Goal: Book appointment/travel/reservation

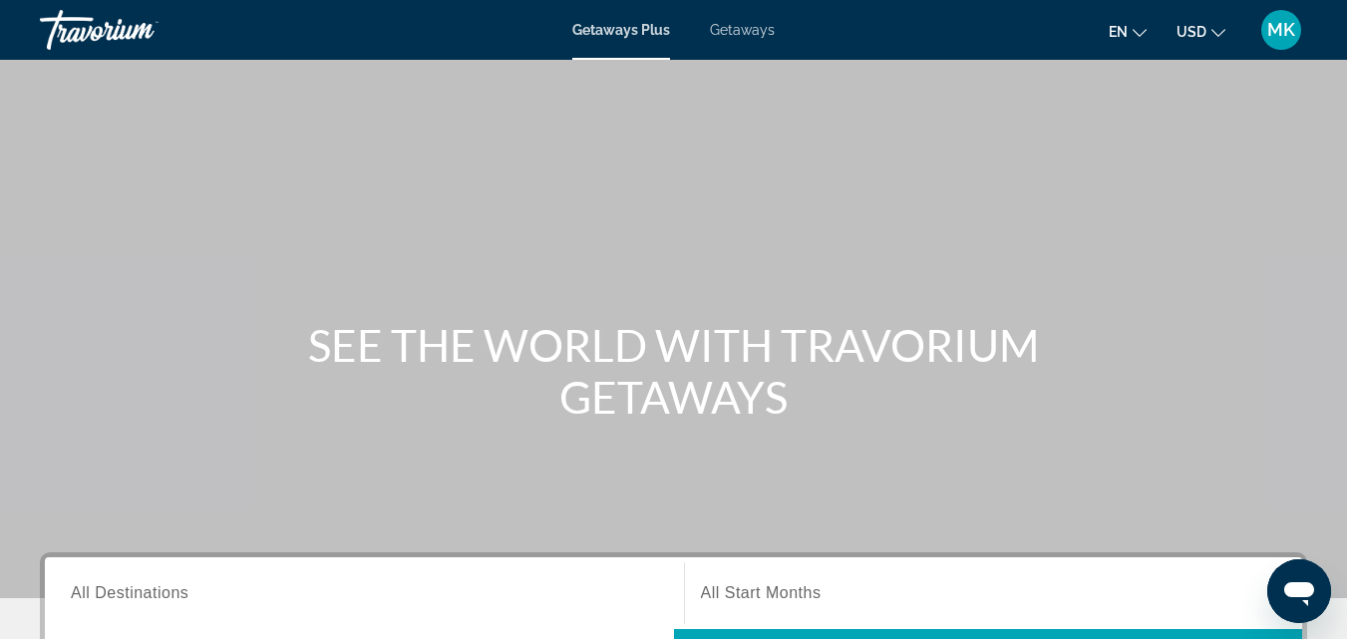
click at [745, 32] on span "Getaways" at bounding box center [742, 30] width 65 height 16
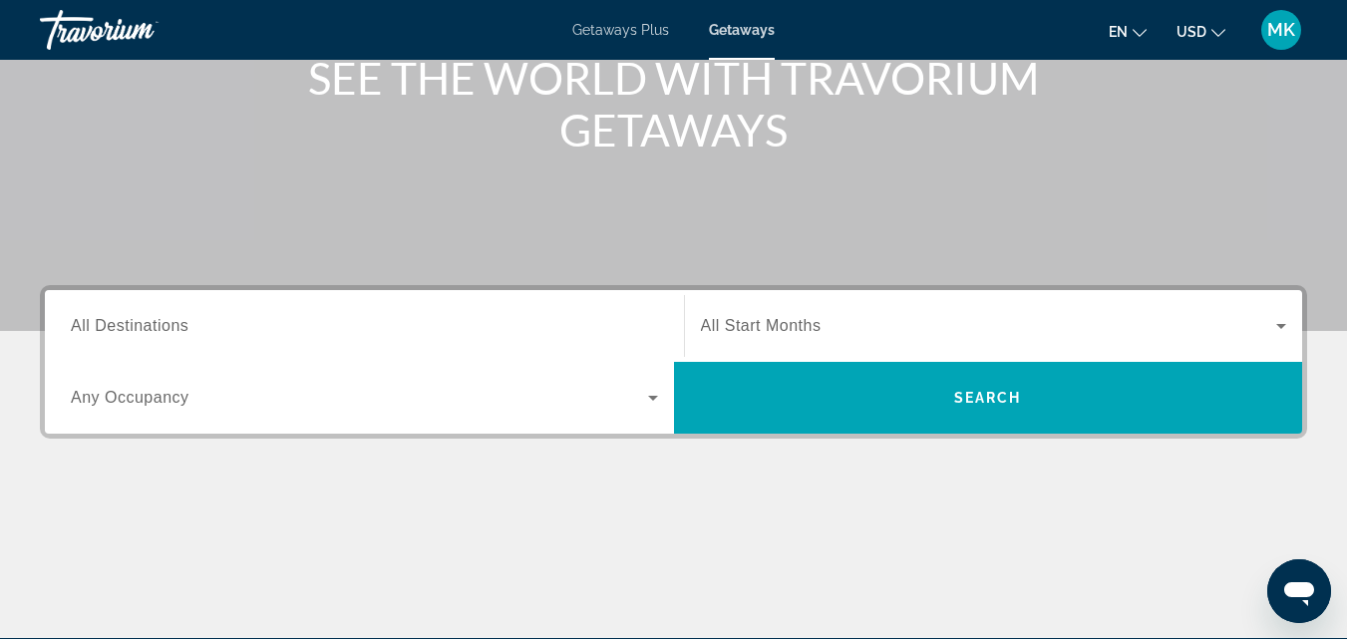
scroll to position [271, 0]
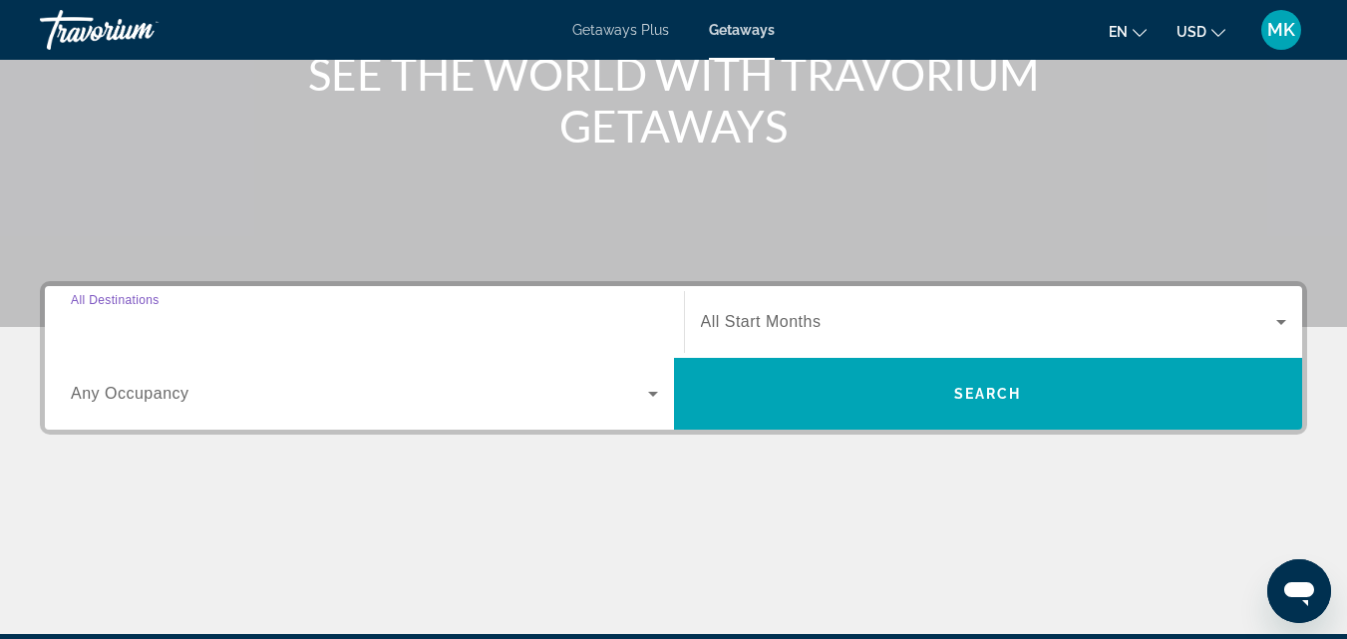
click at [376, 321] on input "Destination All Destinations" at bounding box center [364, 323] width 587 height 24
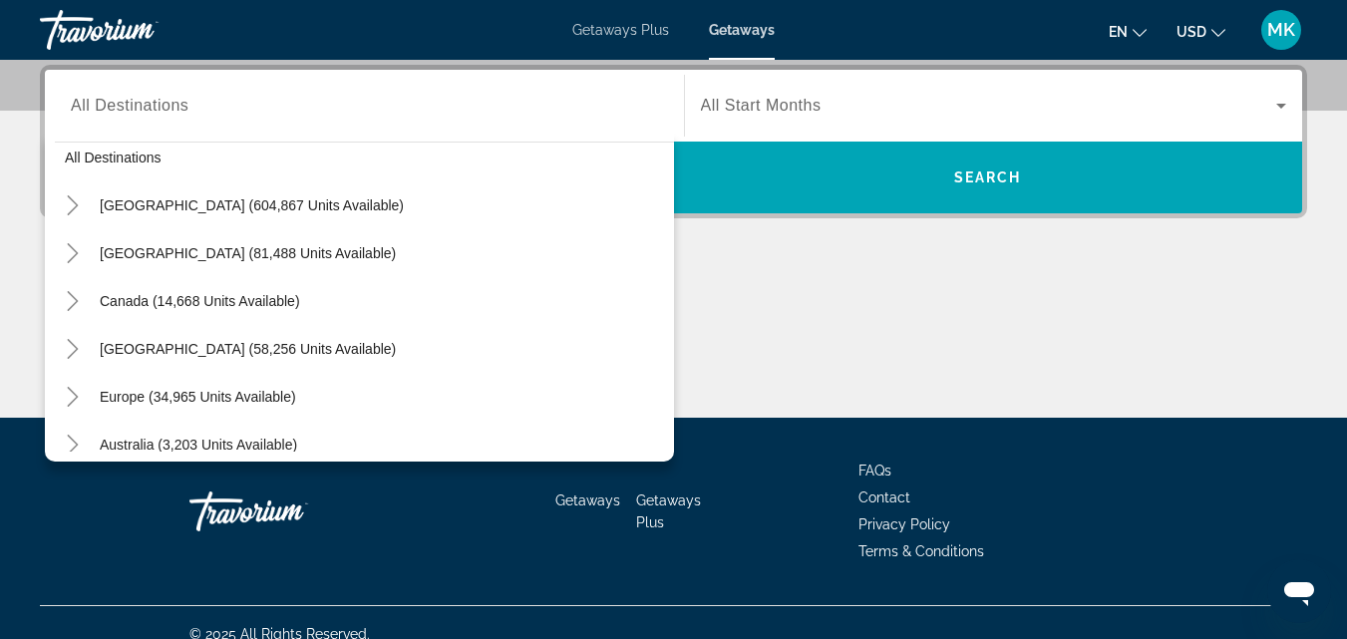
scroll to position [12, 0]
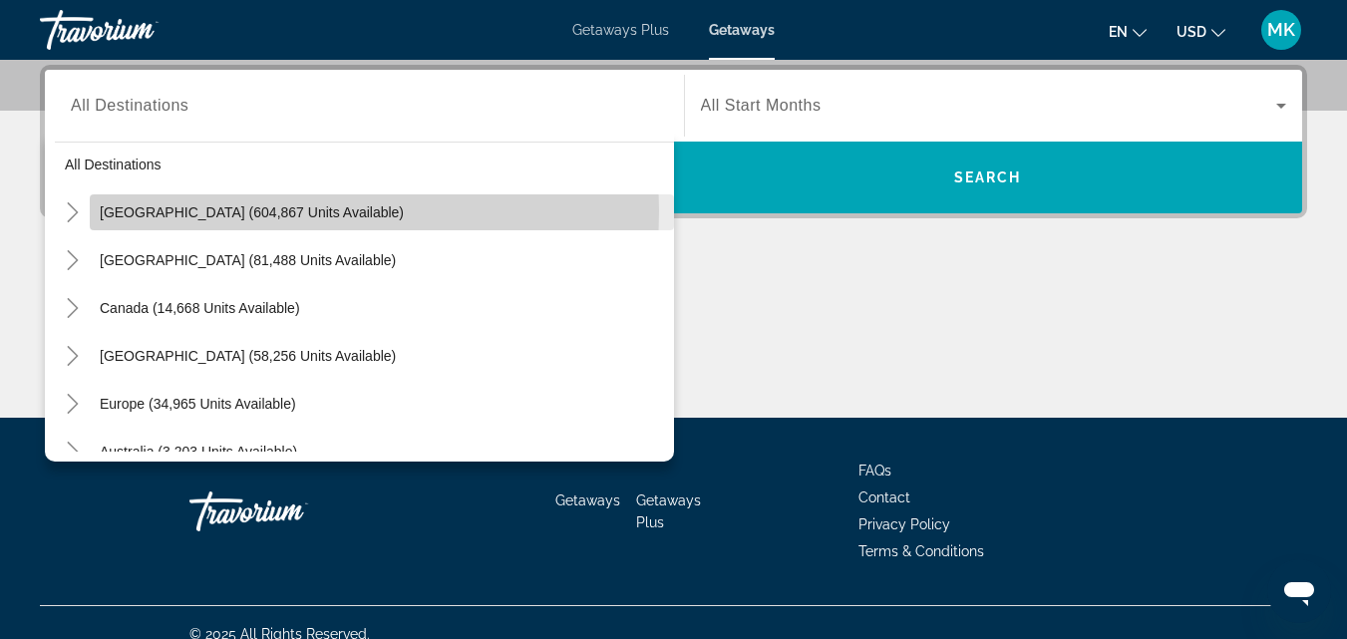
click at [150, 211] on span "[GEOGRAPHIC_DATA] (604,867 units available)" at bounding box center [252, 212] width 304 height 16
type input "**********"
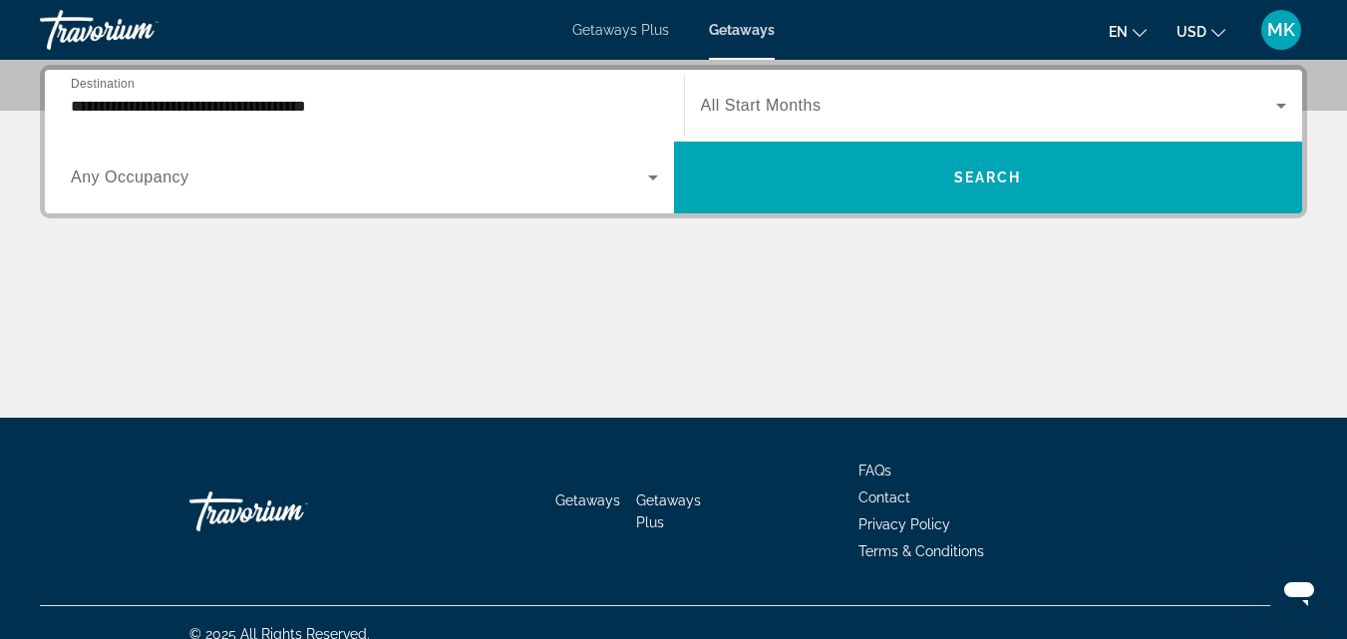
click at [808, 122] on div "Search widget" at bounding box center [994, 106] width 586 height 56
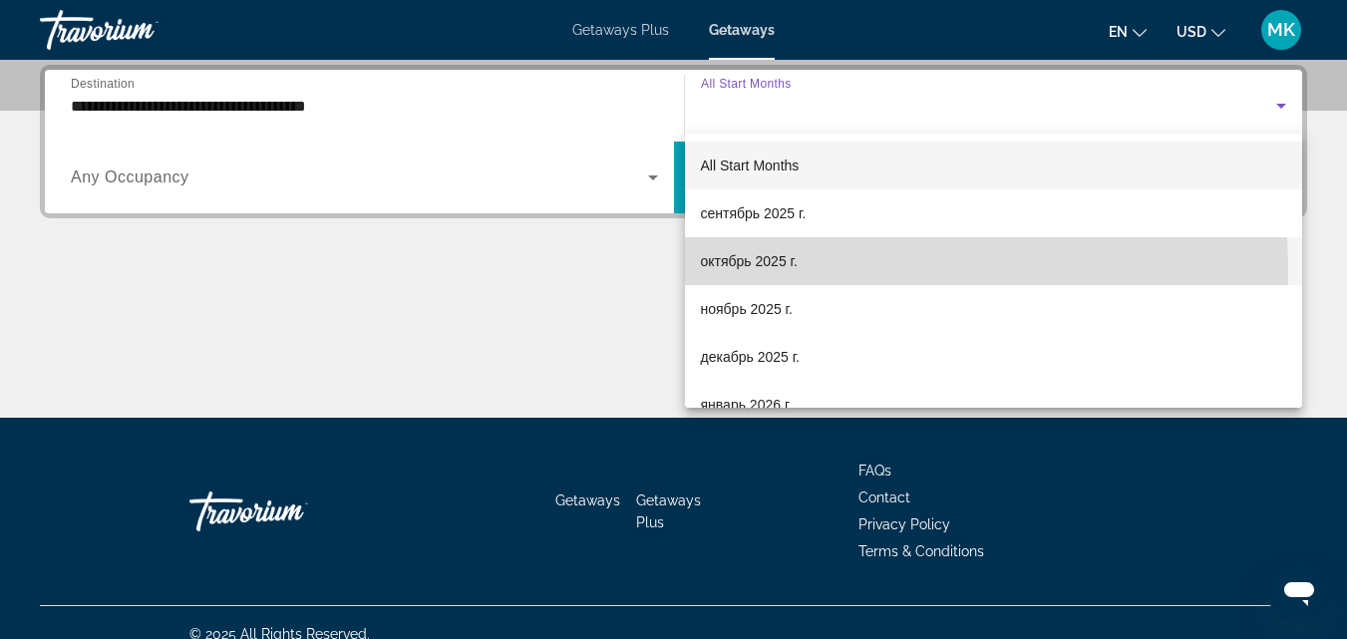
click at [759, 272] on span "октябрь 2025 г." at bounding box center [749, 261] width 97 height 24
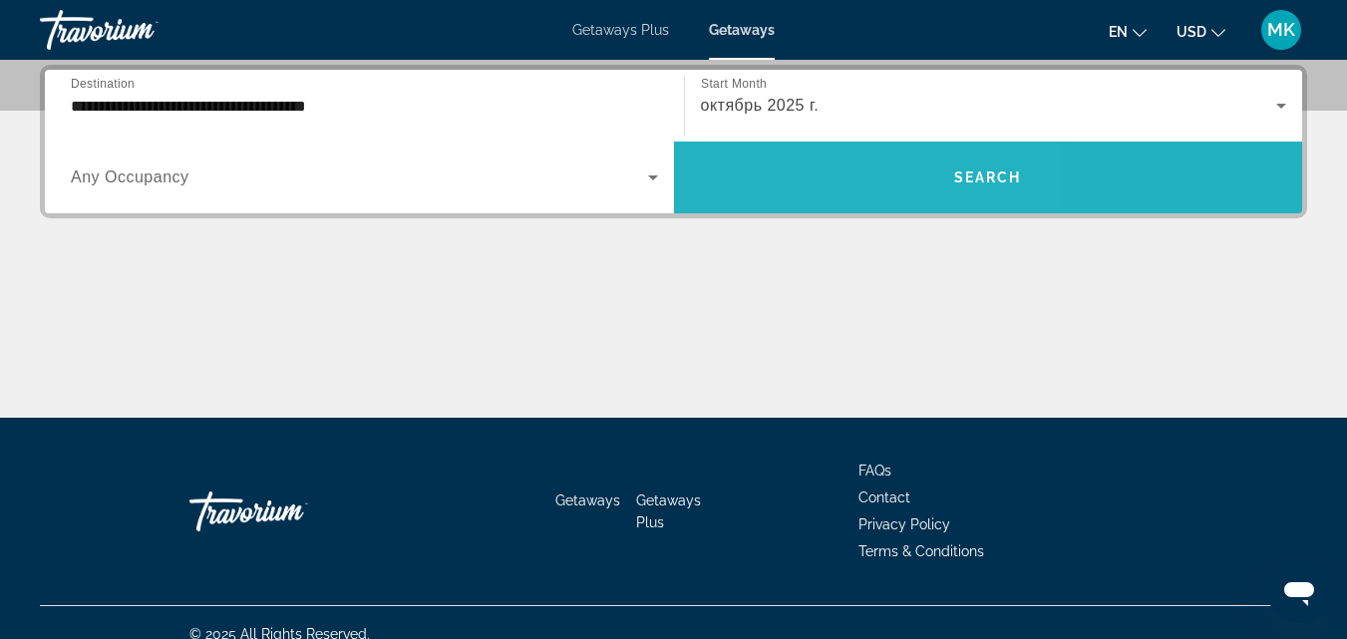
click at [803, 180] on span "Search widget" at bounding box center [988, 178] width 629 height 48
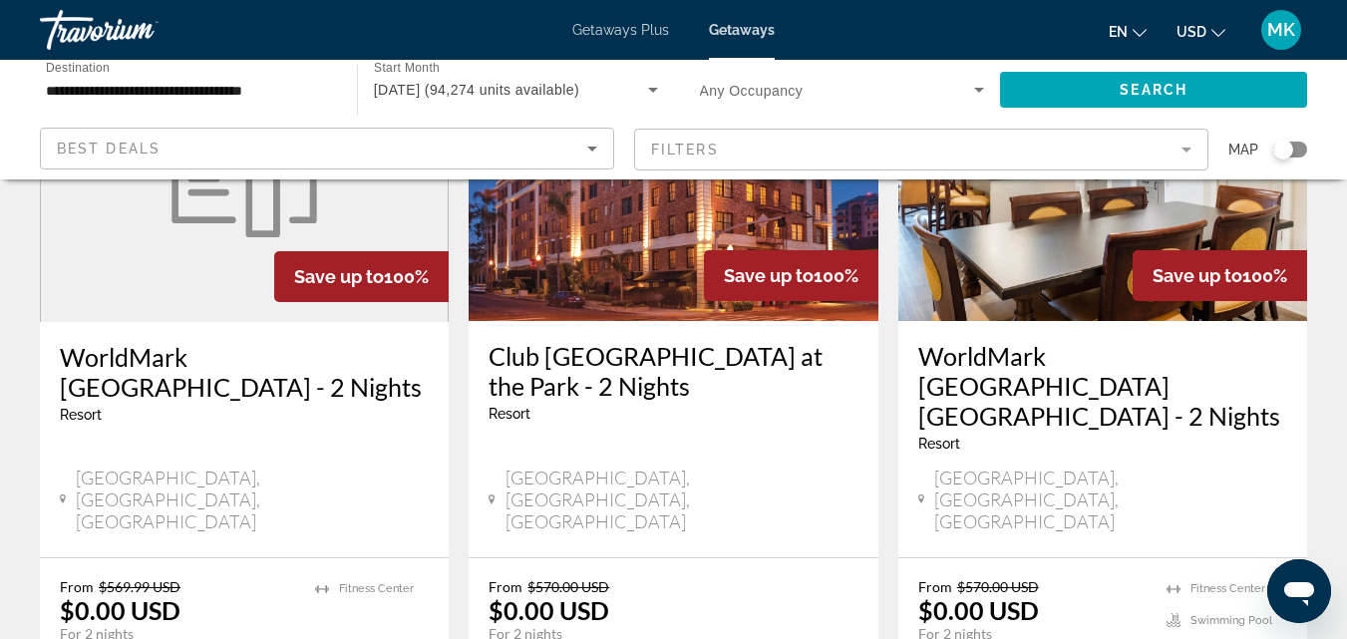
scroll to position [2515, 0]
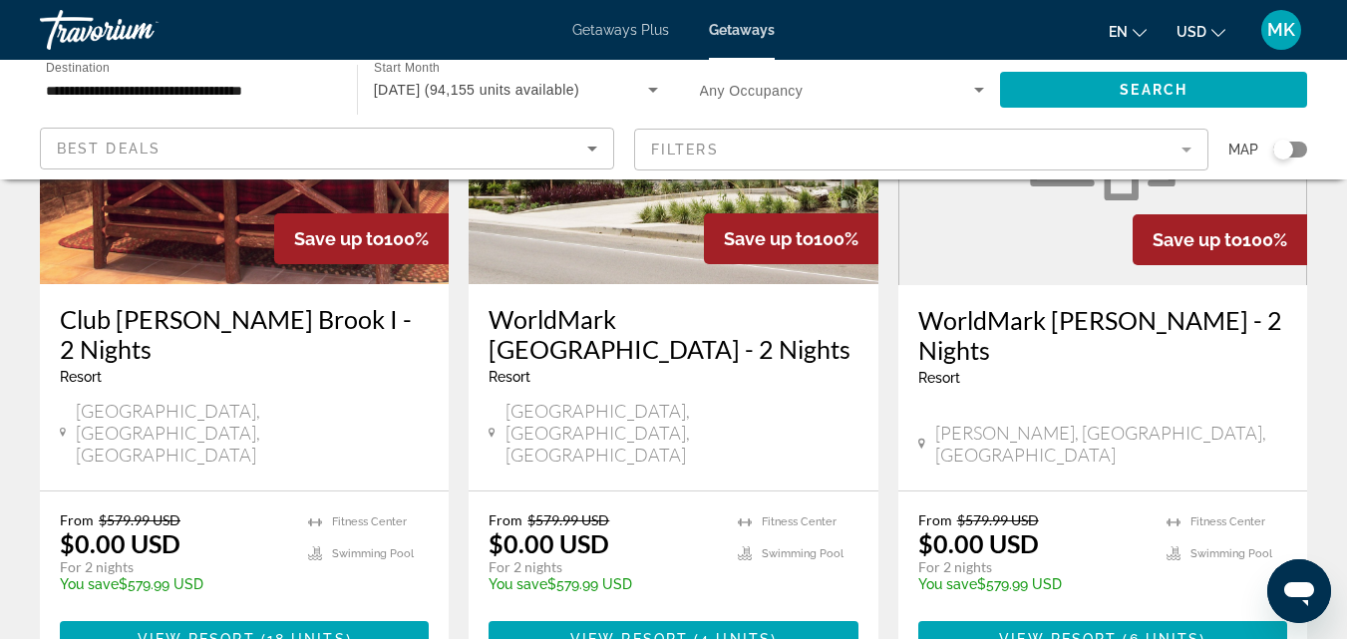
scroll to position [2559, 0]
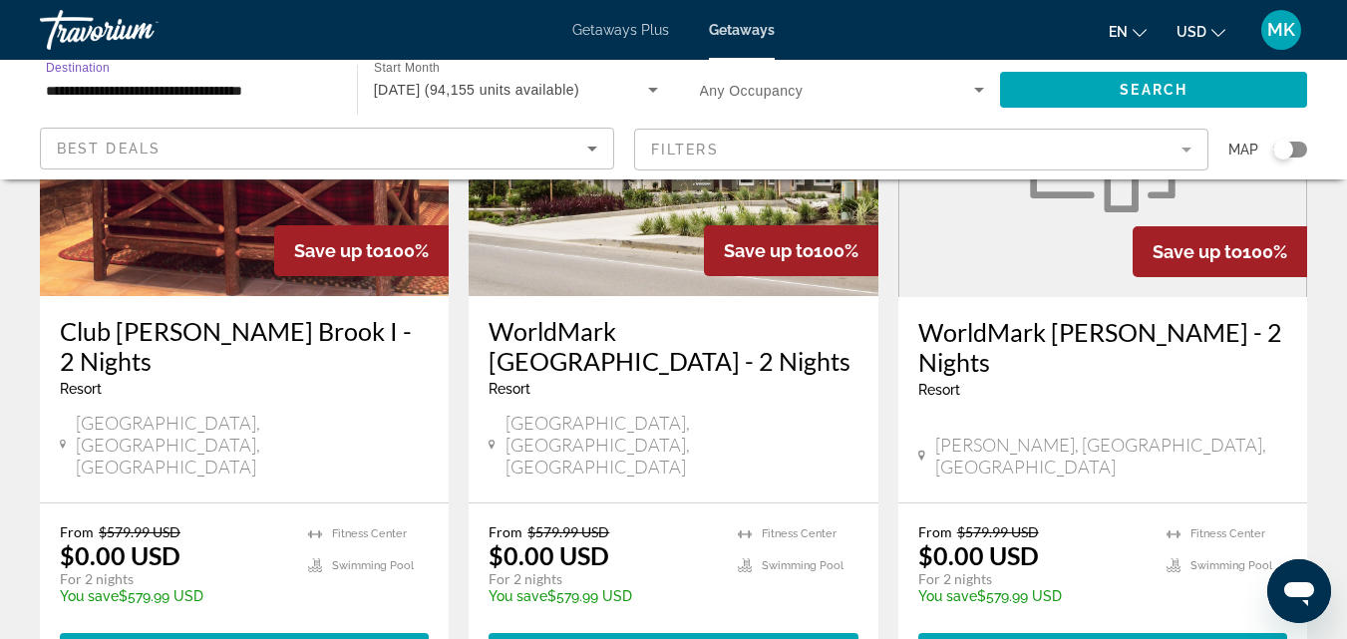
click at [141, 81] on input "**********" at bounding box center [188, 91] width 285 height 24
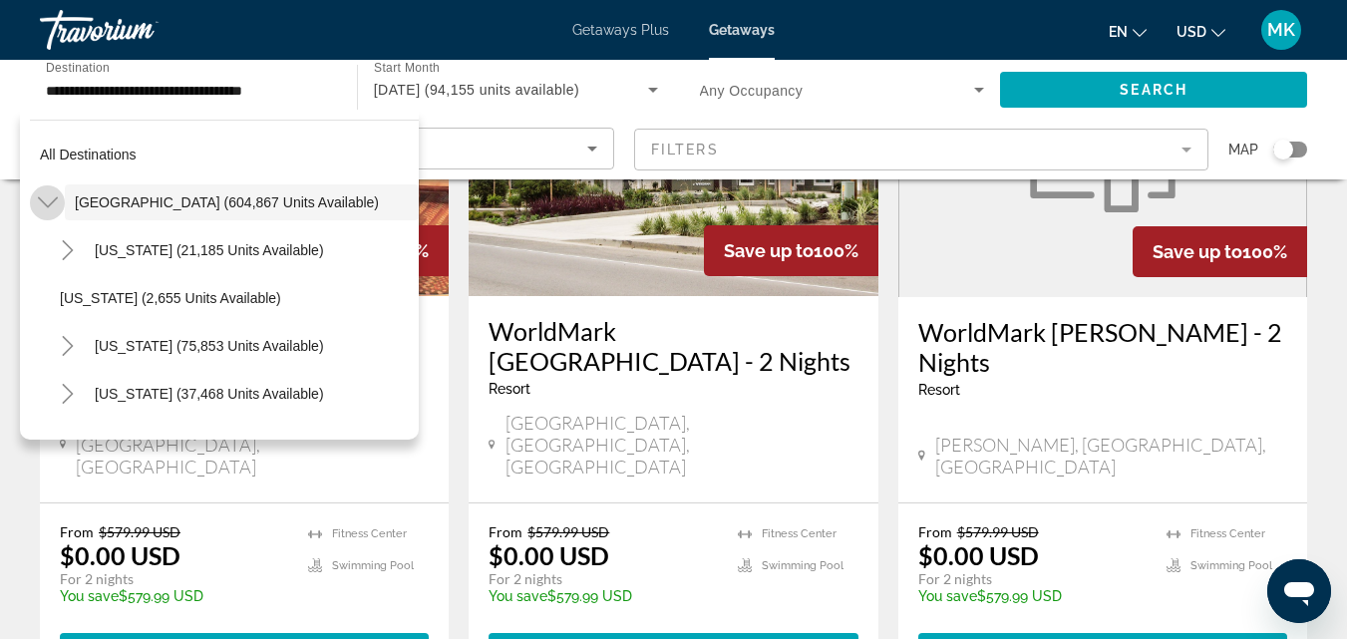
click at [49, 199] on icon "Toggle United States (604,867 units available)" at bounding box center [48, 202] width 20 height 20
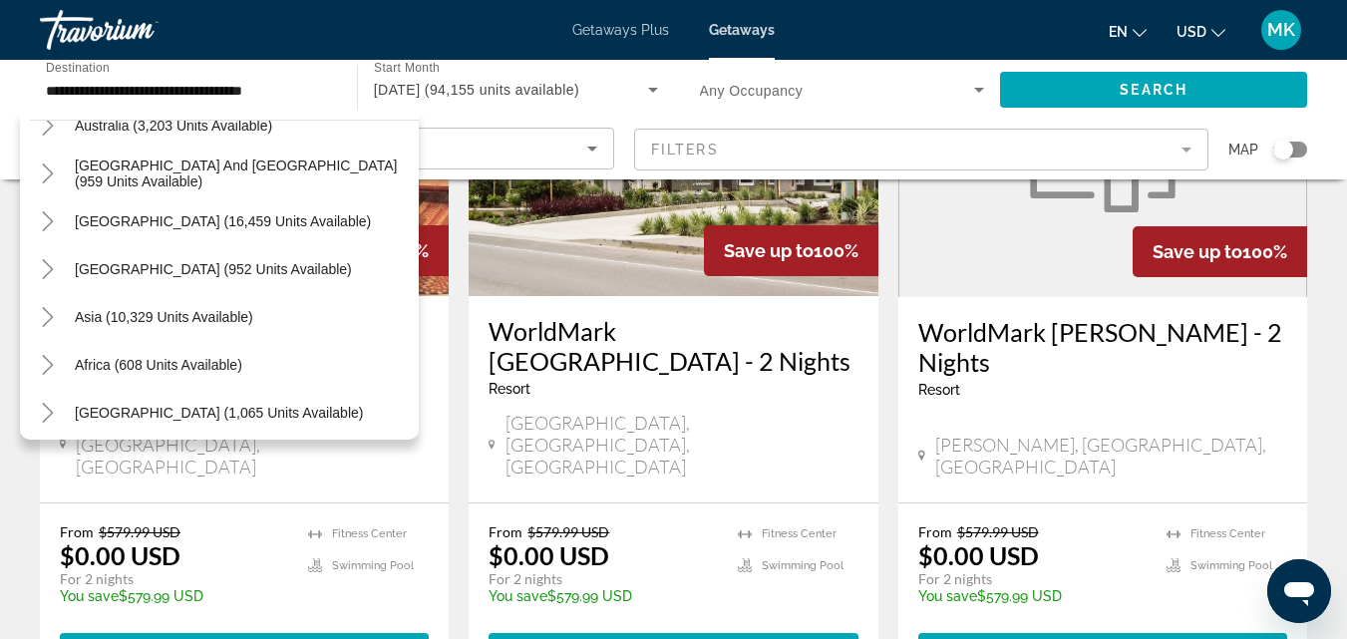
scroll to position [323, 0]
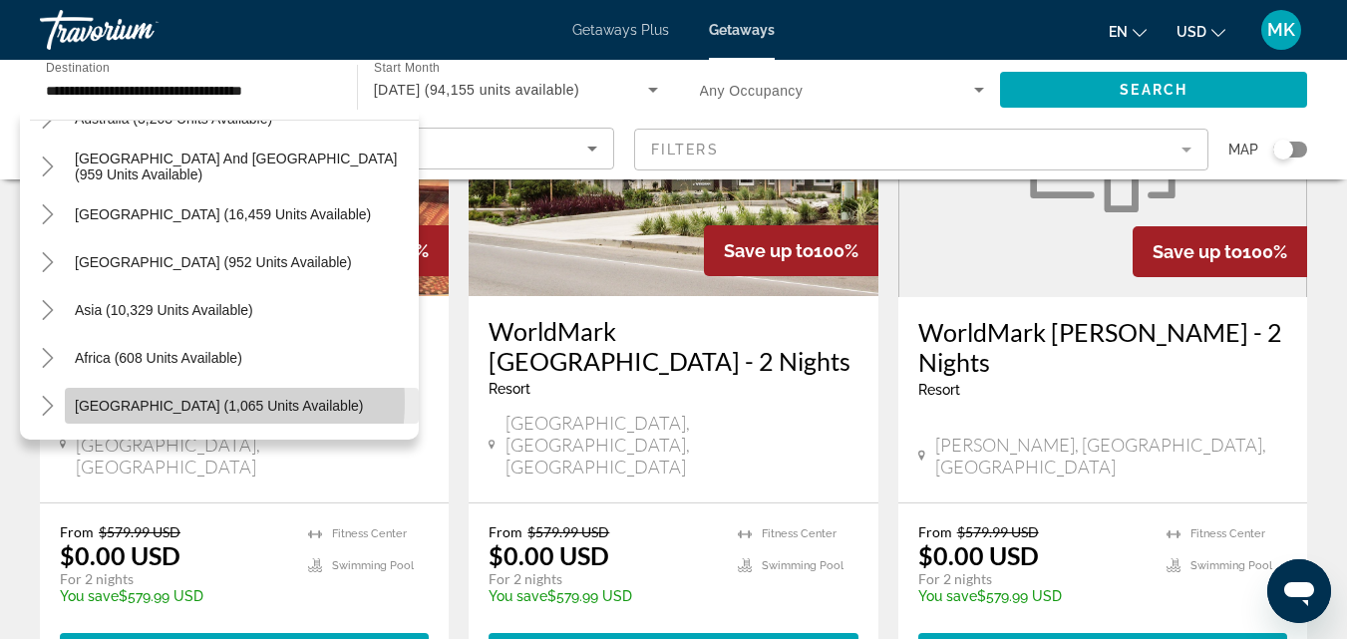
click at [178, 402] on span "[GEOGRAPHIC_DATA] (1,065 units available)" at bounding box center [219, 406] width 288 height 16
type input "**********"
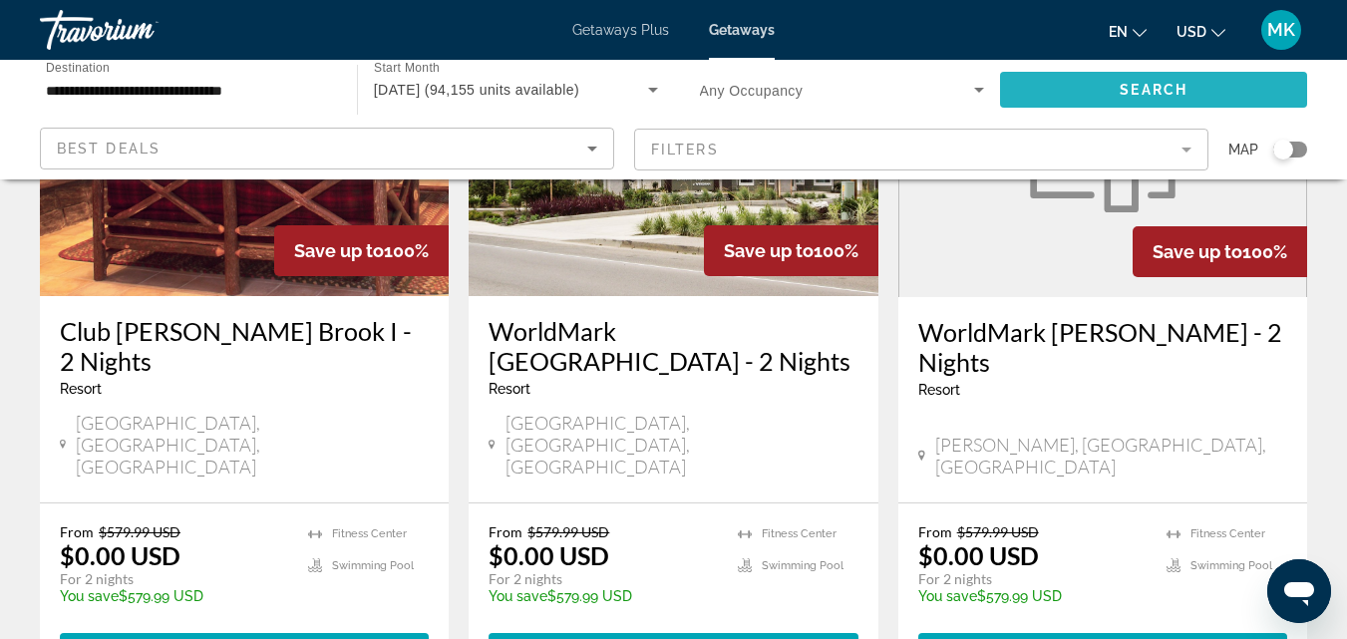
click at [1069, 88] on span "Search widget" at bounding box center [1153, 90] width 307 height 48
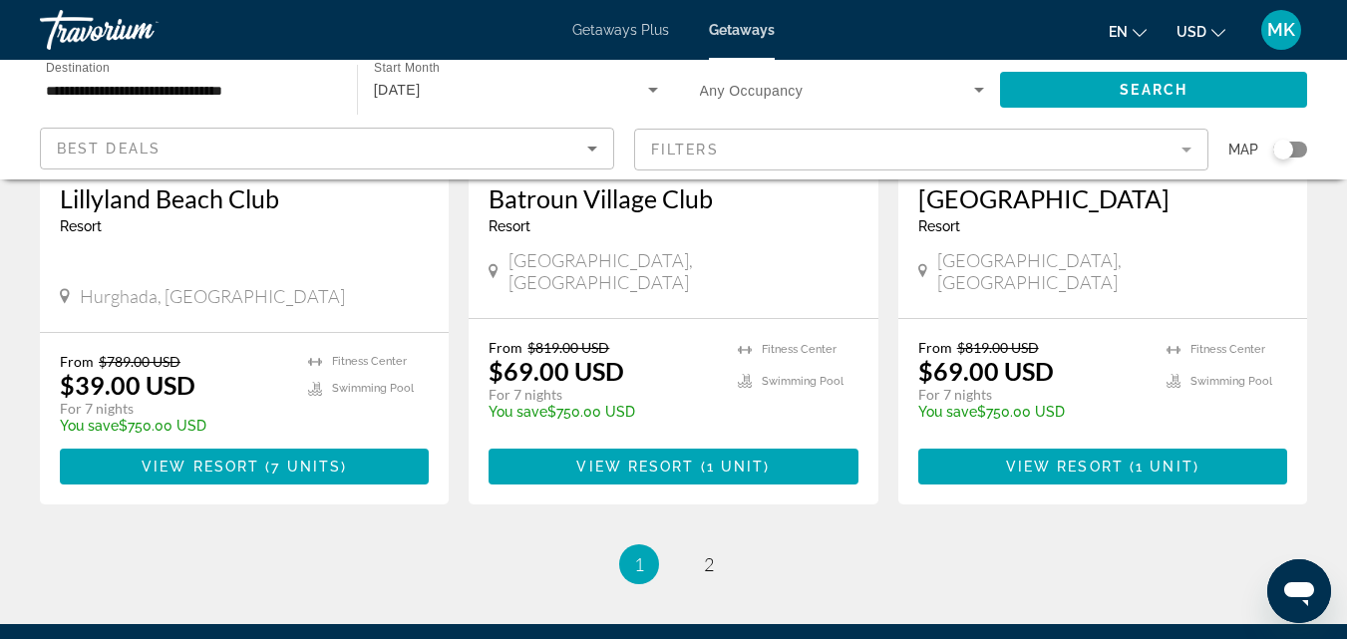
scroll to position [2568, 0]
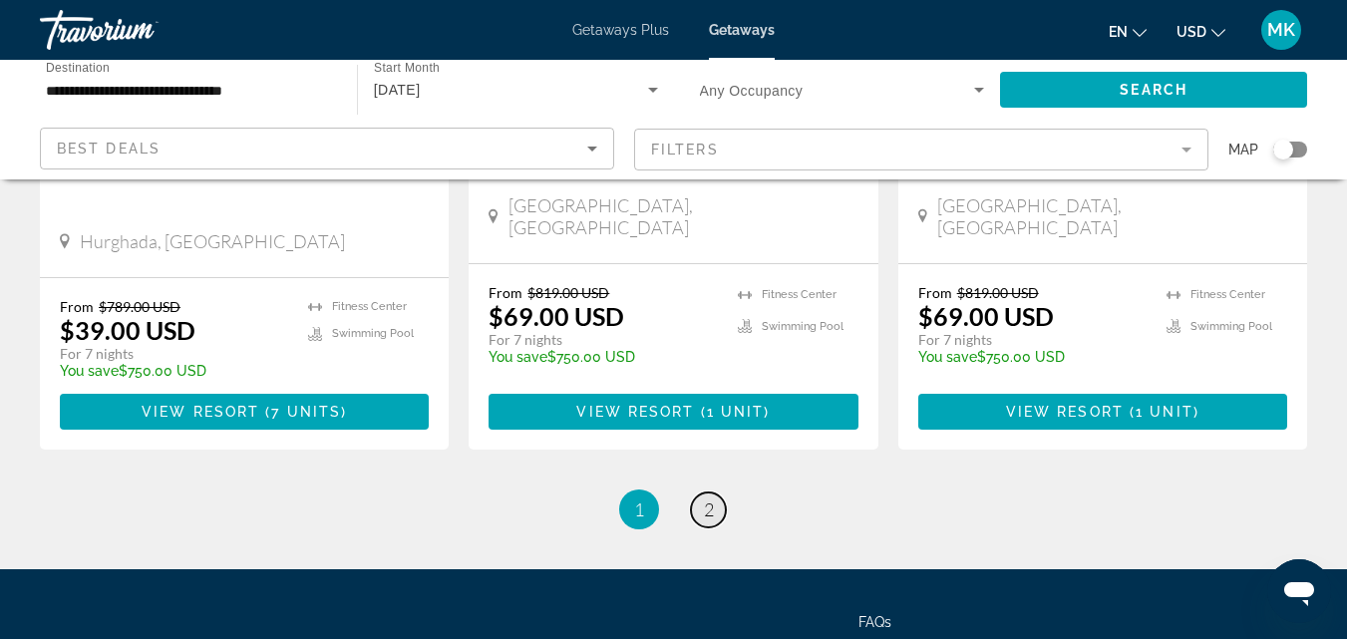
click at [702, 493] on link "page 2" at bounding box center [708, 510] width 35 height 35
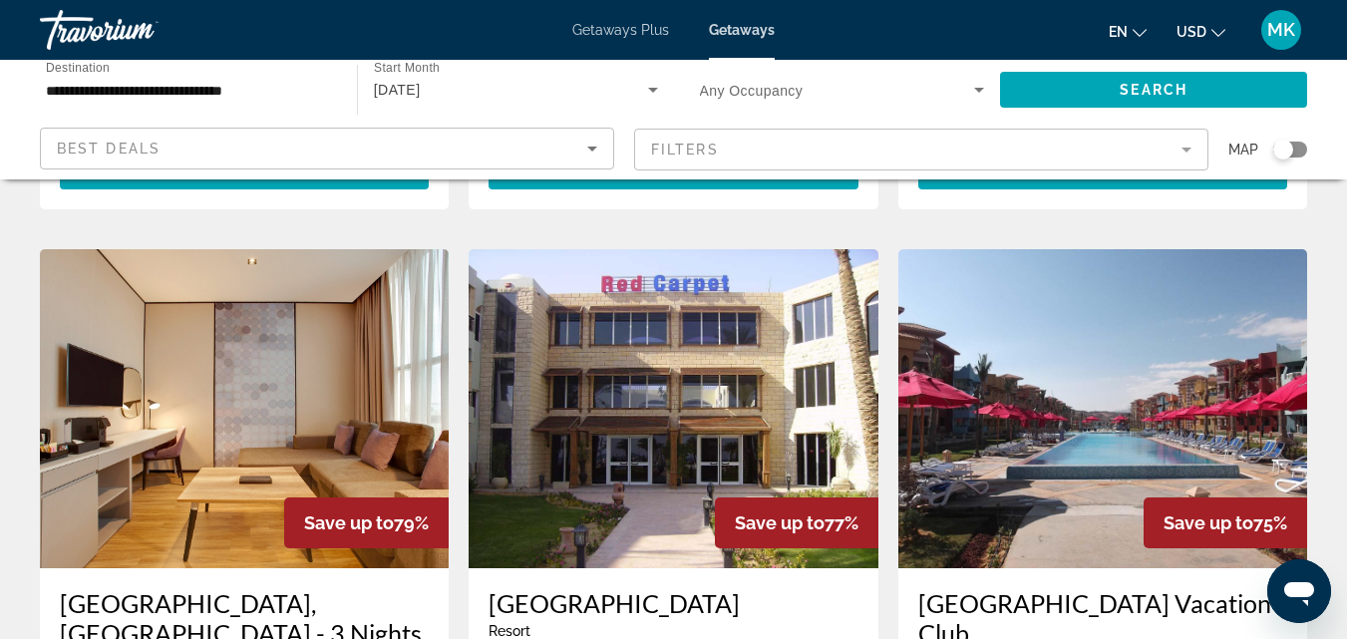
scroll to position [691, 0]
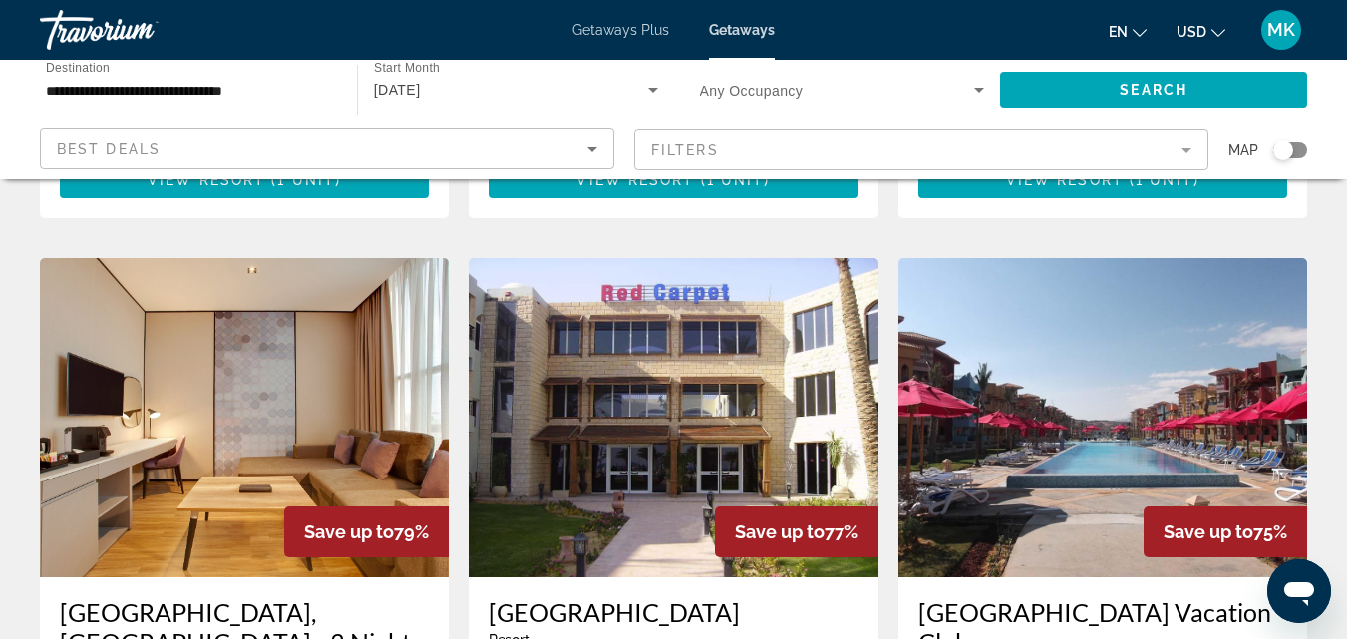
click at [273, 436] on img "Main content" at bounding box center [244, 417] width 409 height 319
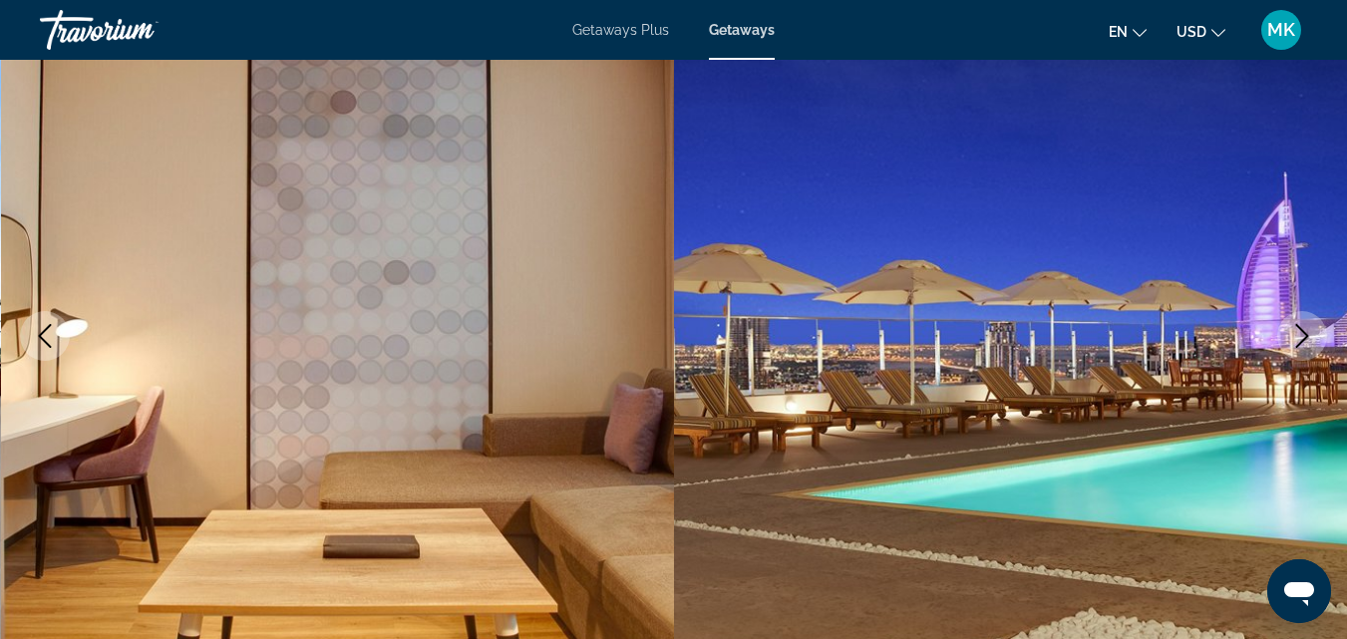
scroll to position [246, 0]
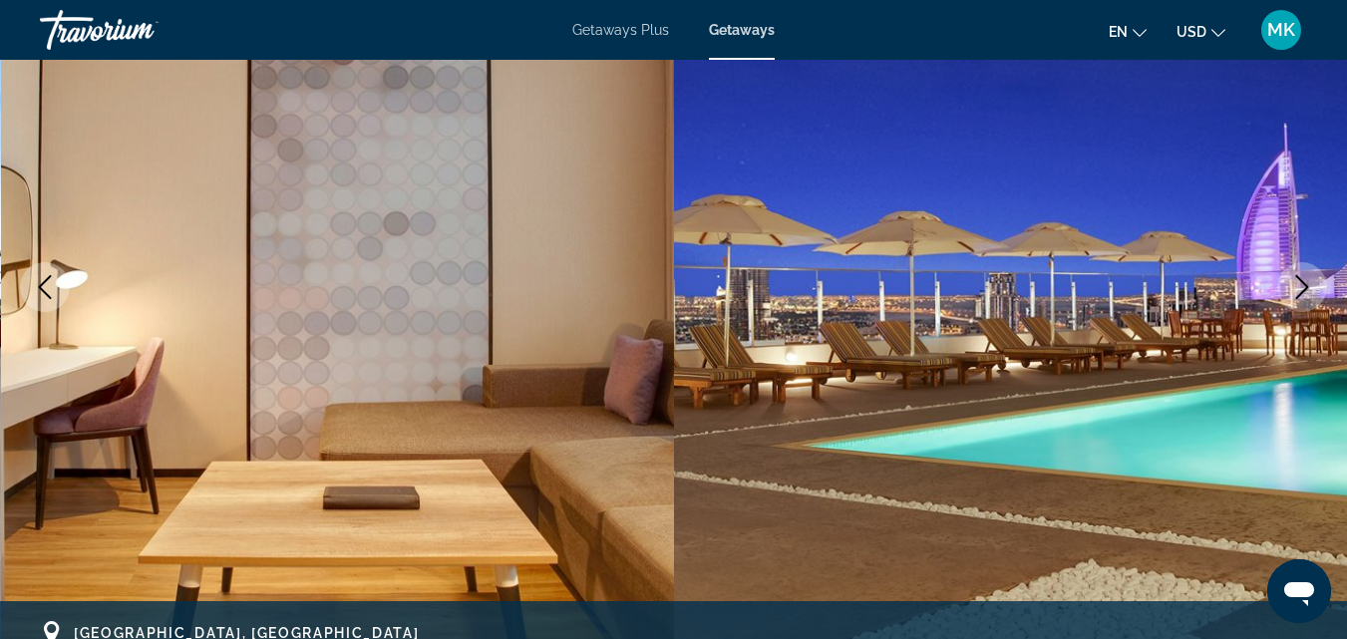
click at [1305, 278] on icon "Next image" at bounding box center [1302, 287] width 24 height 24
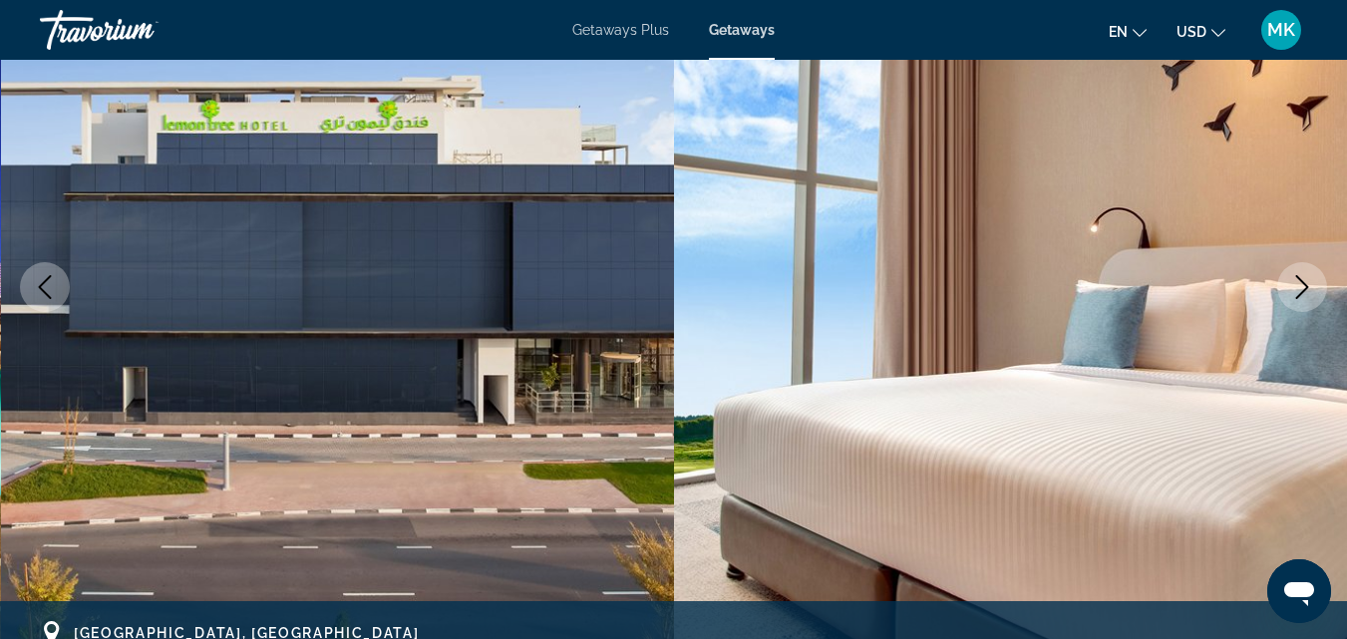
click at [1305, 278] on icon "Next image" at bounding box center [1302, 287] width 24 height 24
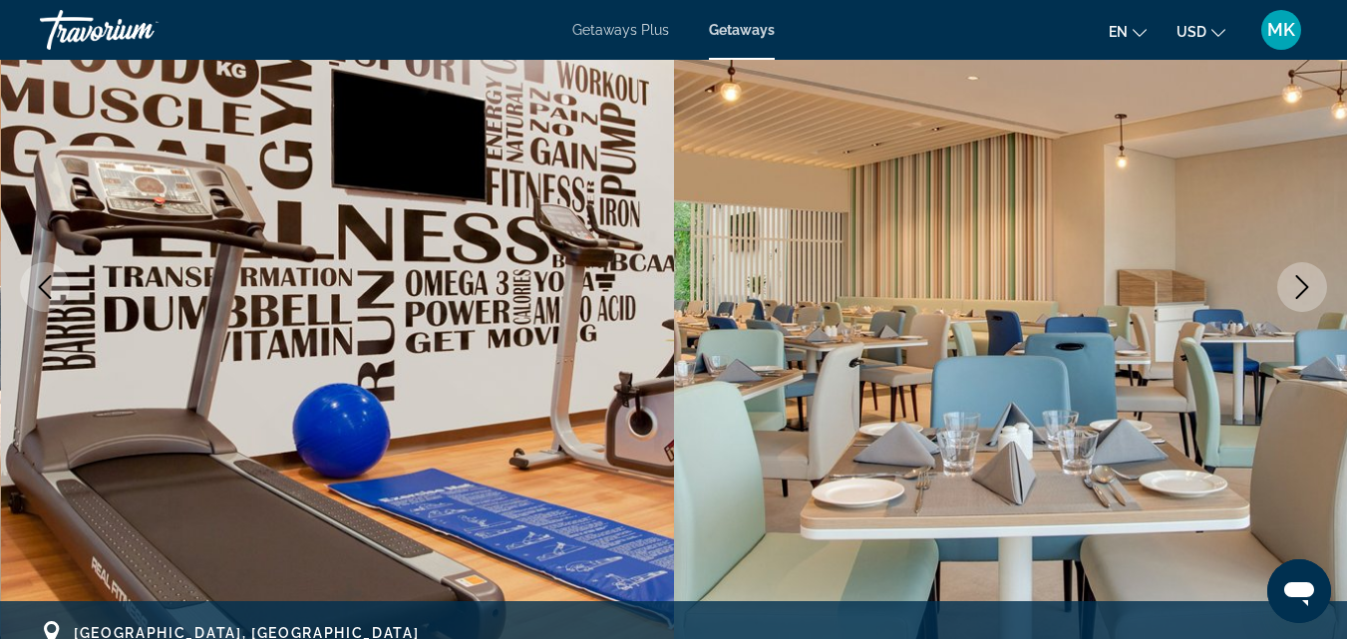
click at [1305, 278] on icon "Next image" at bounding box center [1302, 287] width 24 height 24
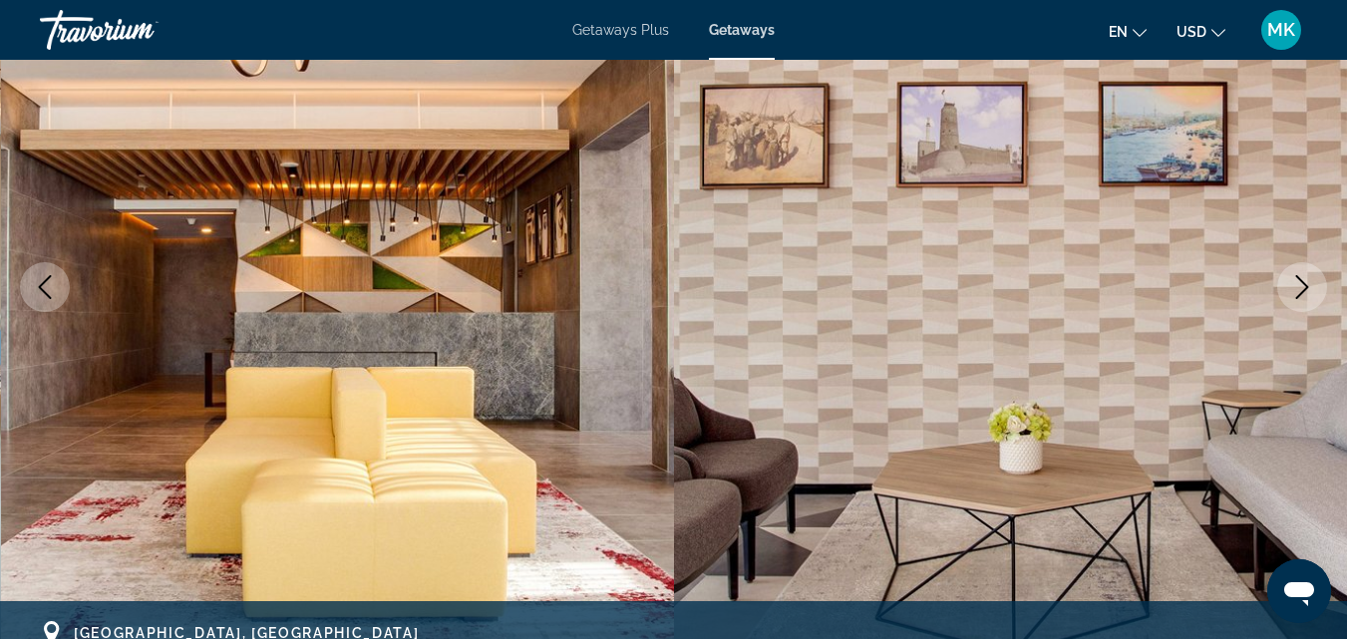
click at [1305, 278] on icon "Next image" at bounding box center [1302, 287] width 24 height 24
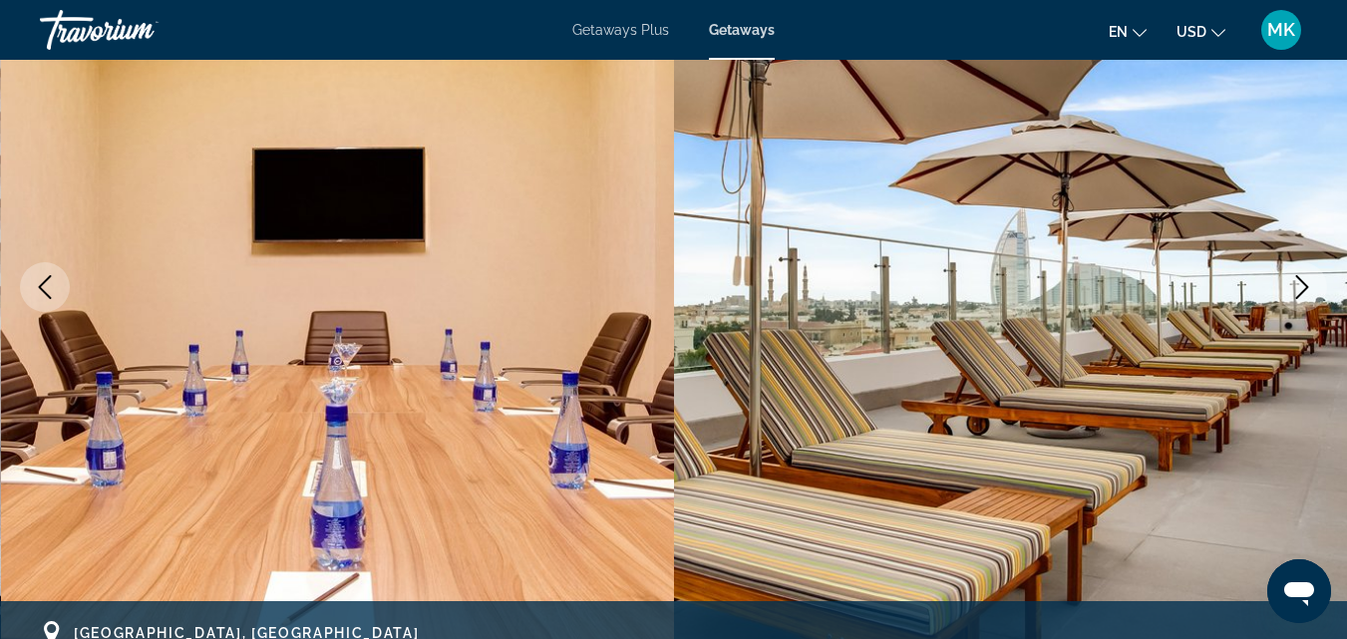
click at [1305, 278] on icon "Next image" at bounding box center [1302, 287] width 24 height 24
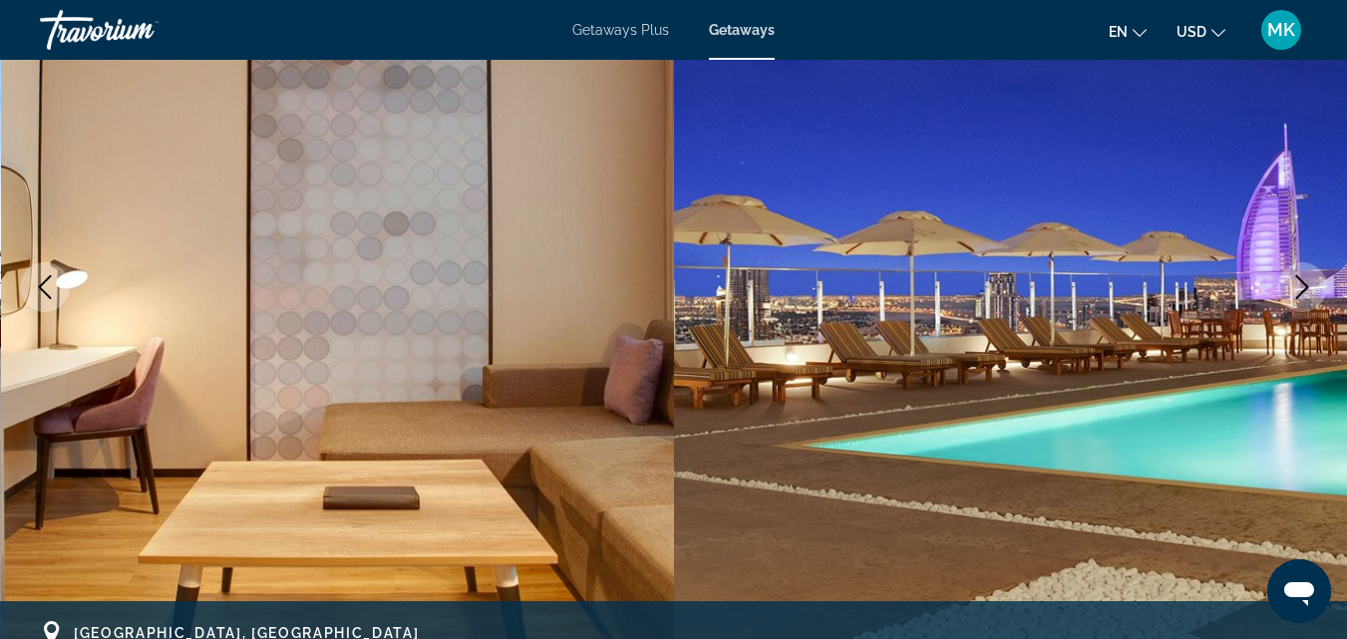
click at [1305, 278] on icon "Next image" at bounding box center [1302, 287] width 24 height 24
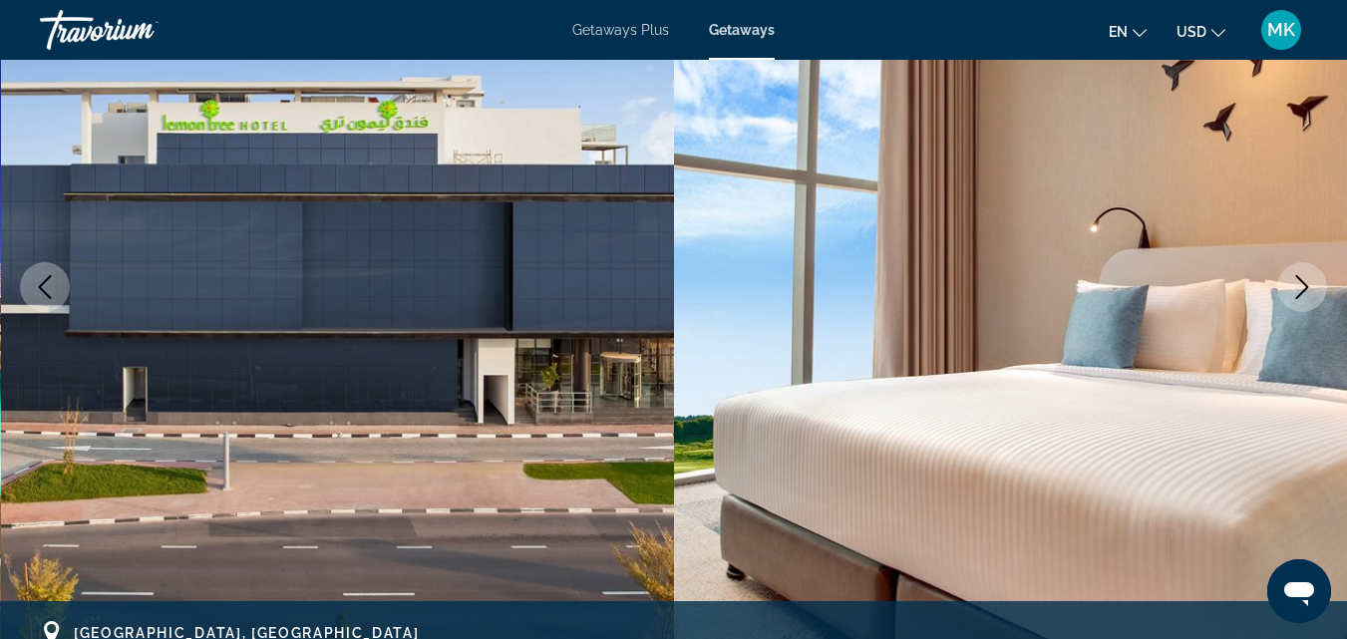
click at [1305, 278] on icon "Next image" at bounding box center [1302, 287] width 24 height 24
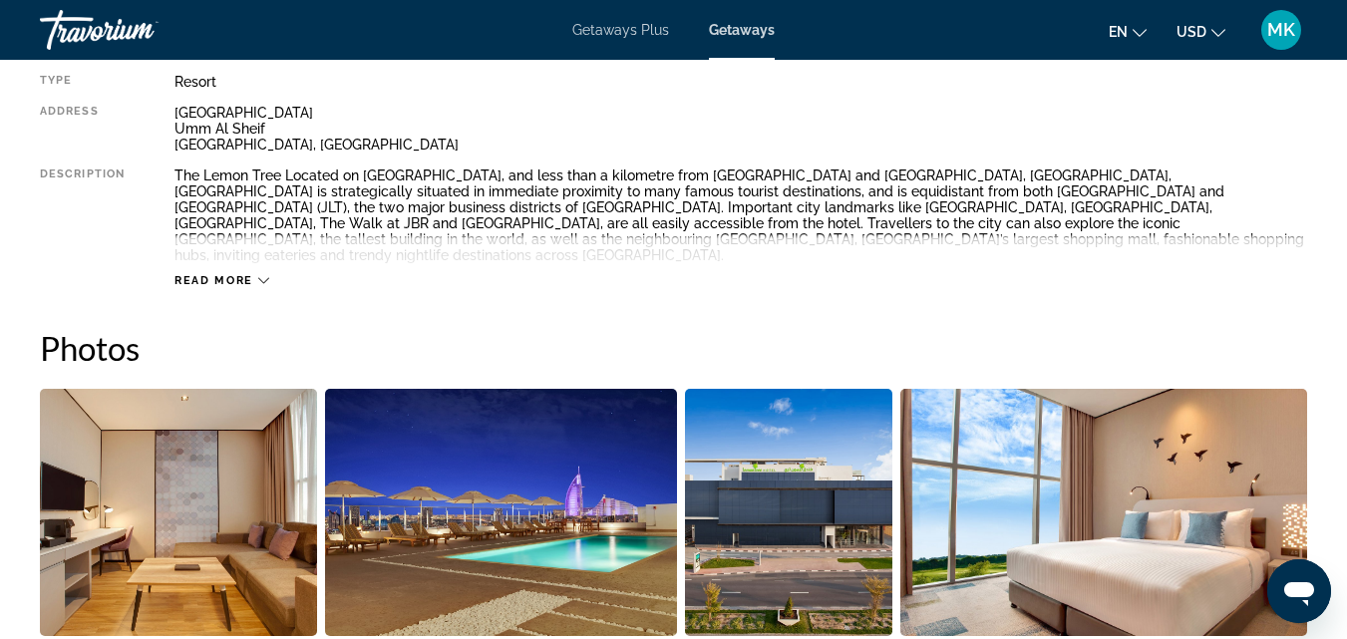
scroll to position [1110, 0]
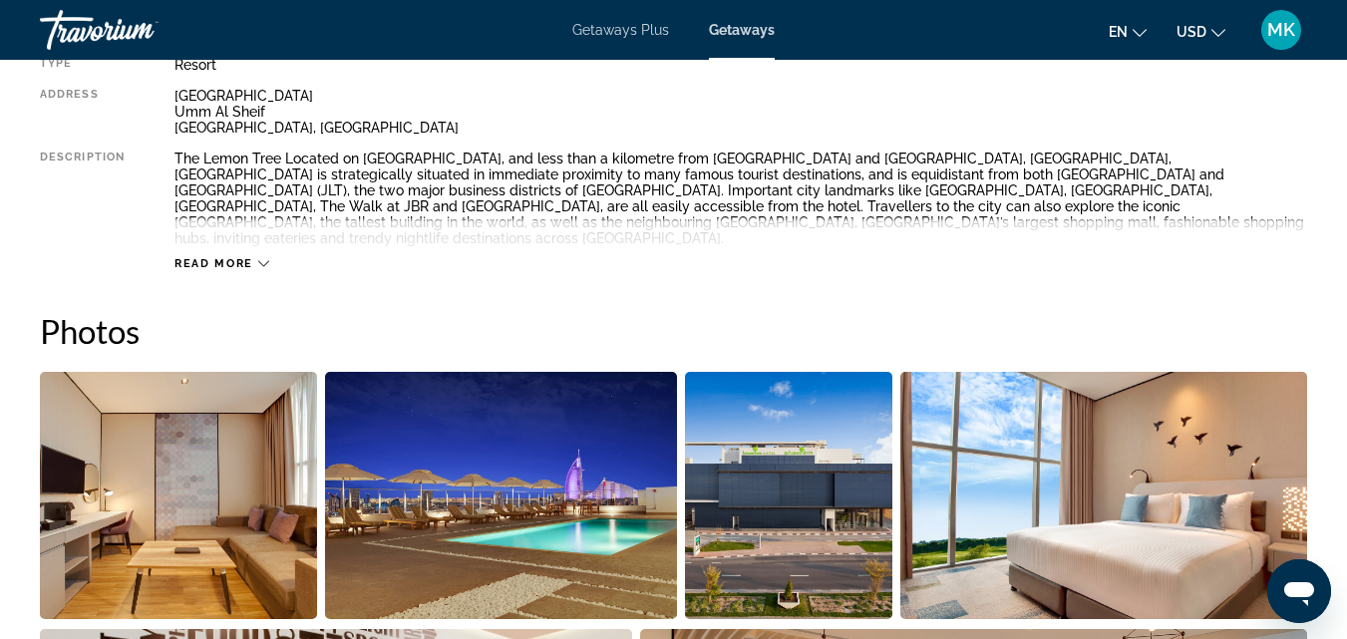
click at [234, 257] on span "Read more" at bounding box center [214, 263] width 79 height 13
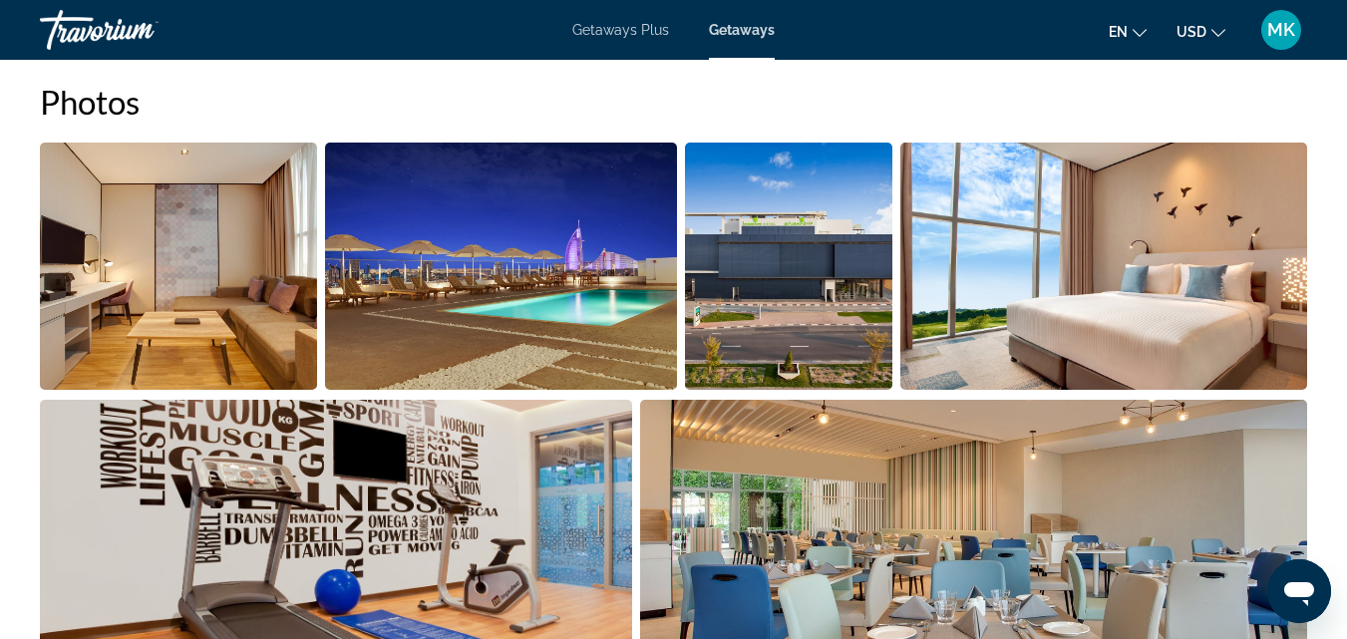
scroll to position [0, 0]
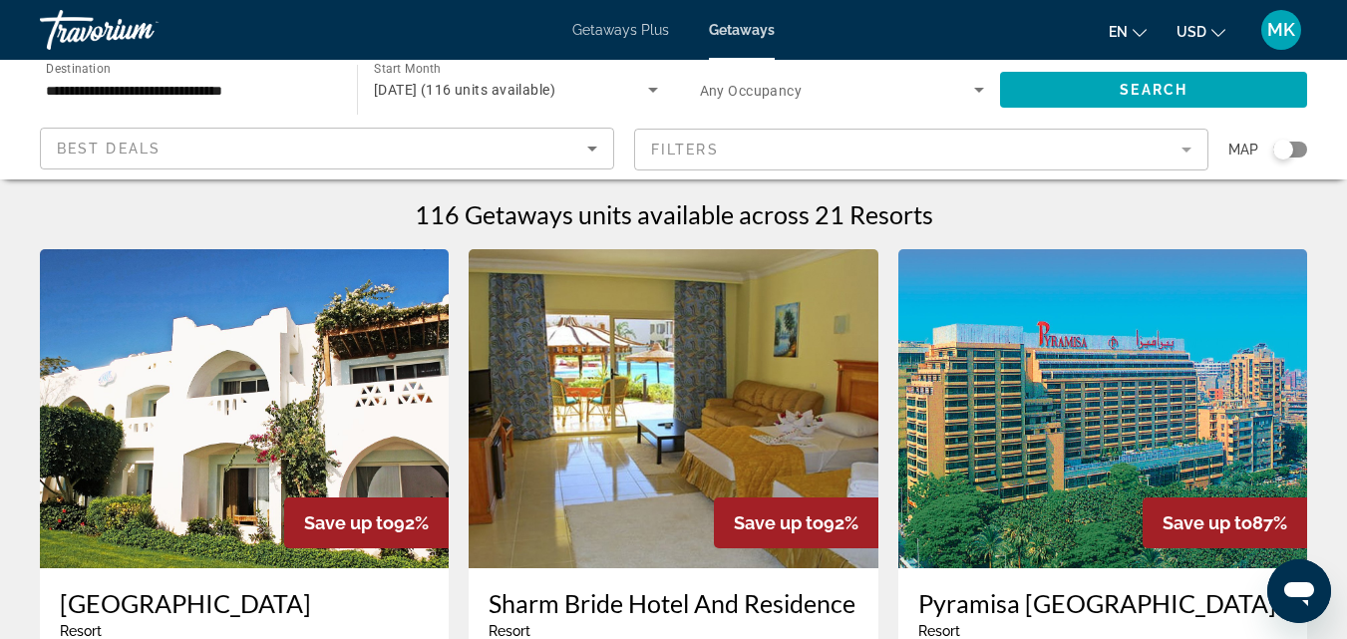
click at [204, 77] on div "**********" at bounding box center [188, 90] width 285 height 57
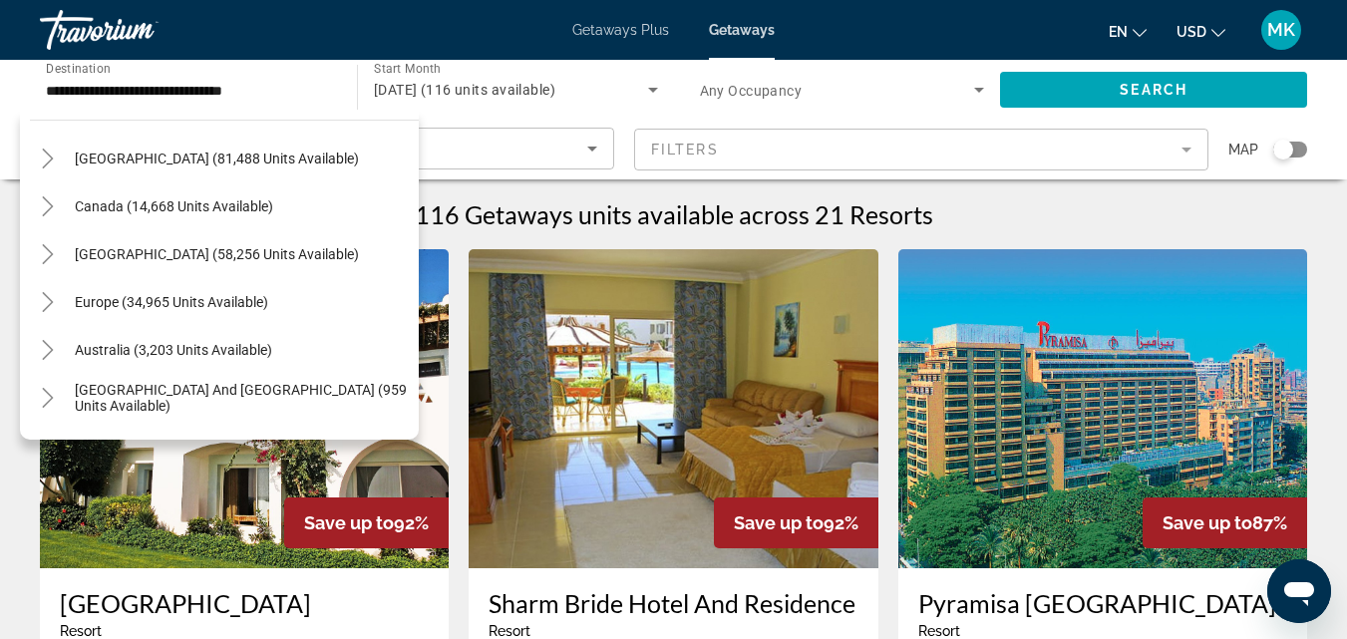
scroll to position [82, 0]
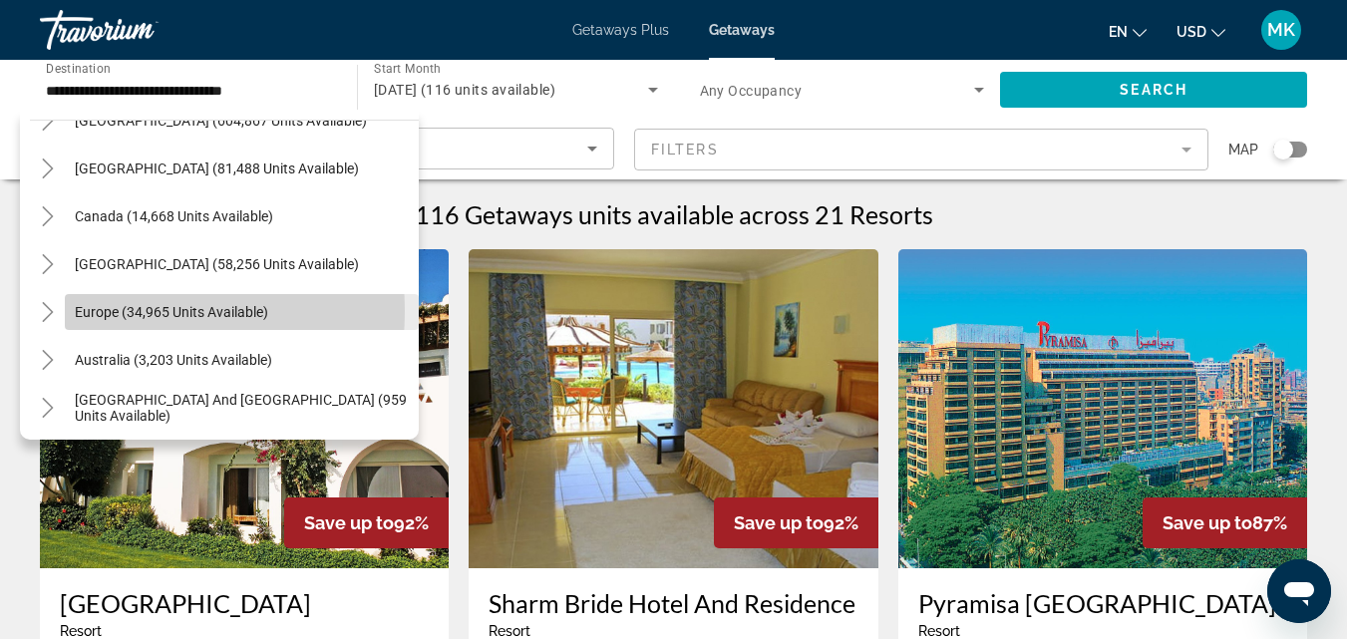
click at [112, 311] on span "Europe (34,965 units available)" at bounding box center [171, 312] width 193 height 16
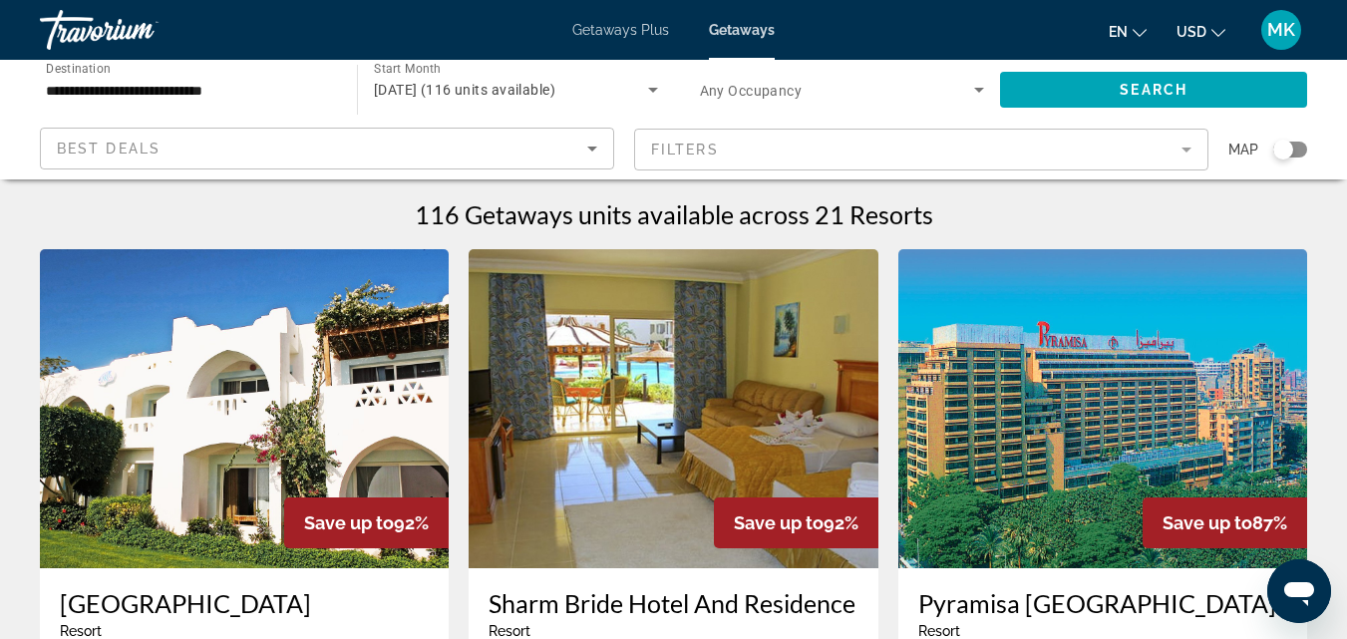
click at [256, 102] on div "**********" at bounding box center [188, 90] width 285 height 57
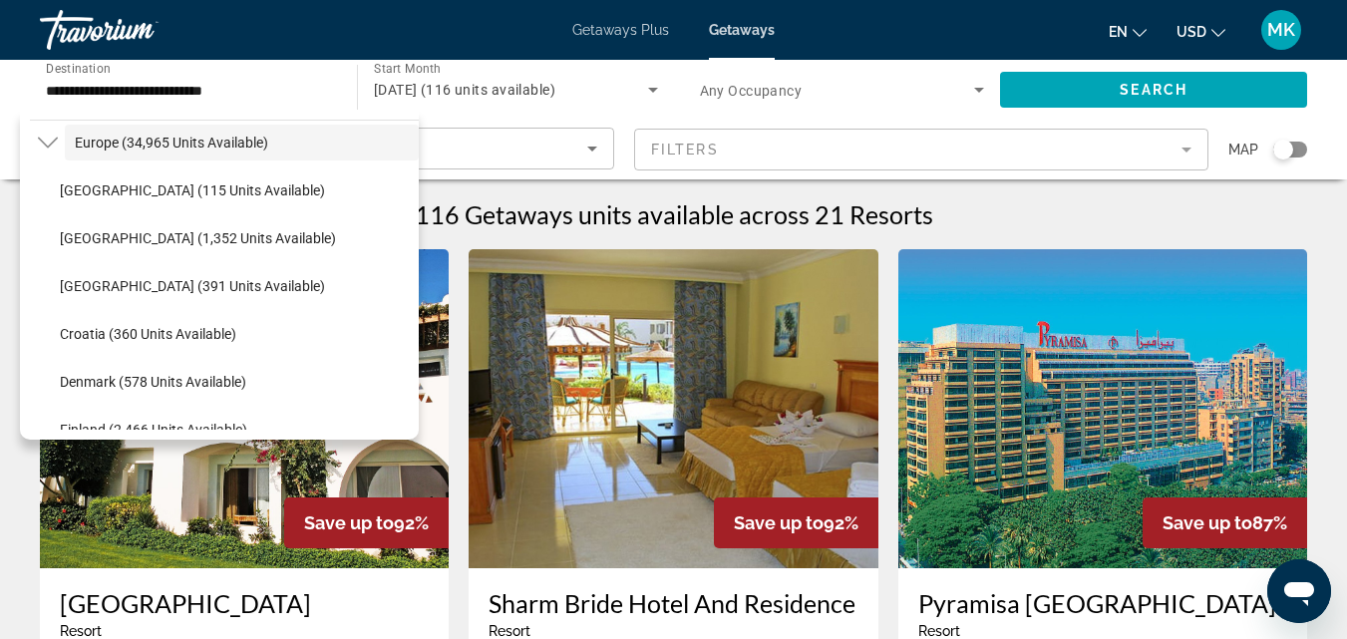
scroll to position [288, 0]
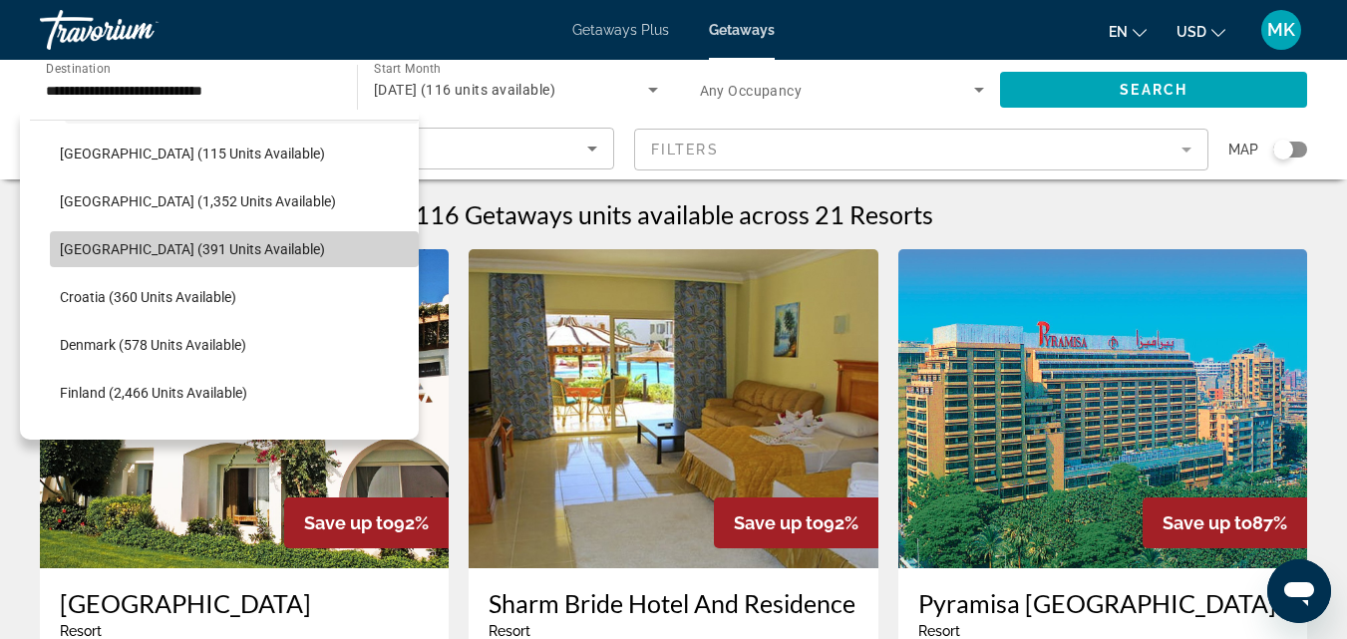
click at [246, 254] on span "Search widget" at bounding box center [234, 249] width 369 height 48
type input "**********"
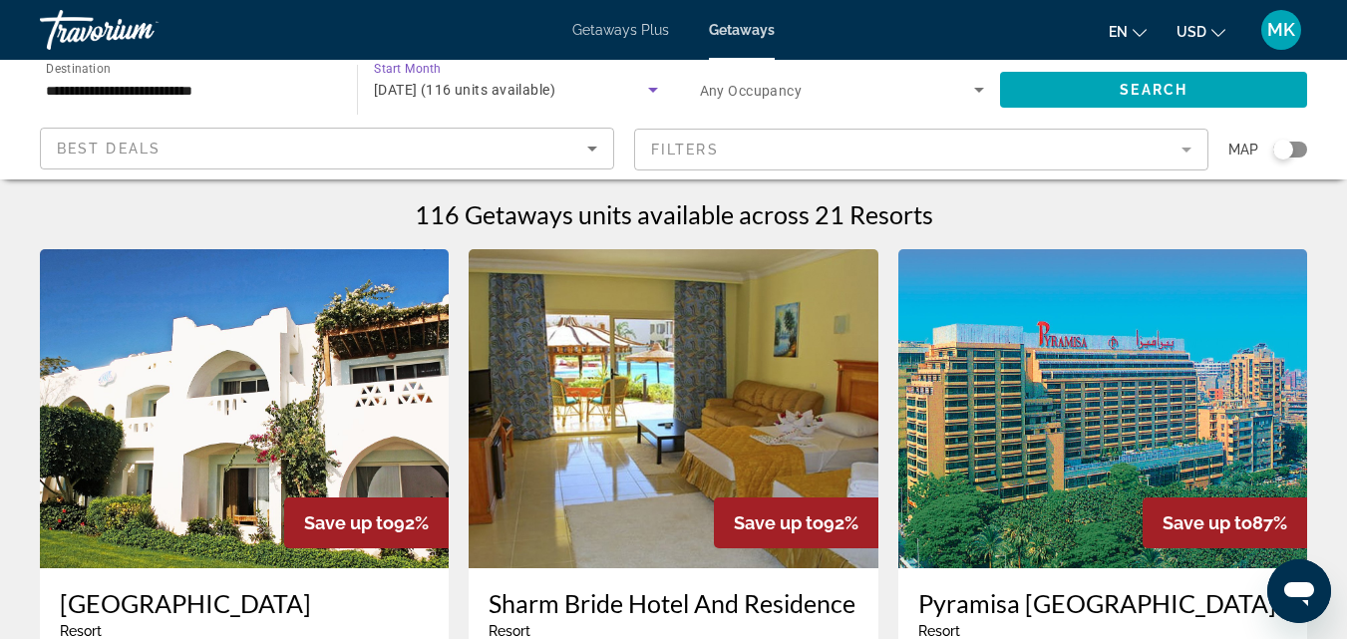
click at [477, 80] on div "[DATE] (116 units available)" at bounding box center [511, 90] width 274 height 24
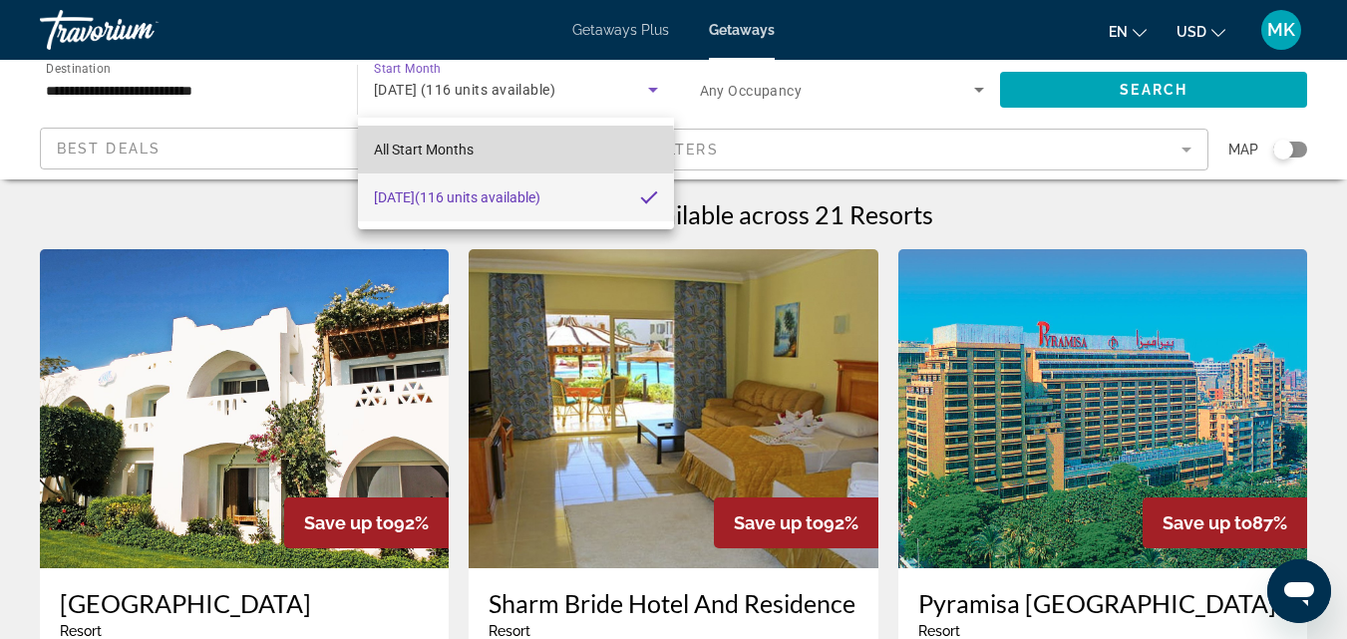
click at [501, 151] on mat-option "All Start Months" at bounding box center [516, 150] width 316 height 48
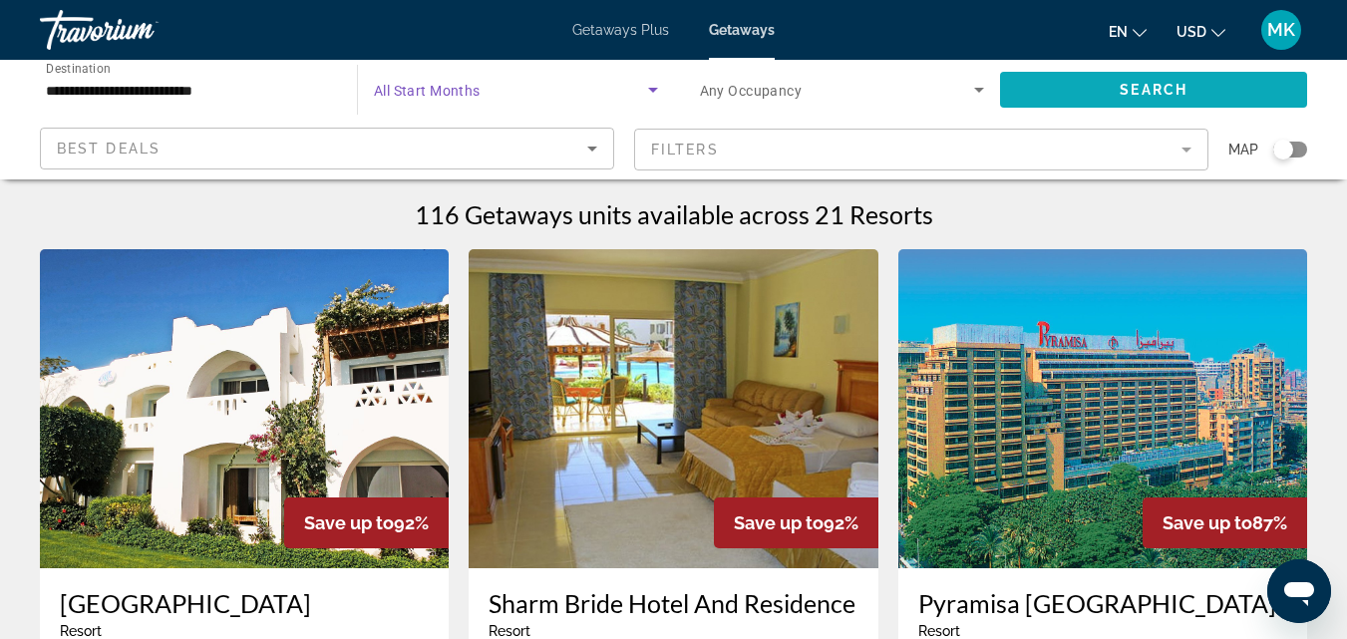
click at [1063, 83] on span "Search widget" at bounding box center [1153, 90] width 307 height 48
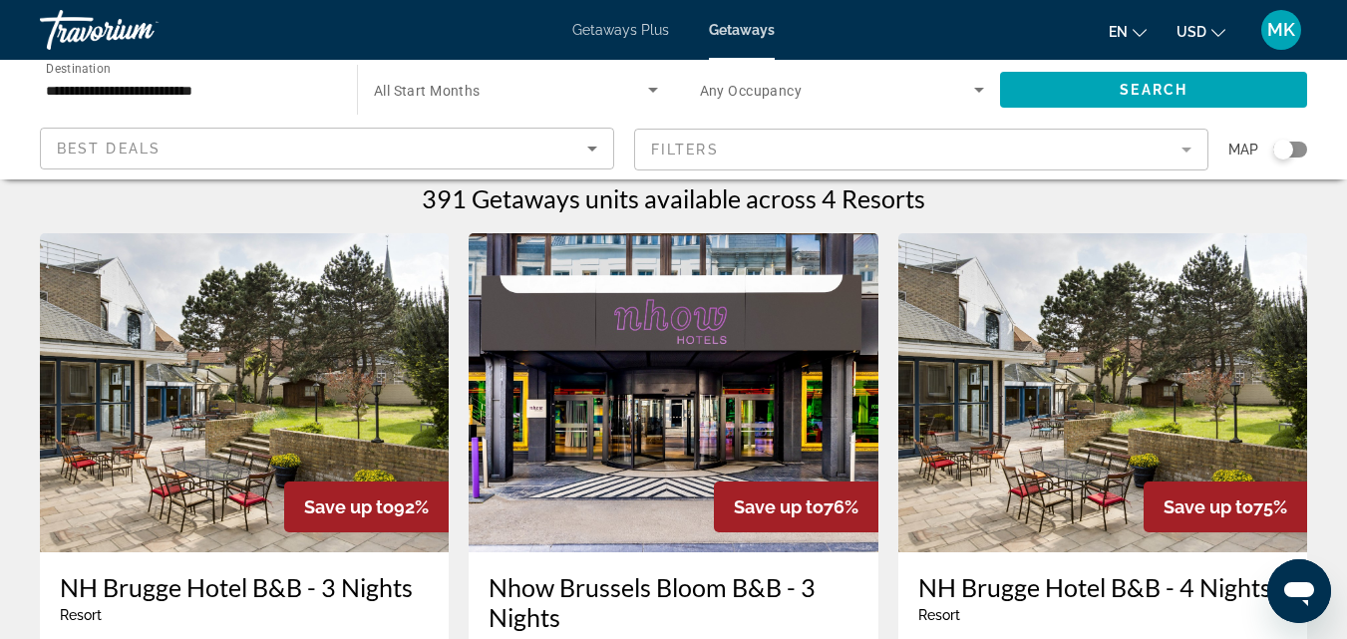
scroll to position [13, 0]
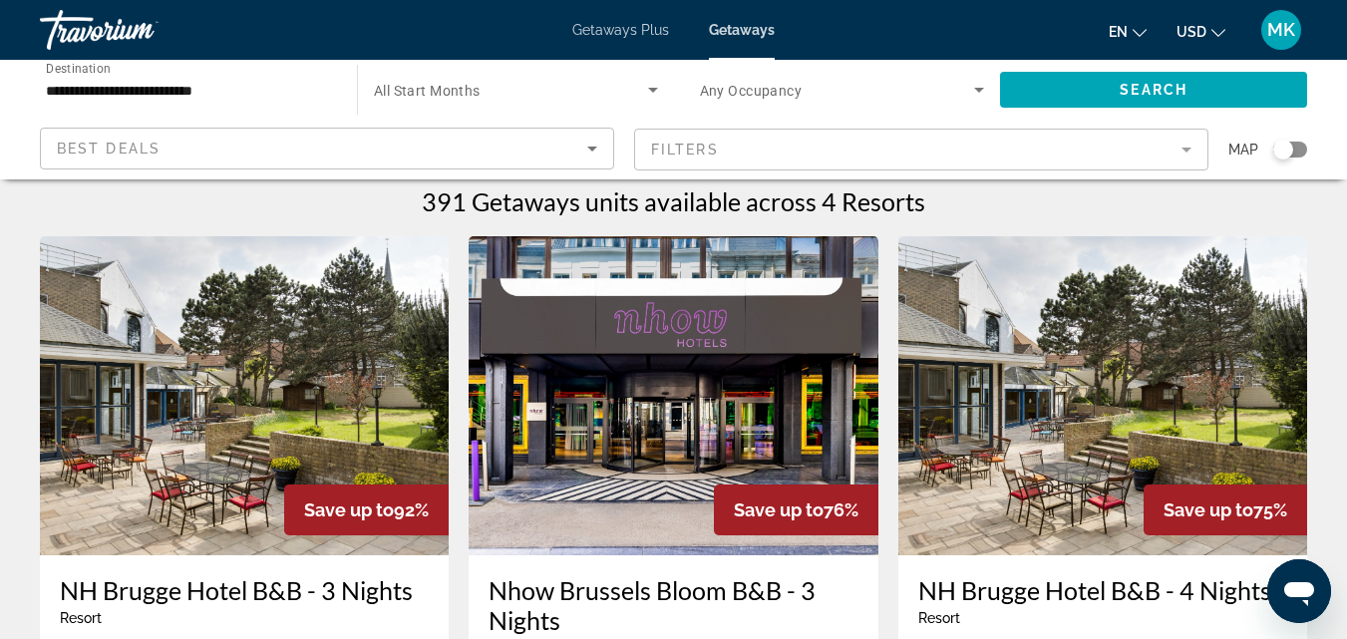
click at [216, 421] on img "Main content" at bounding box center [244, 395] width 409 height 319
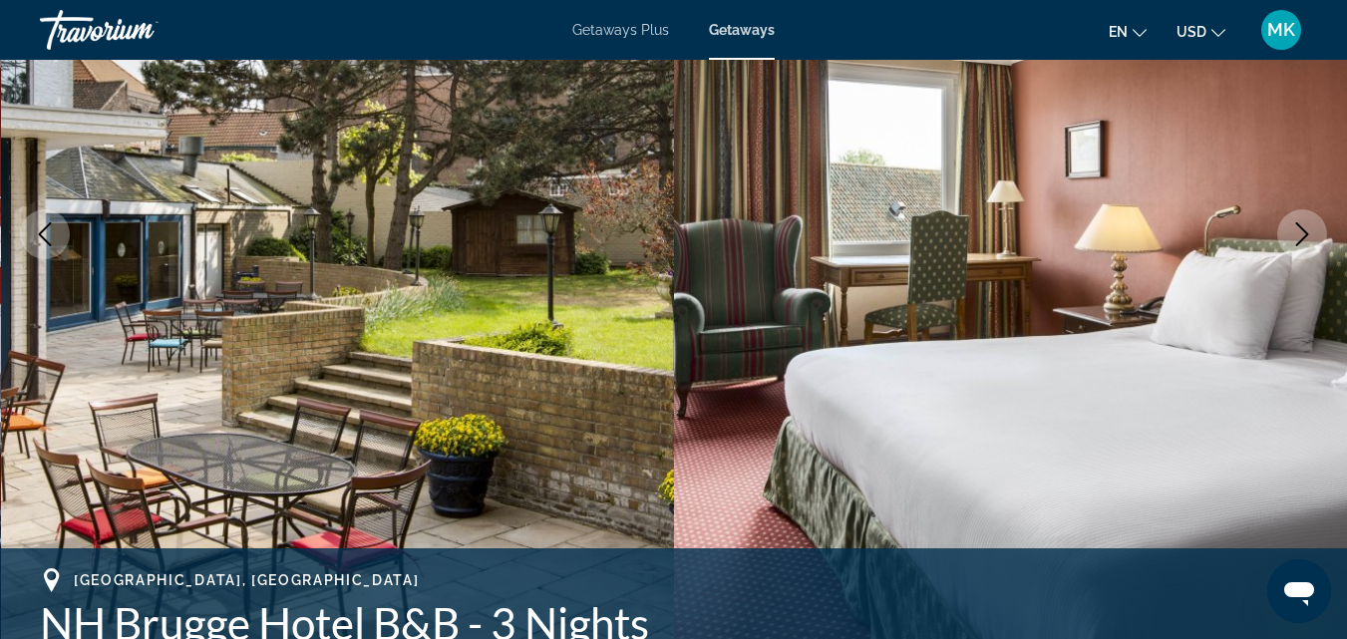
scroll to position [305, 0]
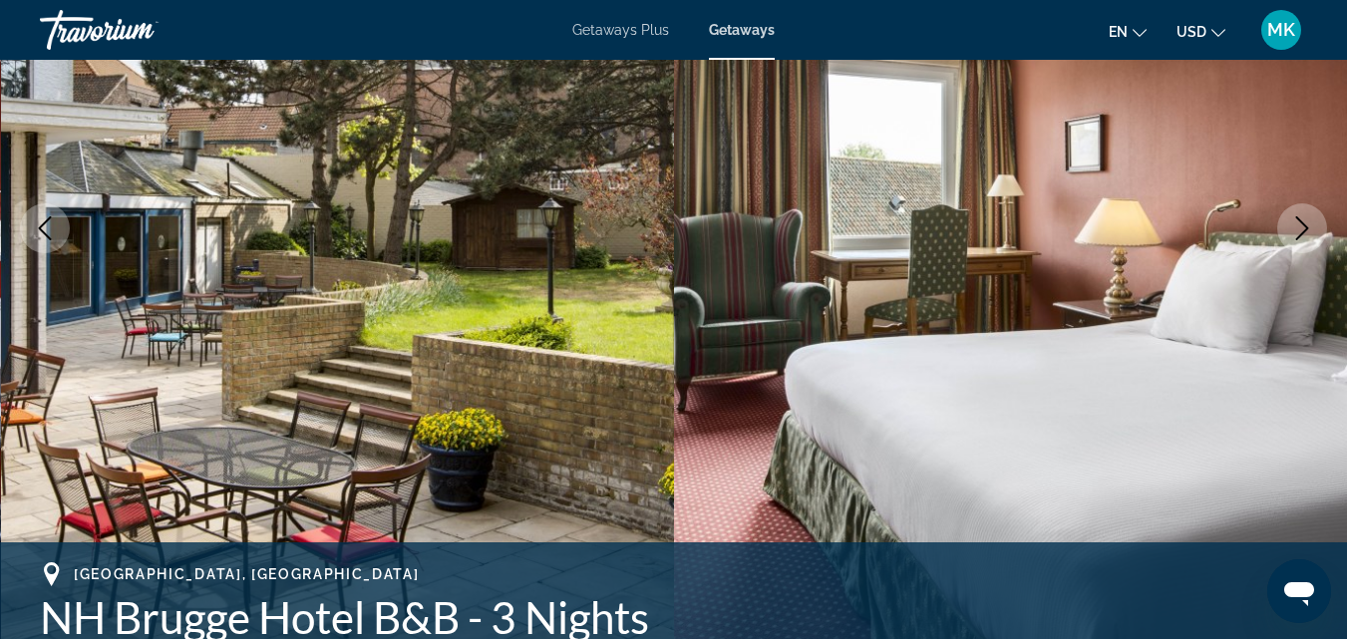
click at [1299, 230] on icon "Next image" at bounding box center [1302, 228] width 24 height 24
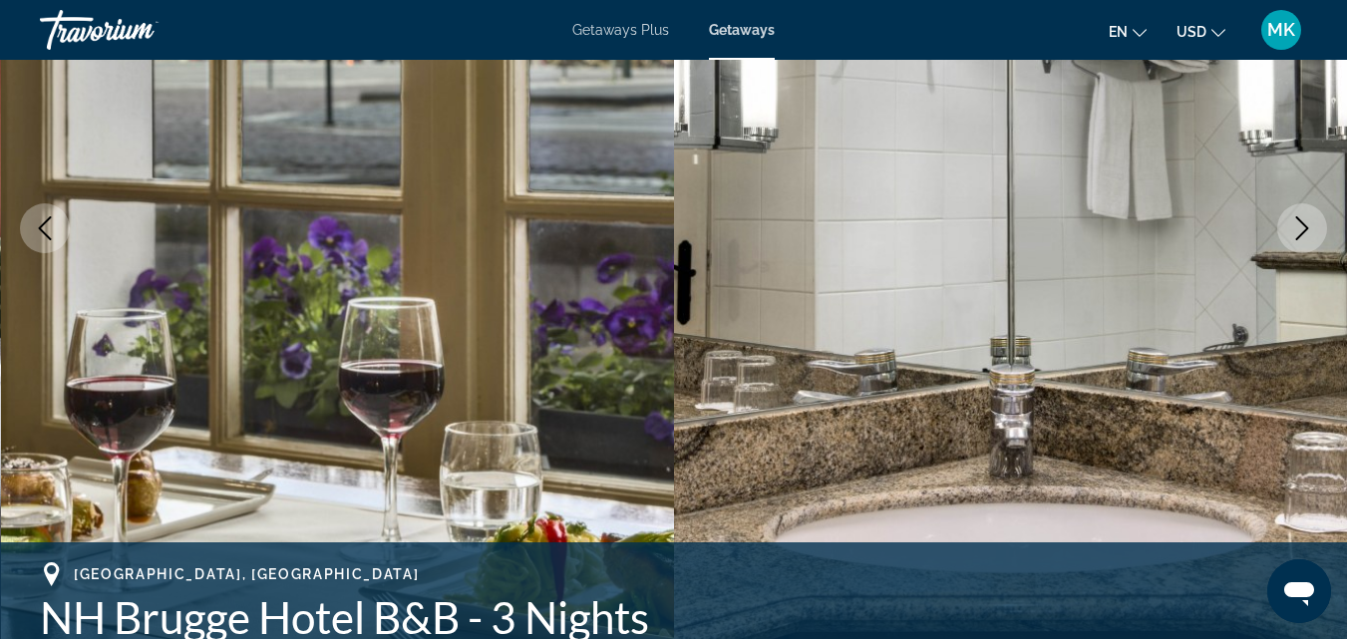
click at [1299, 230] on icon "Next image" at bounding box center [1302, 228] width 24 height 24
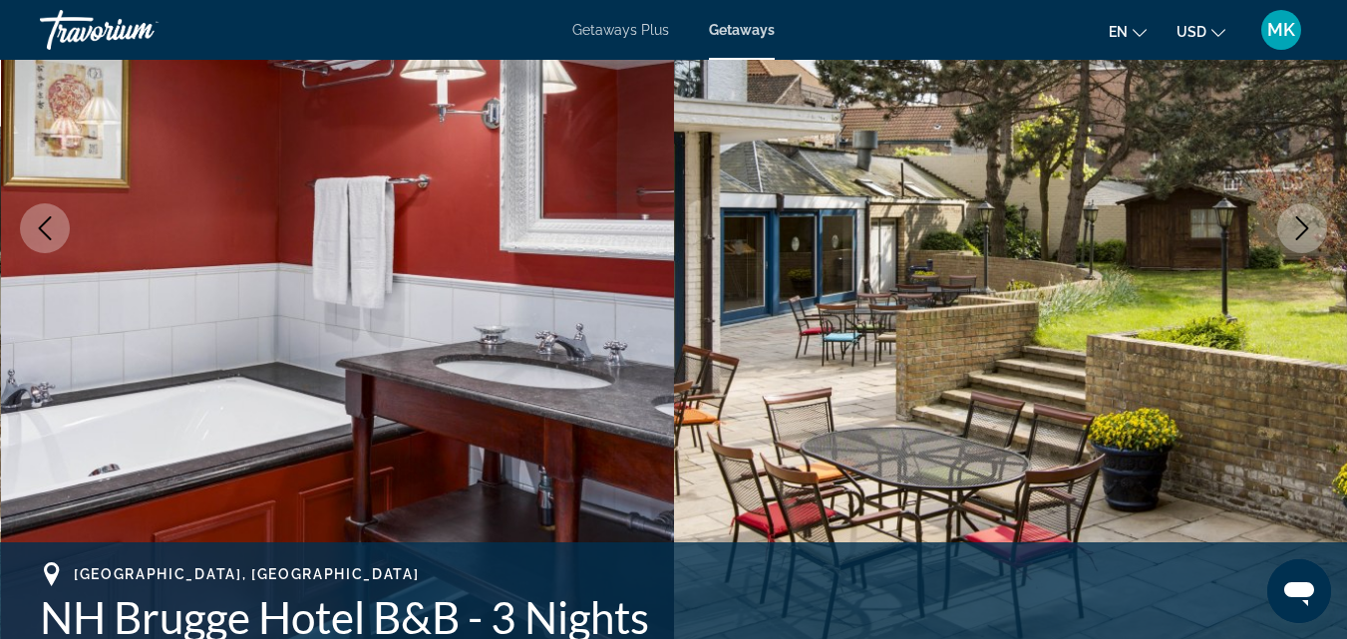
click at [1299, 230] on icon "Next image" at bounding box center [1302, 228] width 24 height 24
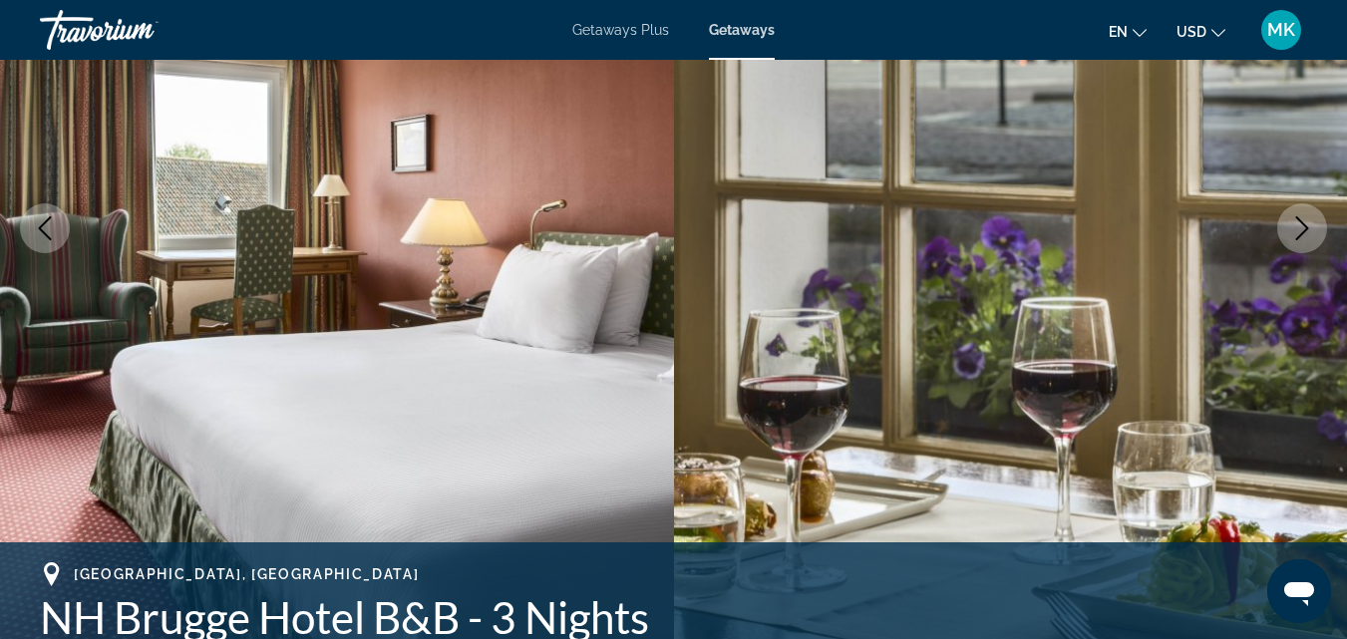
click at [1299, 230] on icon "Next image" at bounding box center [1302, 228] width 24 height 24
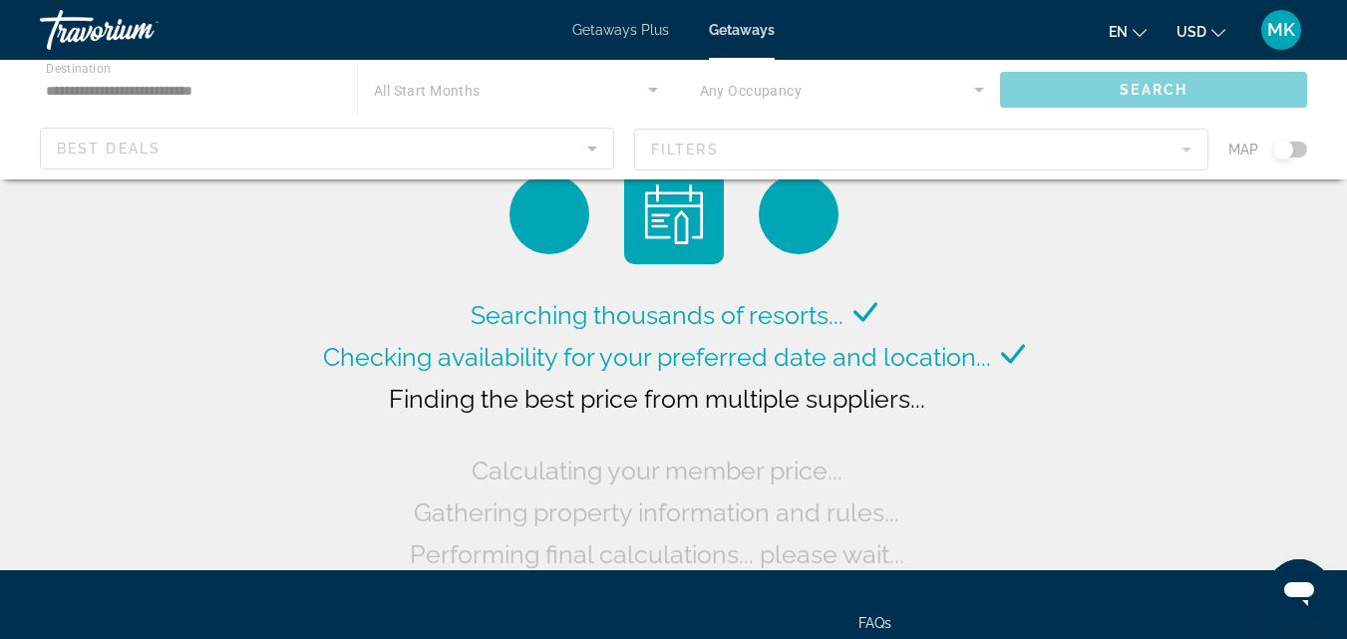
click at [196, 79] on div "Main content" at bounding box center [673, 120] width 1347 height 120
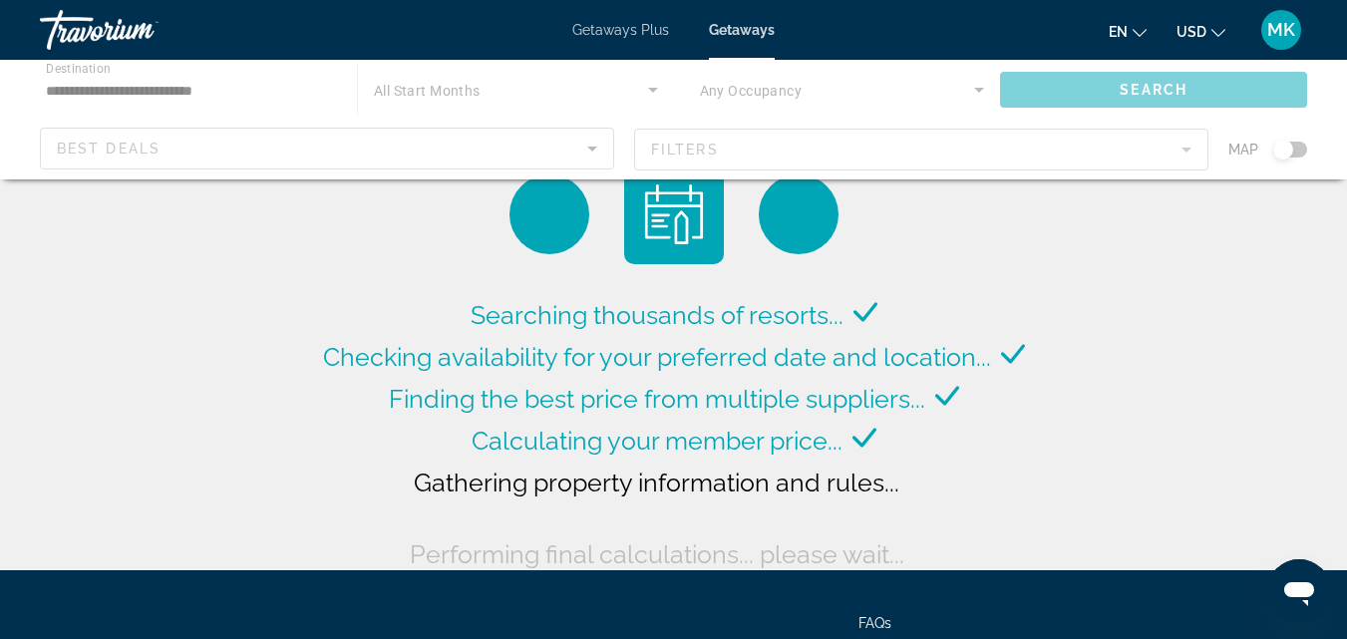
click at [236, 88] on div "Main content" at bounding box center [673, 120] width 1347 height 120
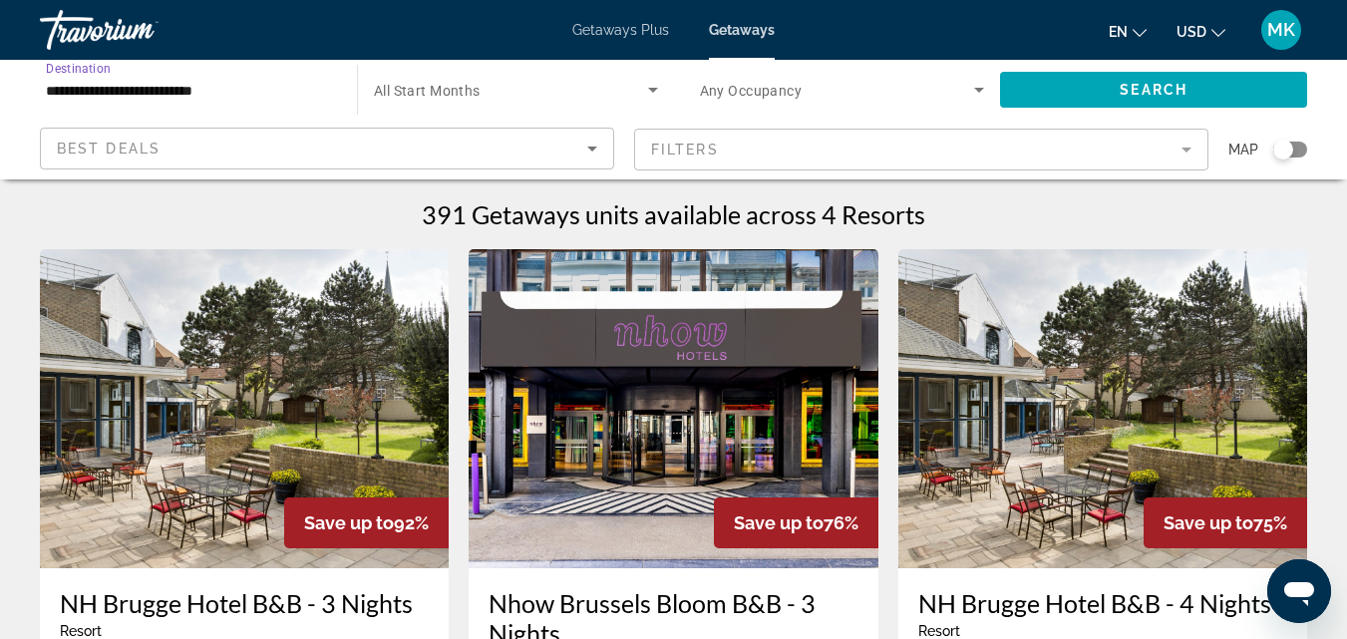
click at [194, 90] on input "**********" at bounding box center [188, 91] width 285 height 24
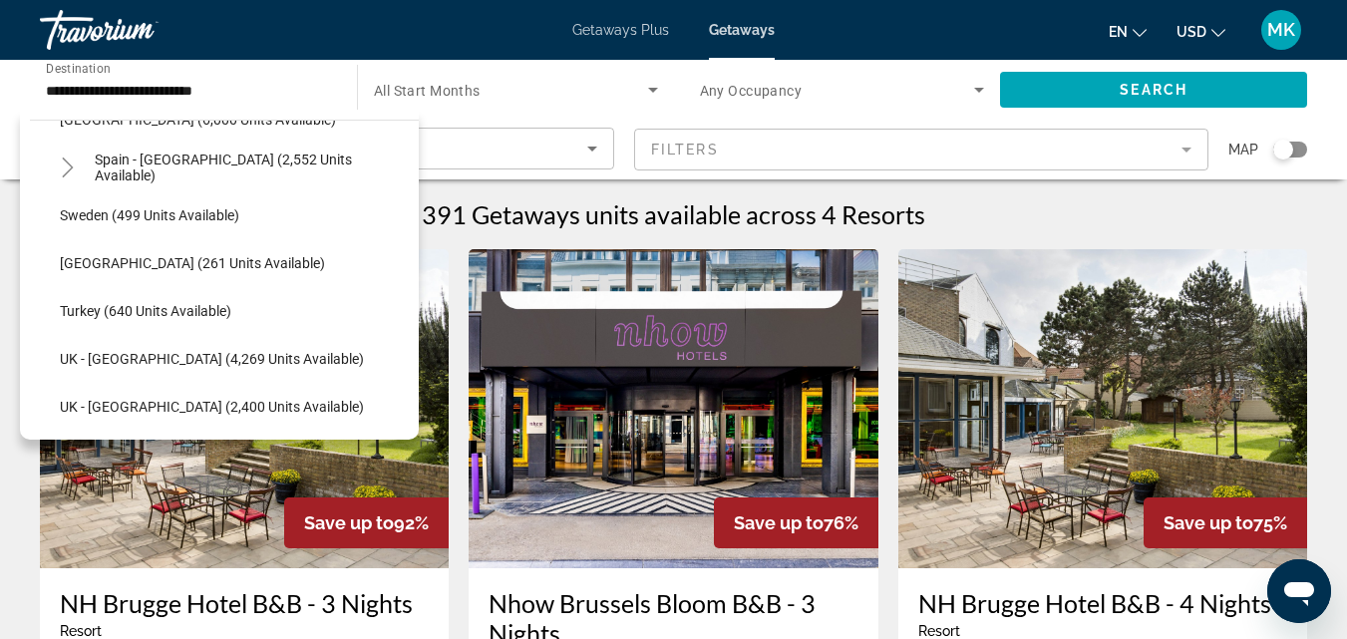
scroll to position [1169, 0]
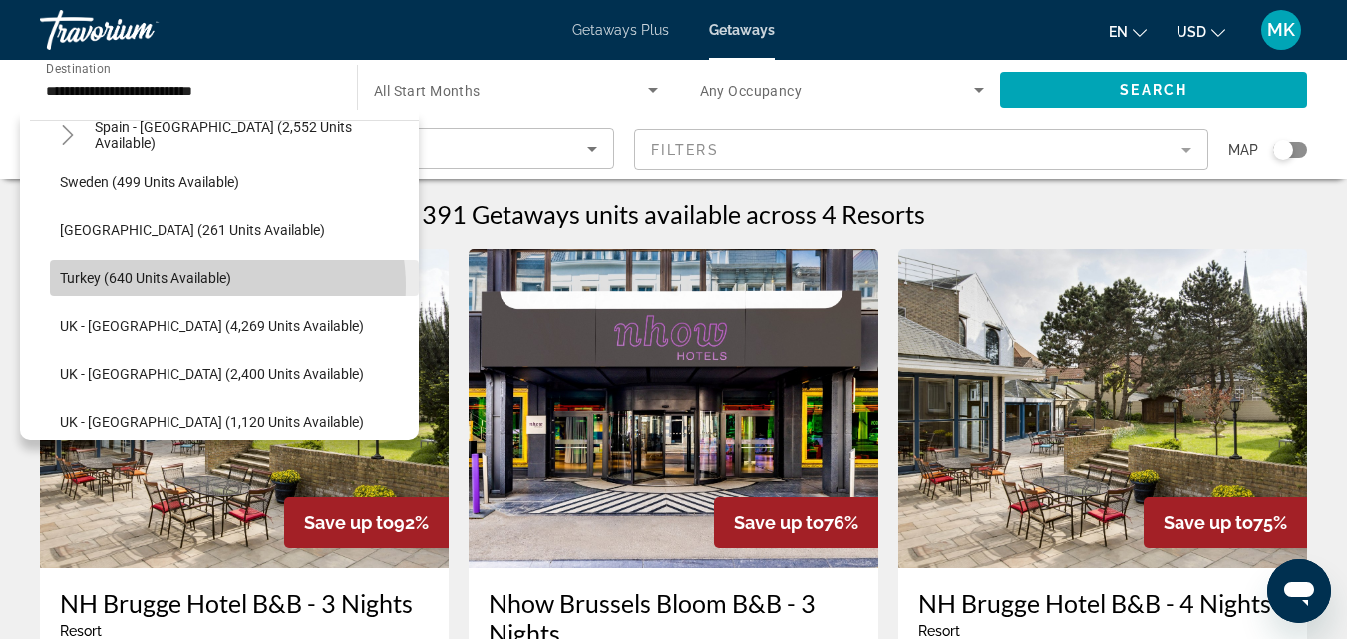
click at [217, 286] on span "Search widget" at bounding box center [234, 278] width 369 height 48
type input "**********"
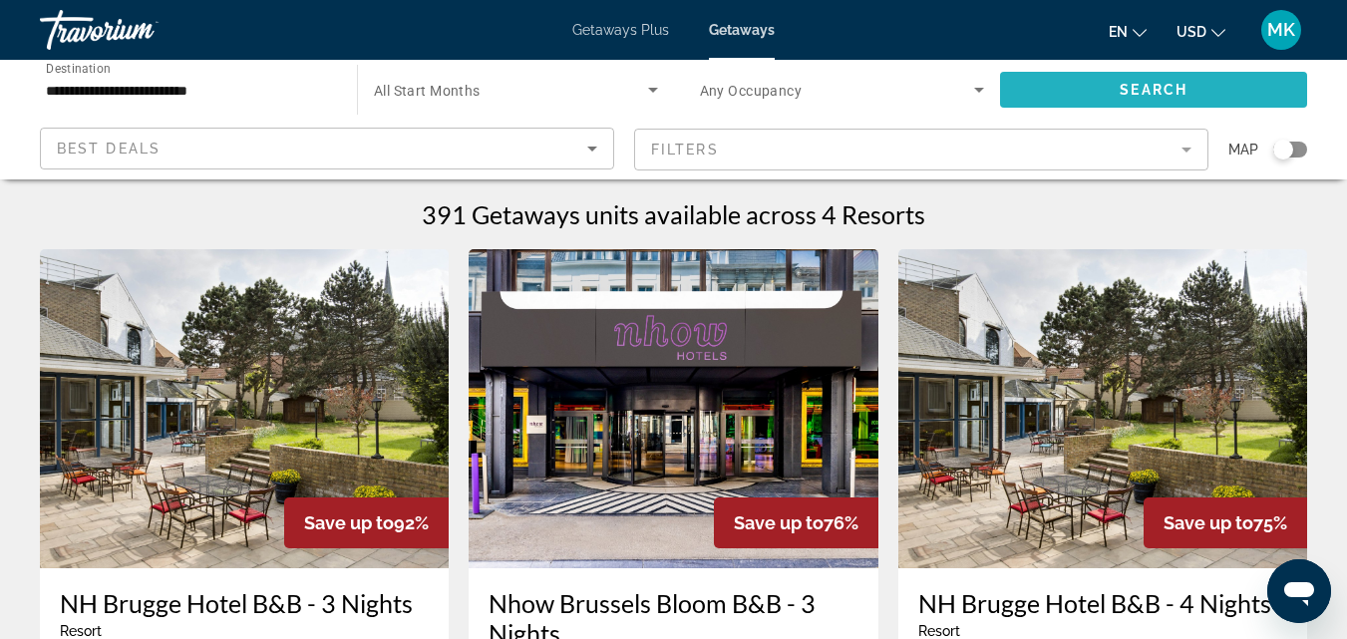
click at [1113, 81] on span "Search widget" at bounding box center [1153, 90] width 307 height 48
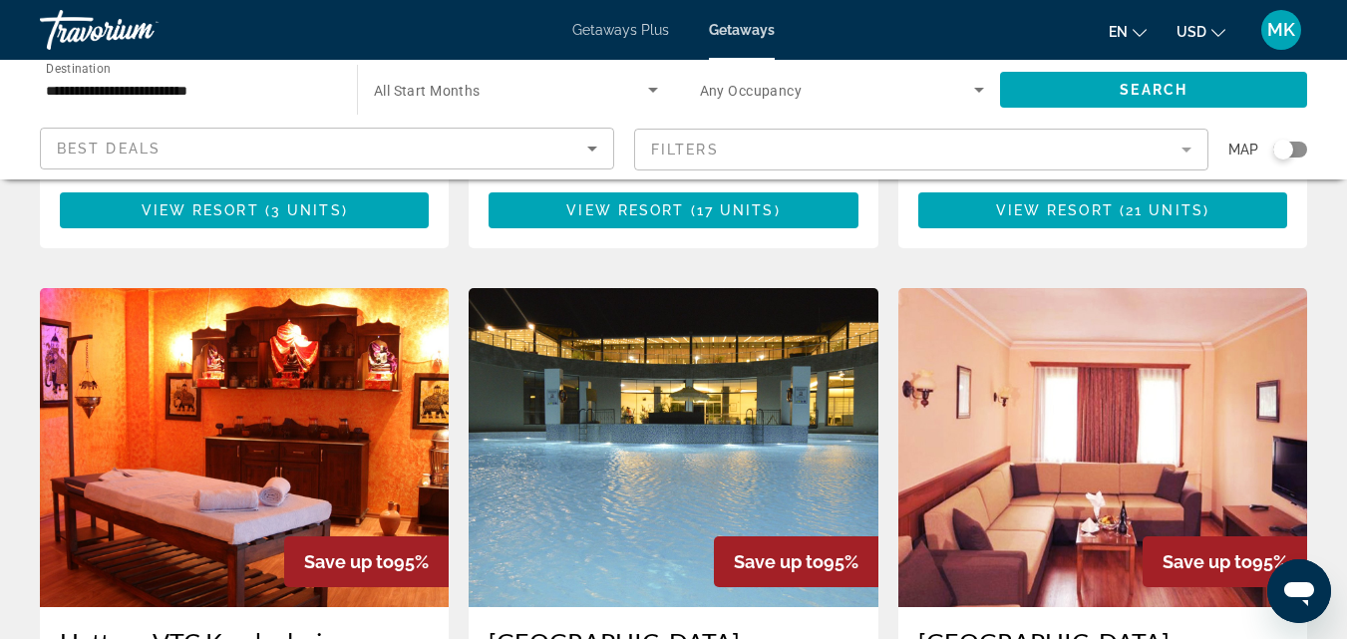
scroll to position [1375, 0]
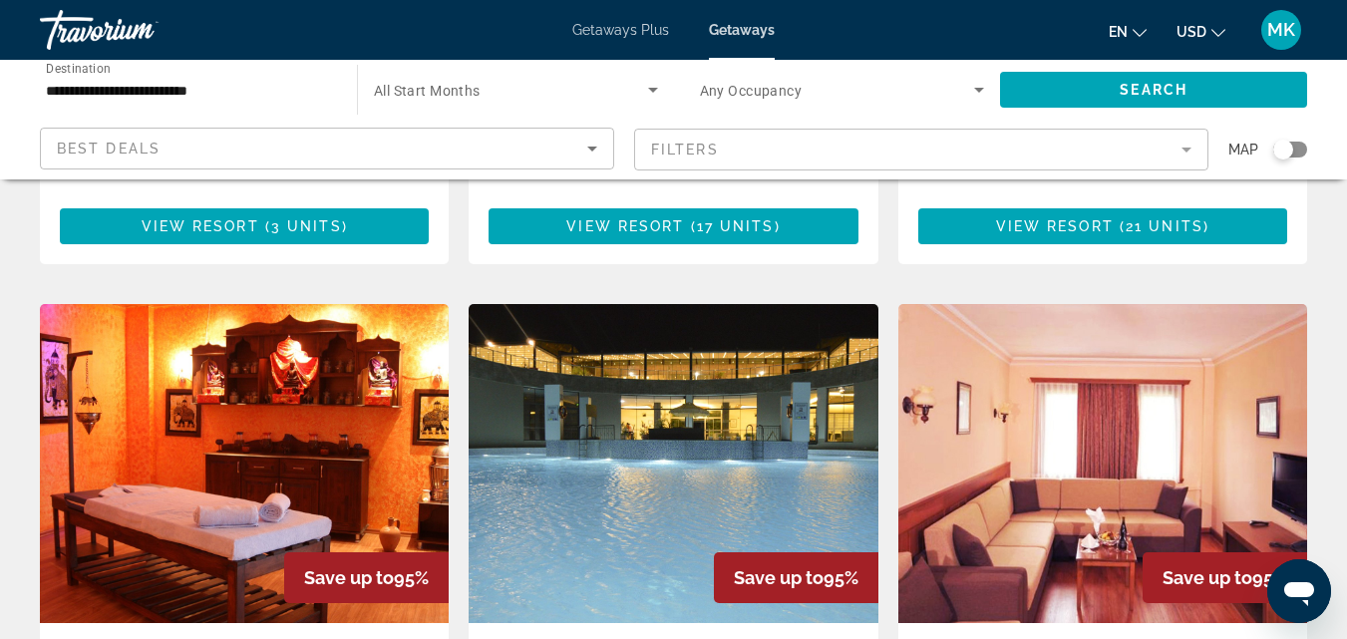
click at [738, 392] on img "Main content" at bounding box center [673, 463] width 409 height 319
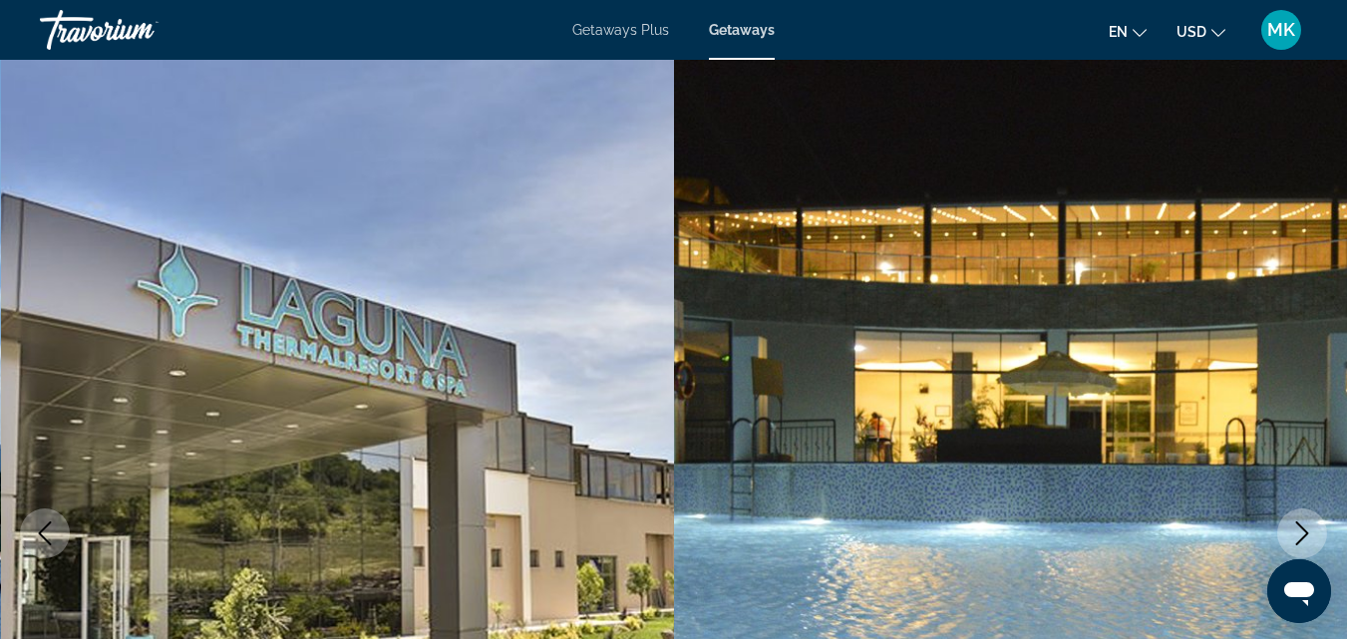
click at [1297, 532] on icon "Next image" at bounding box center [1302, 534] width 24 height 24
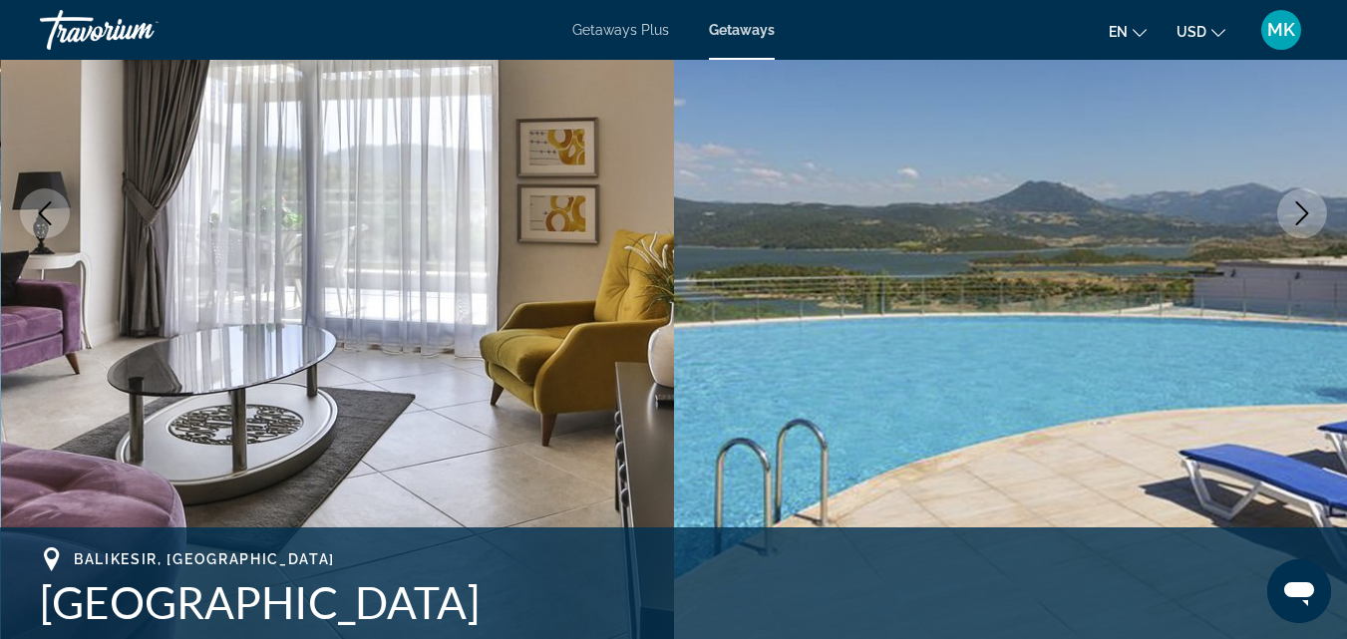
scroll to position [342, 0]
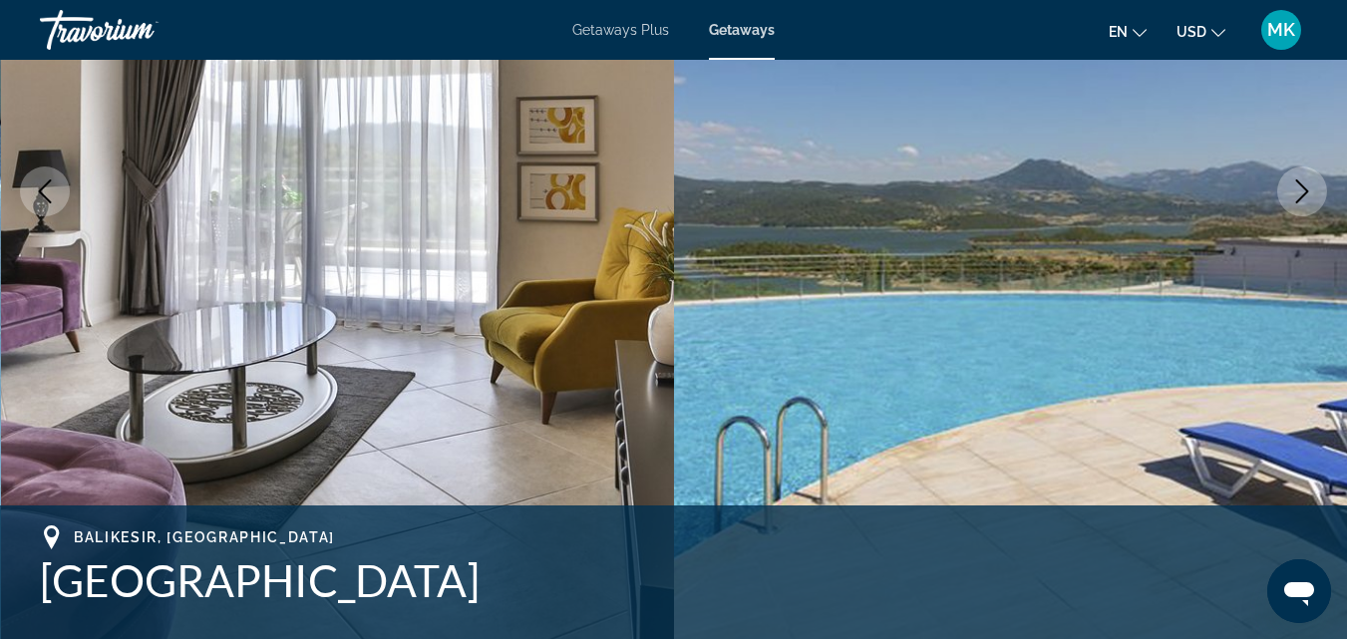
click at [1303, 195] on icon "Next image" at bounding box center [1302, 191] width 13 height 24
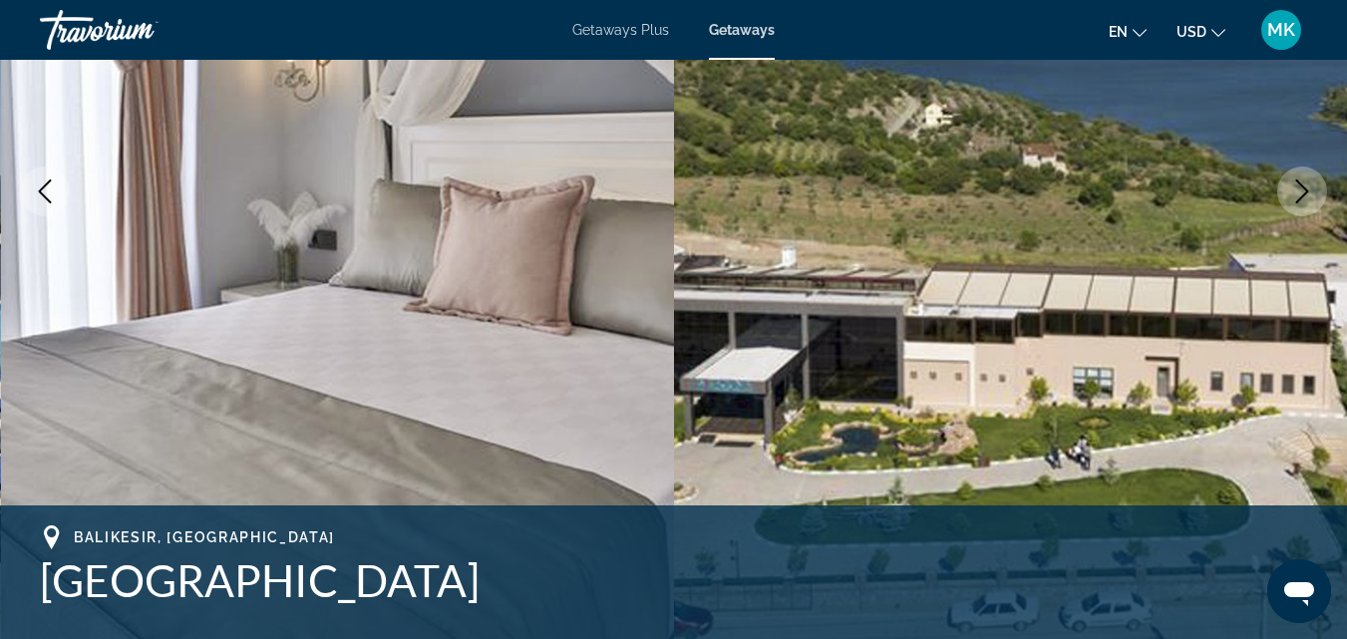
click at [1303, 195] on icon "Next image" at bounding box center [1302, 191] width 13 height 24
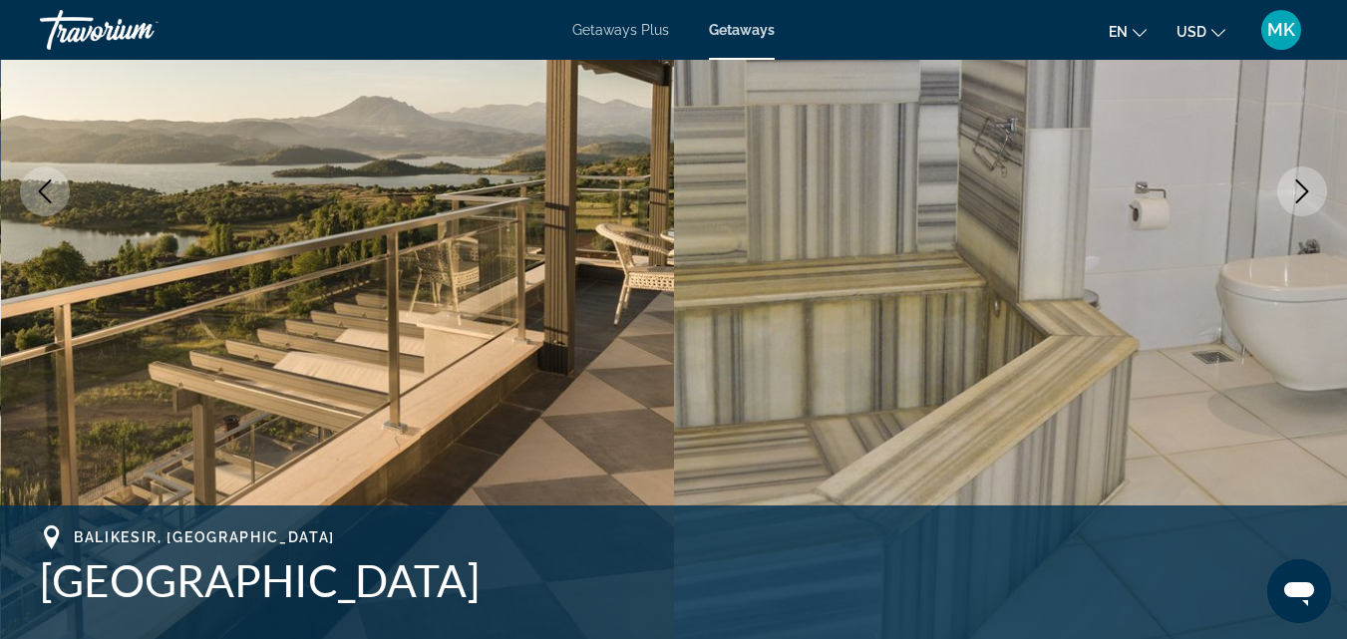
click at [1303, 195] on icon "Next image" at bounding box center [1302, 191] width 13 height 24
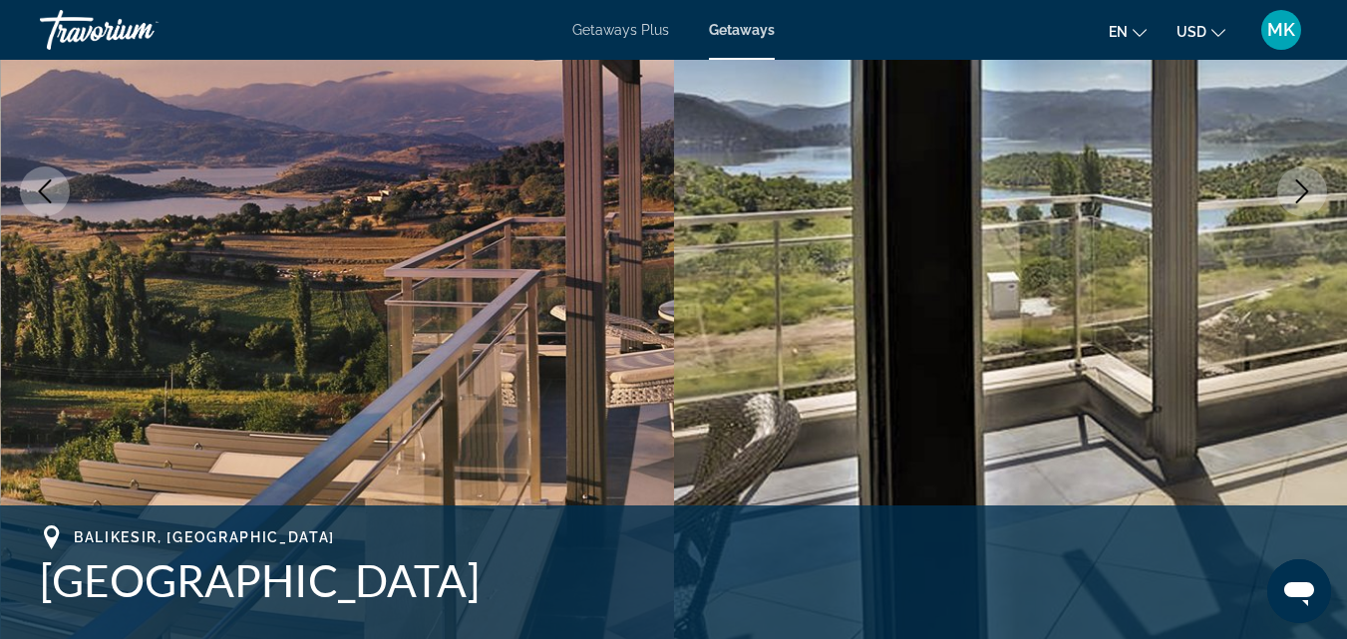
click at [1303, 195] on icon "Next image" at bounding box center [1302, 191] width 13 height 24
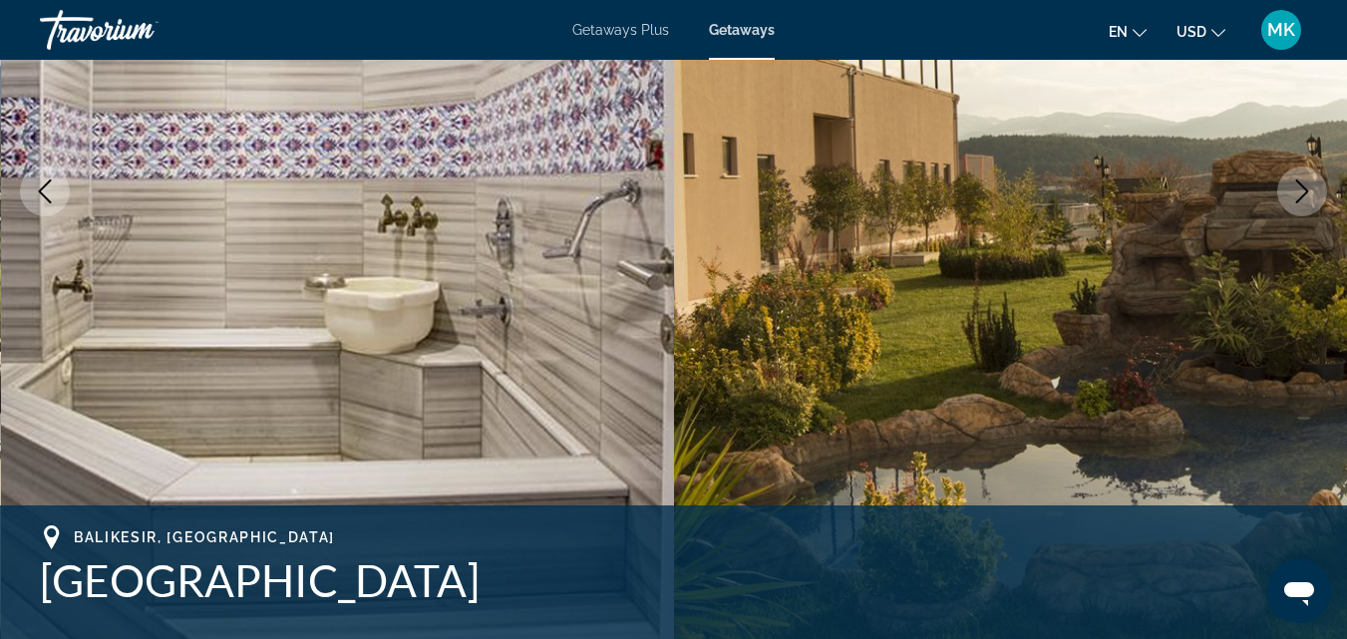
click at [1303, 195] on icon "Next image" at bounding box center [1302, 191] width 13 height 24
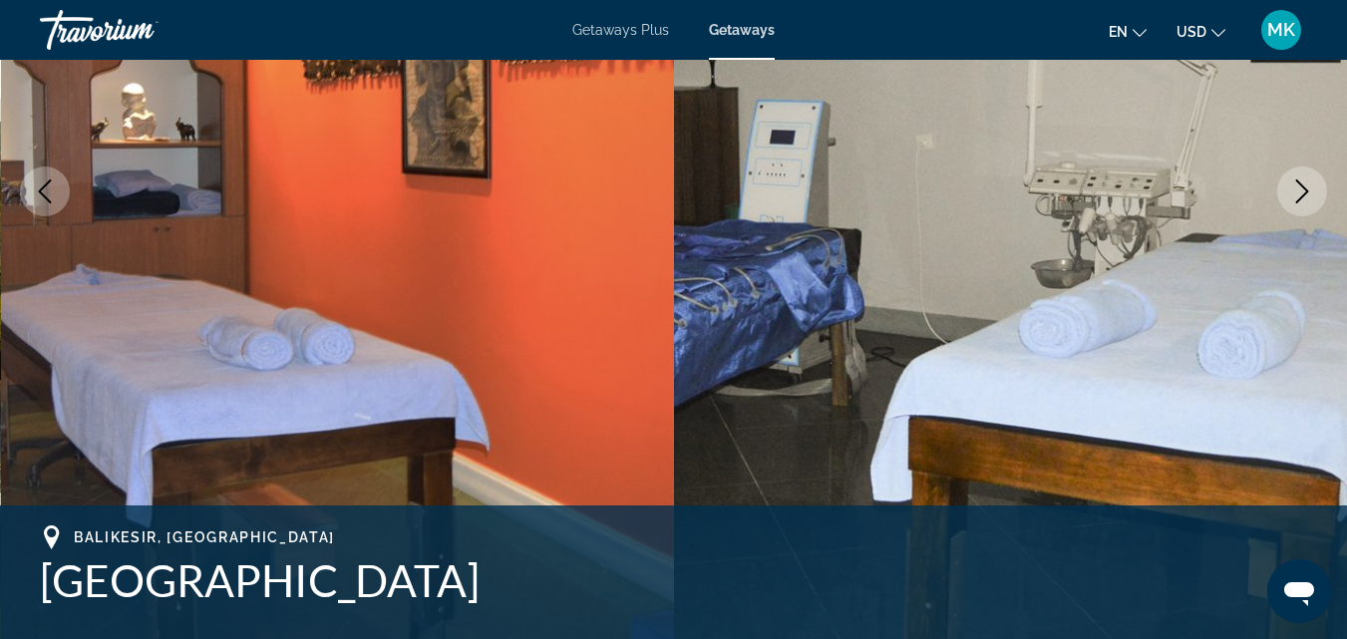
click at [1303, 195] on icon "Next image" at bounding box center [1302, 191] width 13 height 24
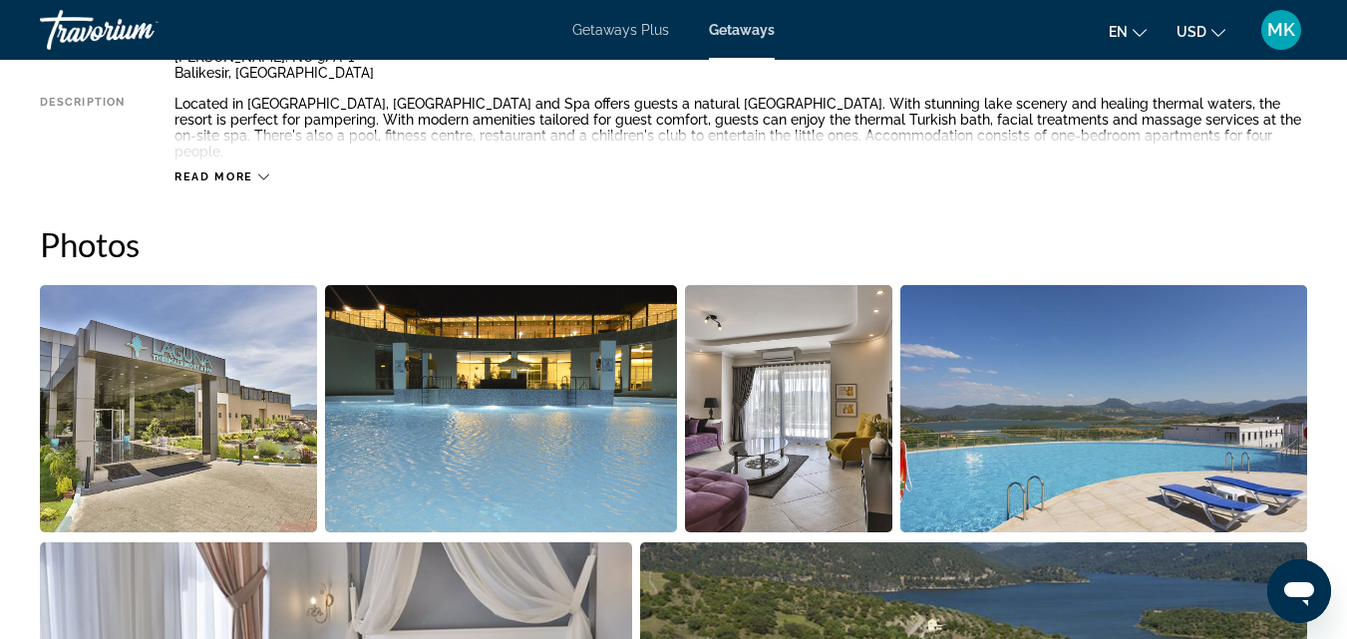
scroll to position [1096, 0]
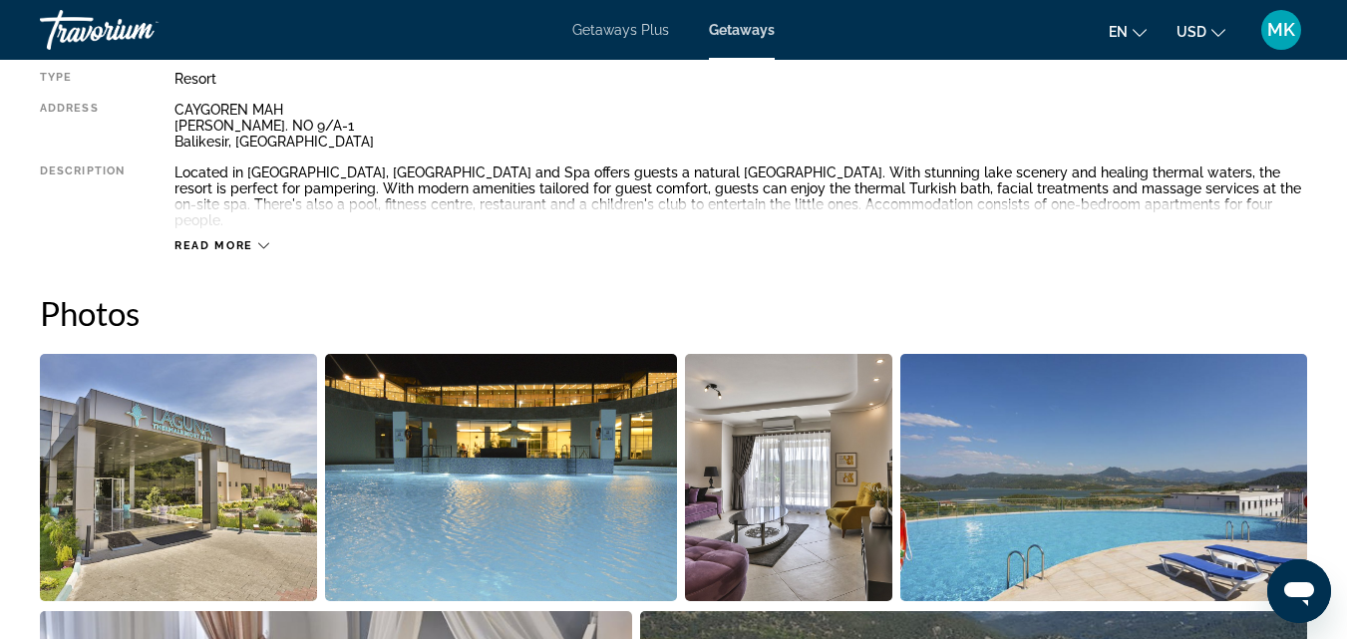
click at [235, 239] on span "Read more" at bounding box center [214, 245] width 79 height 13
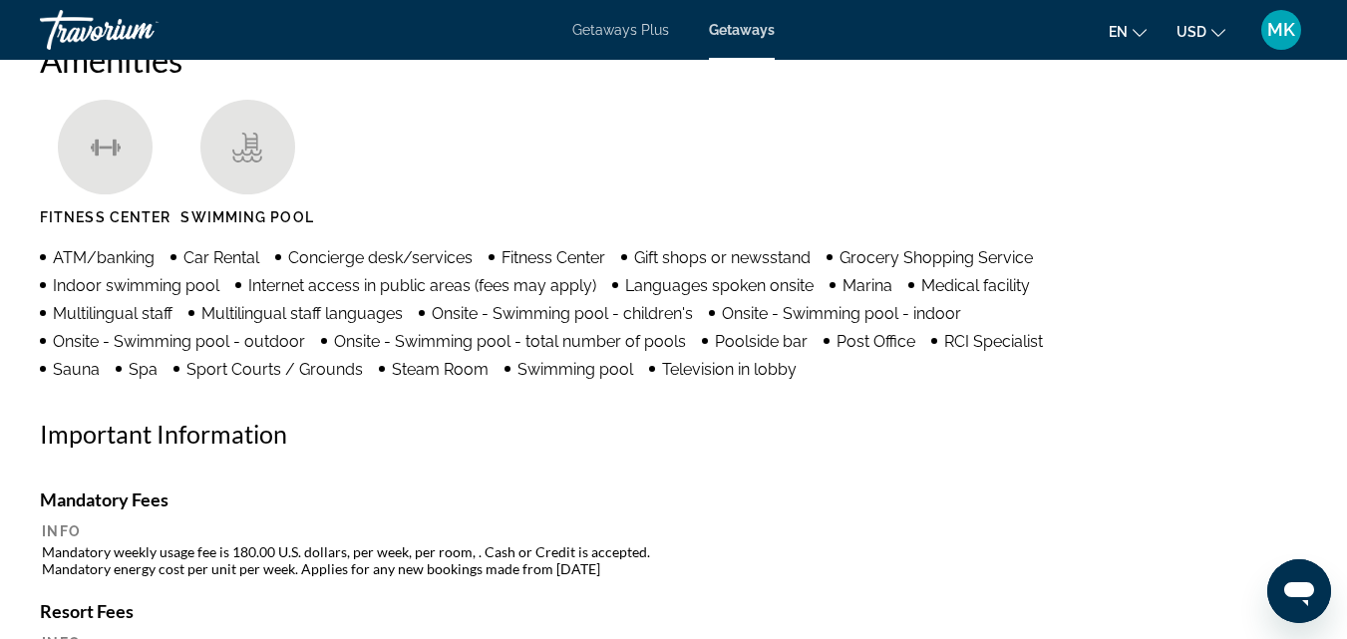
scroll to position [0, 0]
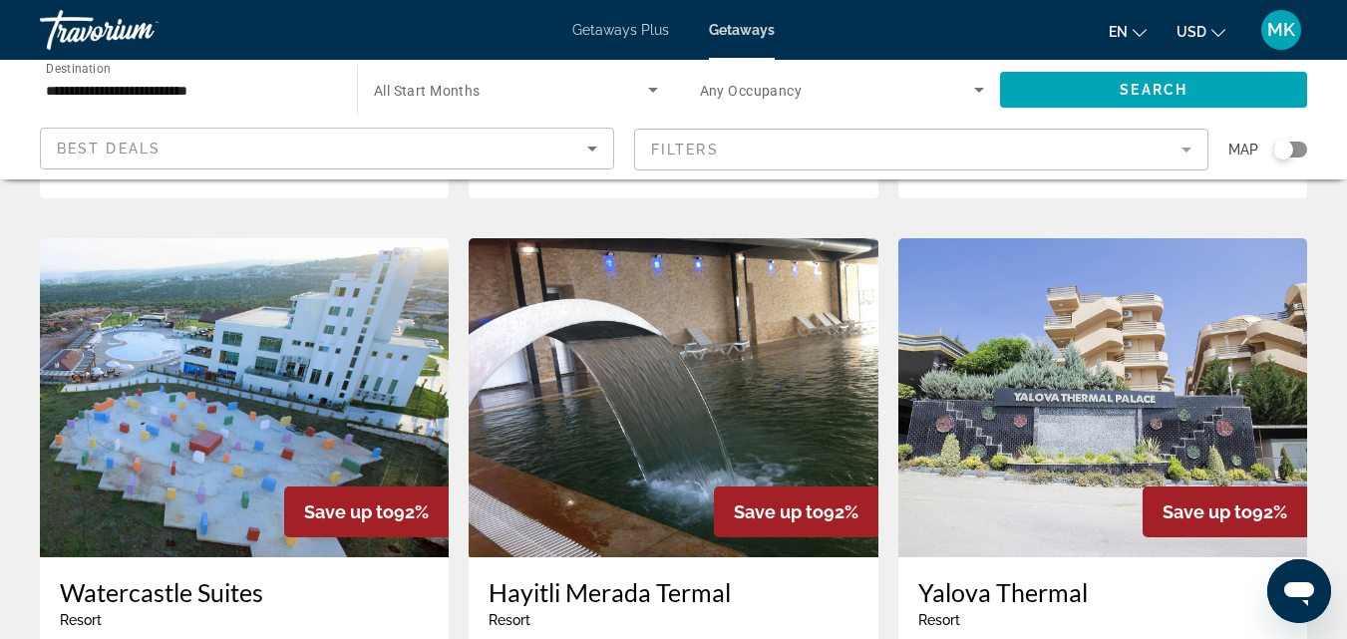
scroll to position [2092, 0]
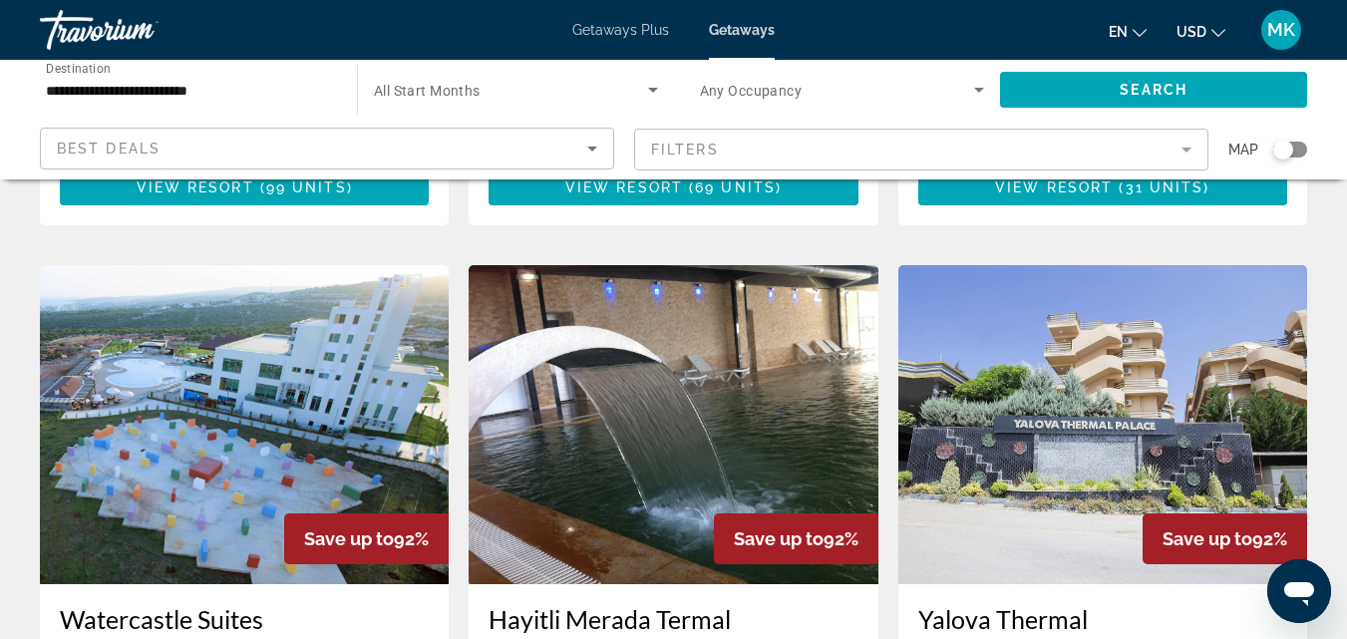
click at [786, 371] on img "Main content" at bounding box center [673, 424] width 409 height 319
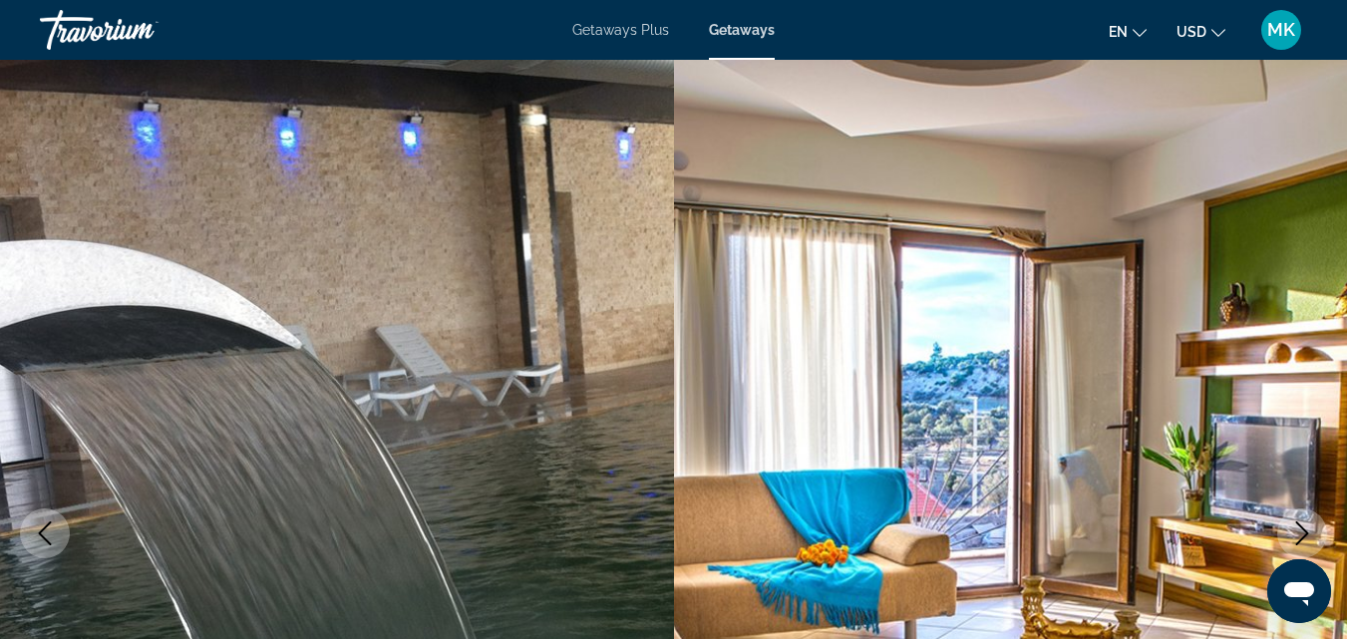
click at [1295, 537] on icon "Next image" at bounding box center [1302, 534] width 24 height 24
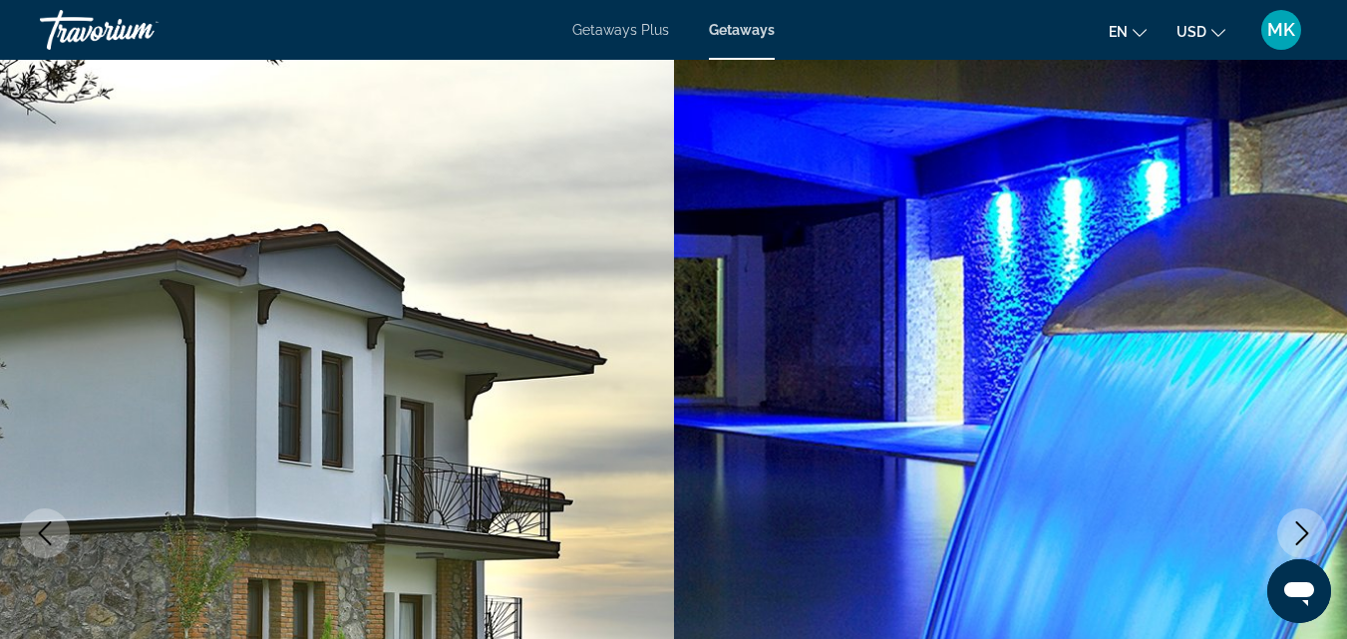
click at [1295, 537] on icon "Next image" at bounding box center [1302, 534] width 24 height 24
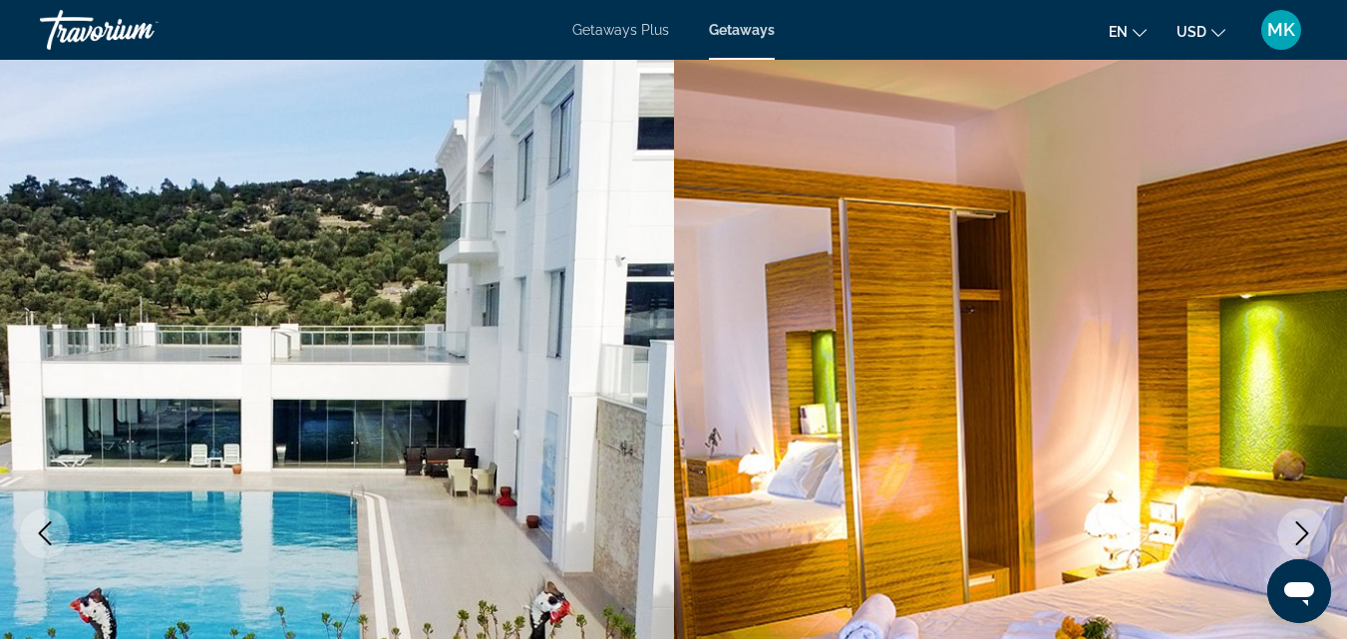
click at [1295, 537] on icon "Next image" at bounding box center [1302, 534] width 24 height 24
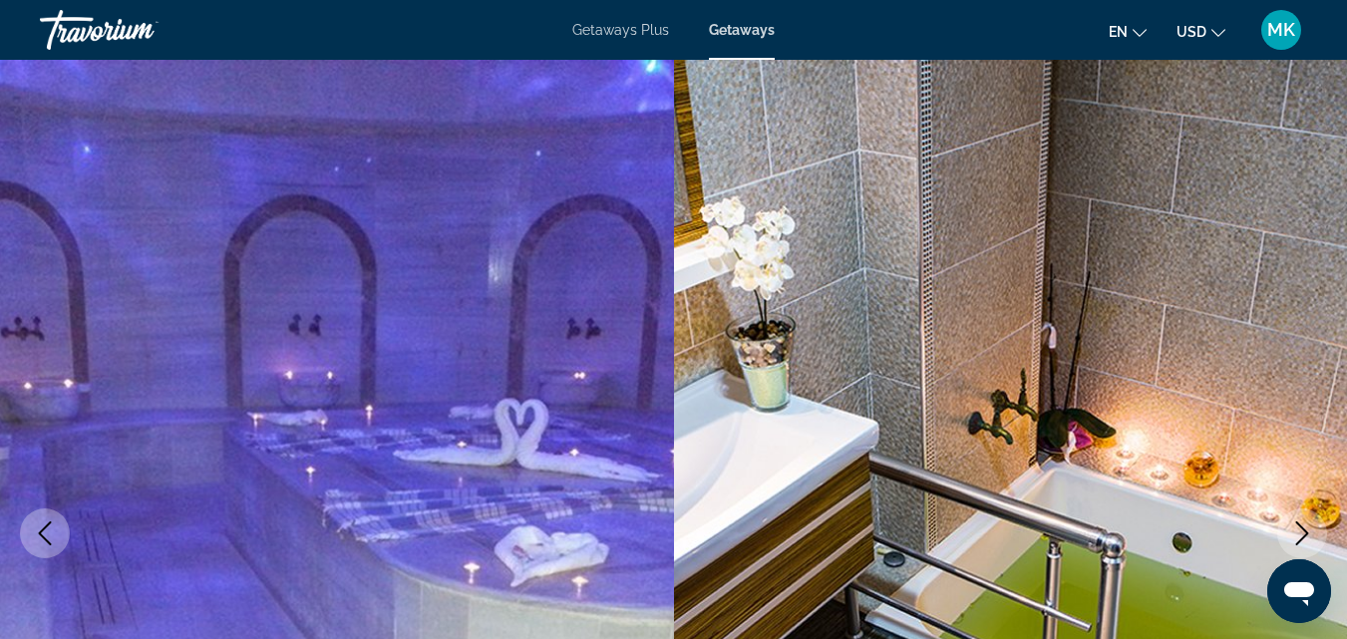
click at [1295, 537] on icon "Next image" at bounding box center [1302, 534] width 24 height 24
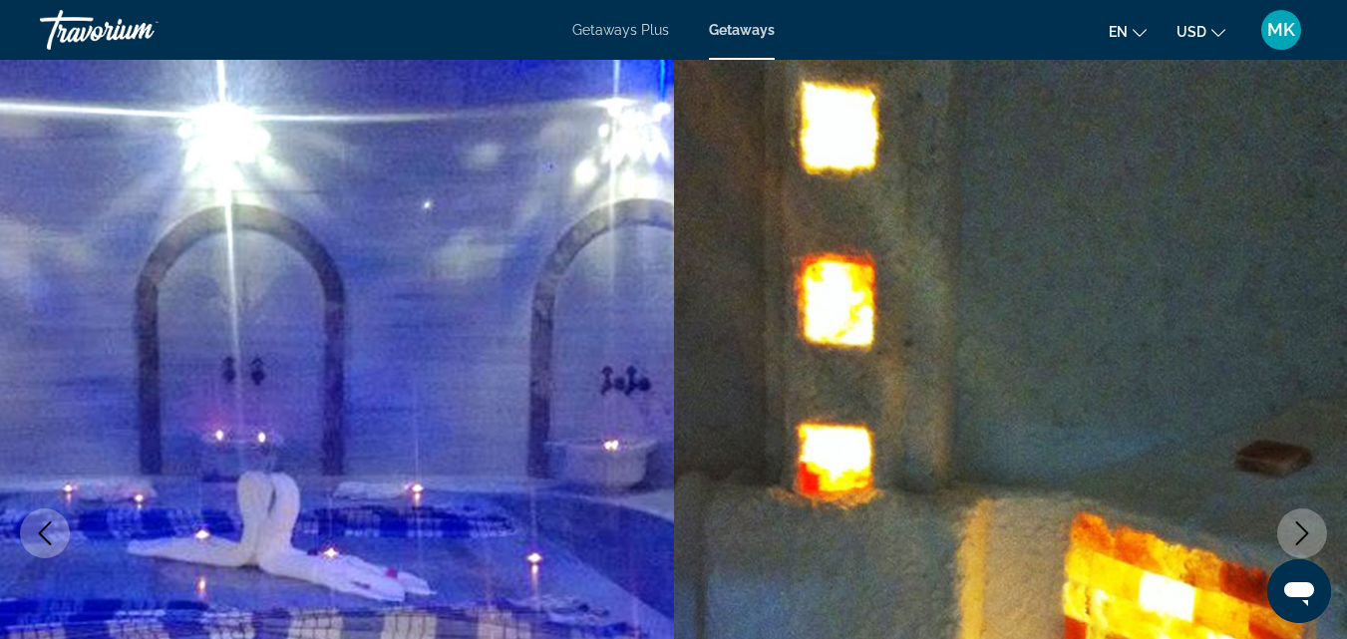
click at [1295, 537] on icon "Next image" at bounding box center [1302, 534] width 24 height 24
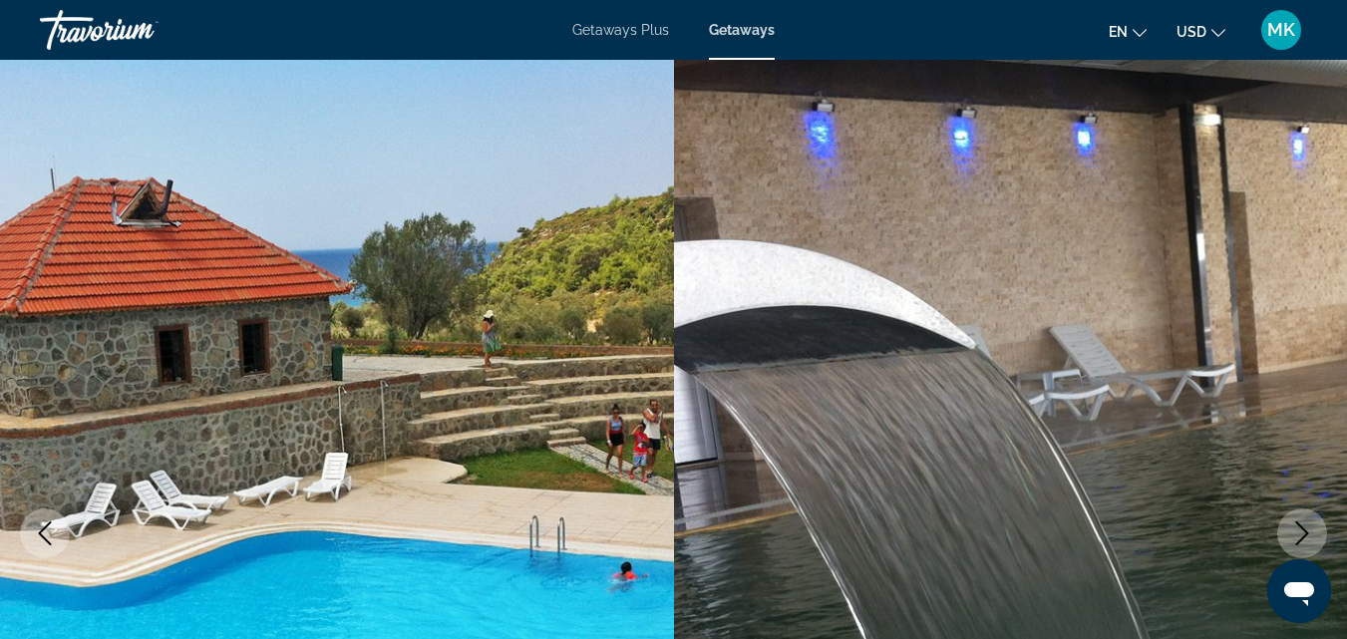
click at [1295, 537] on icon "Next image" at bounding box center [1302, 534] width 24 height 24
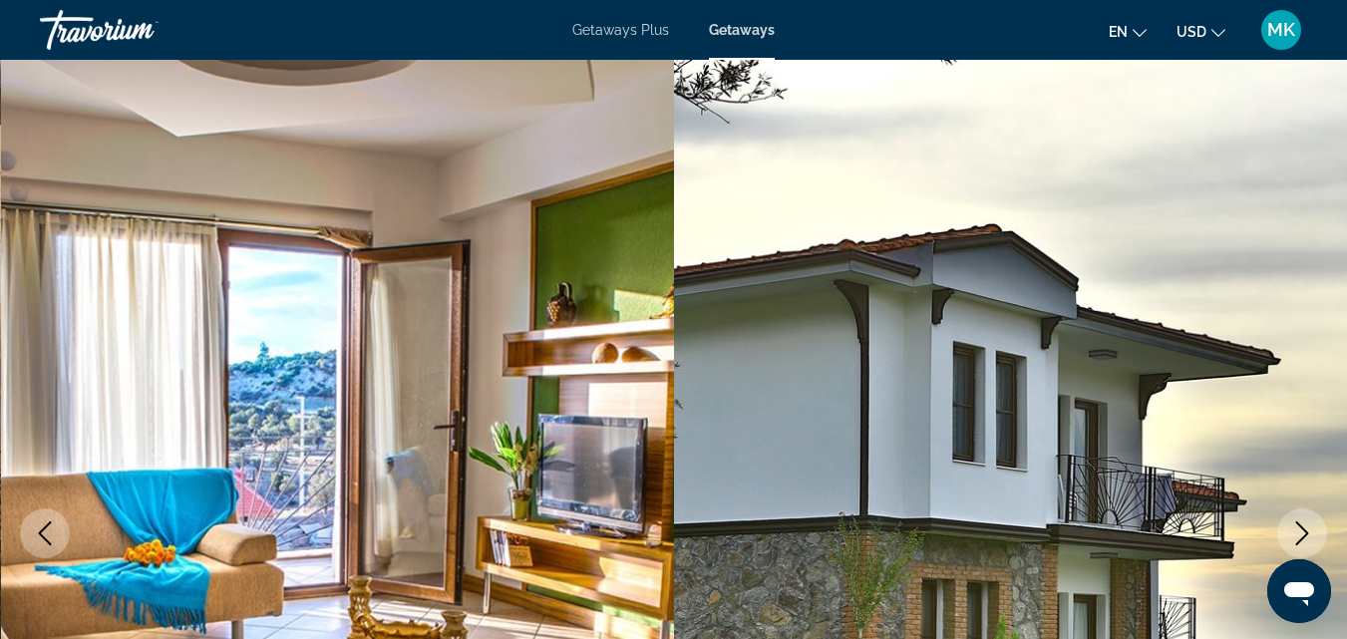
click at [1295, 537] on icon "Next image" at bounding box center [1302, 534] width 24 height 24
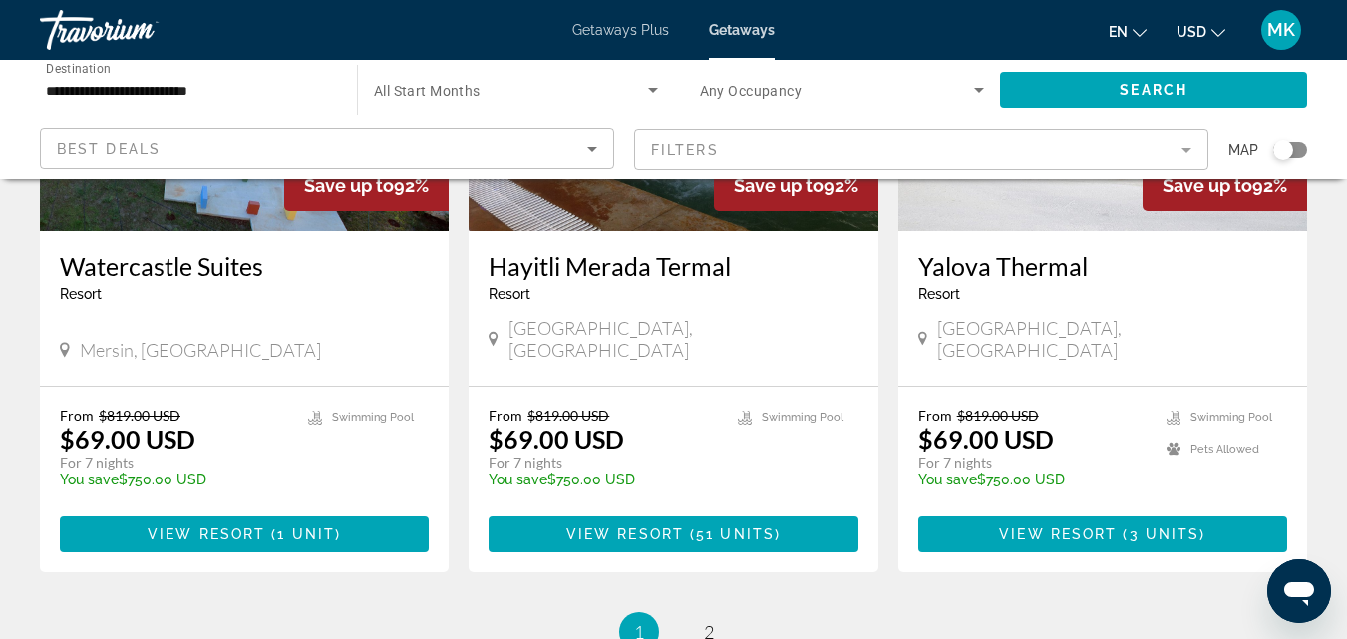
scroll to position [2380, 0]
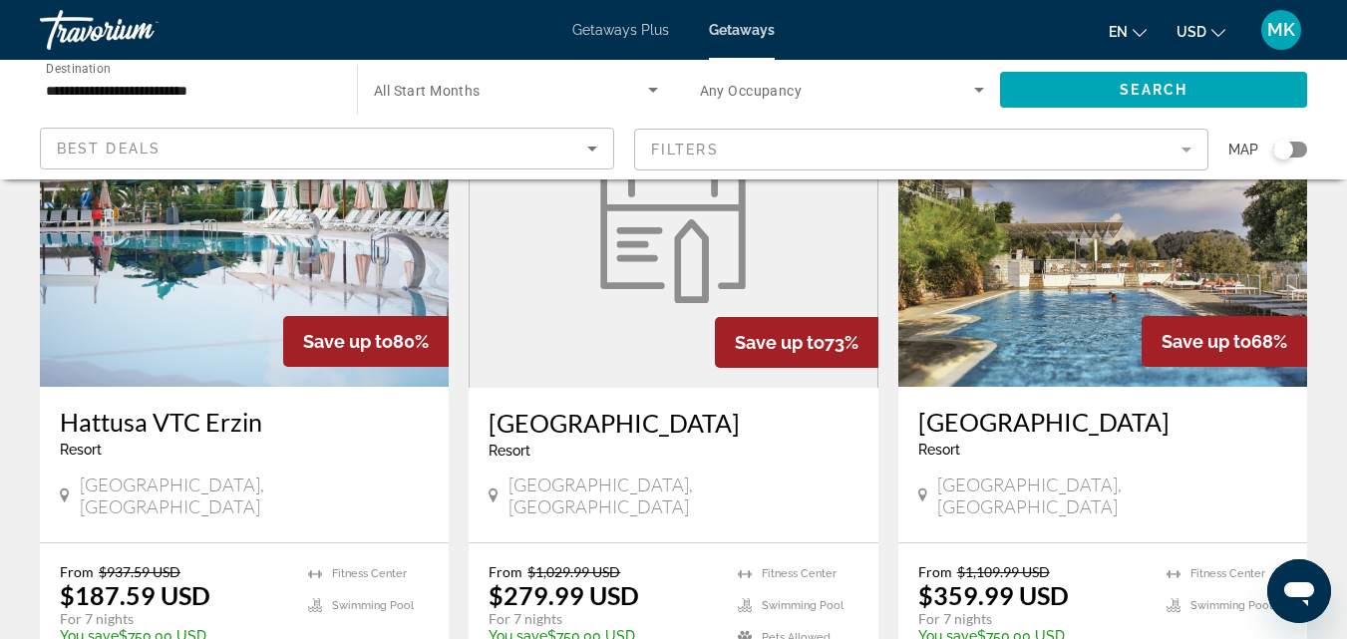
scroll to position [188, 0]
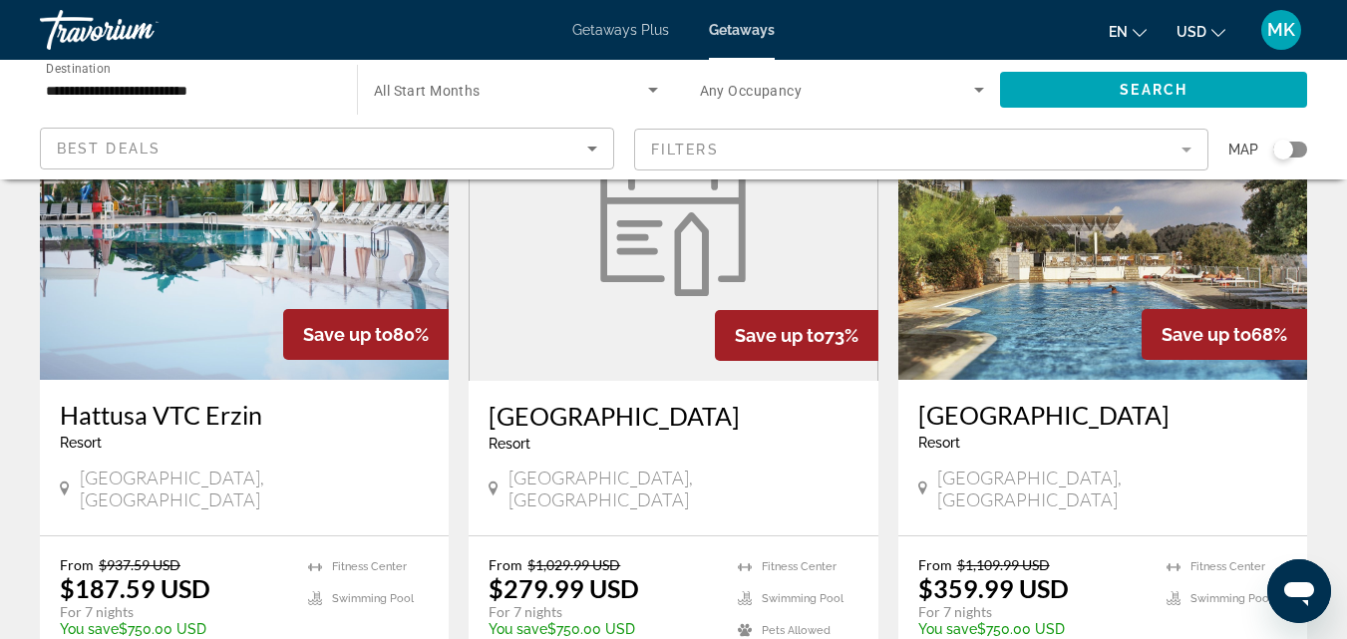
click at [989, 280] on img "Main content" at bounding box center [1102, 220] width 409 height 319
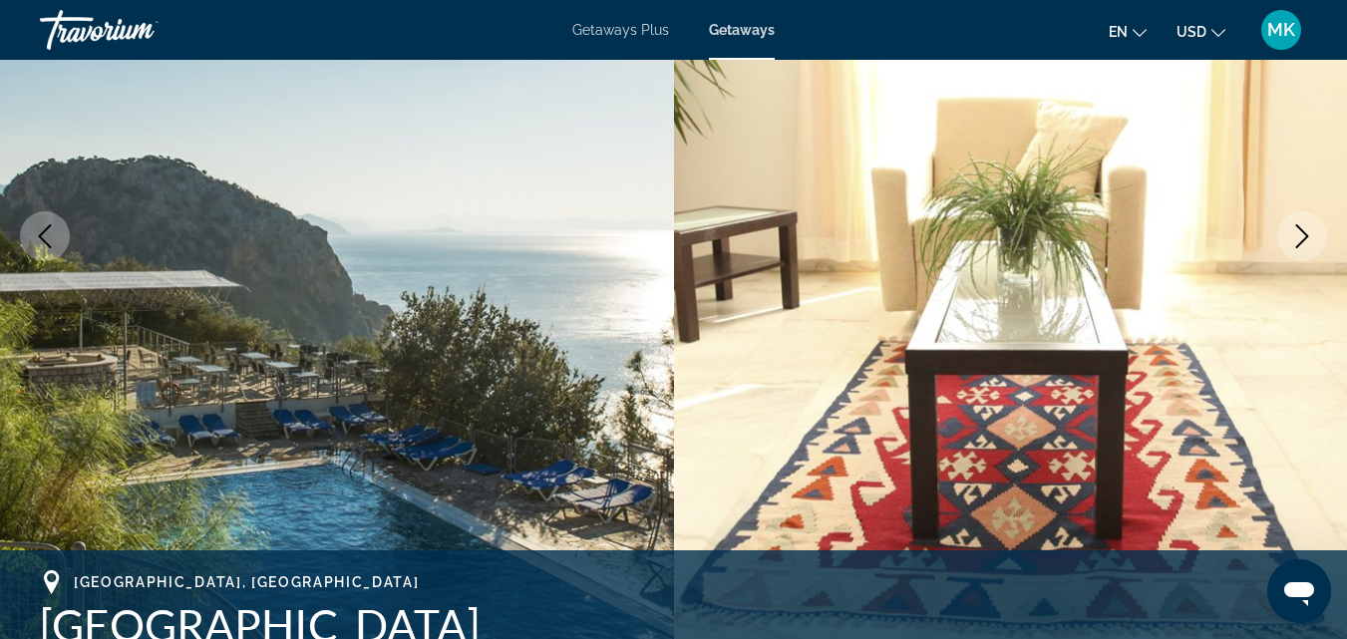
scroll to position [353, 0]
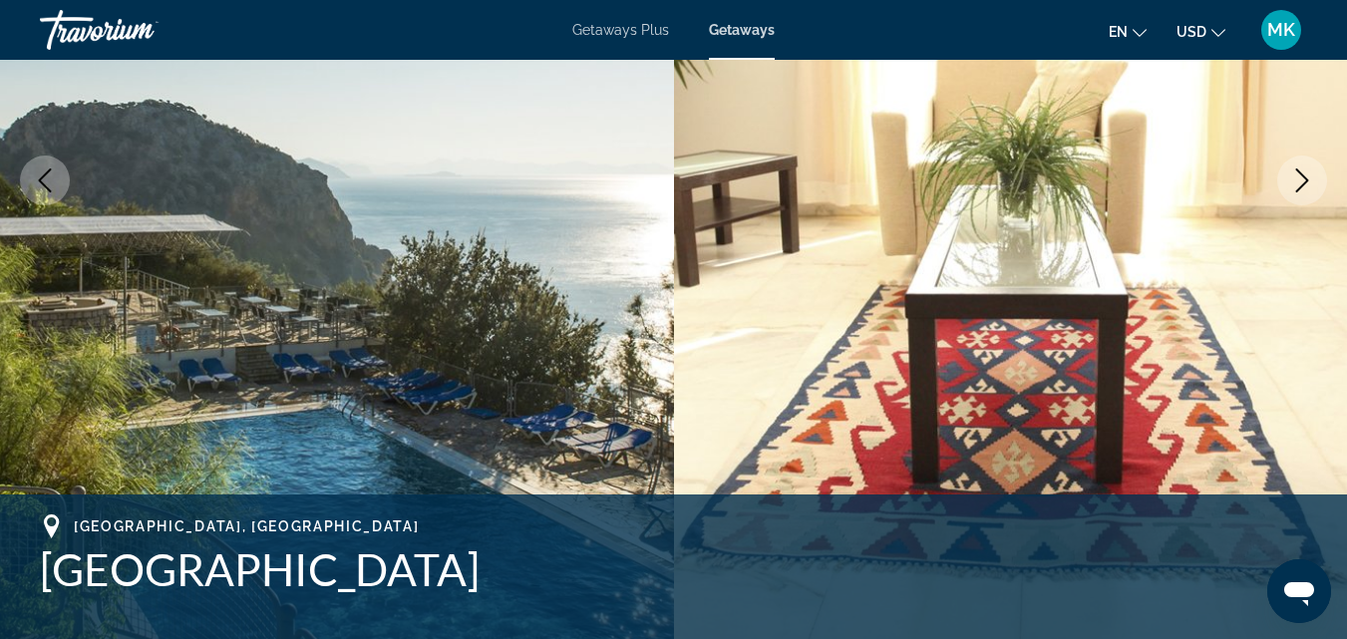
click at [1293, 186] on icon "Next image" at bounding box center [1302, 181] width 24 height 24
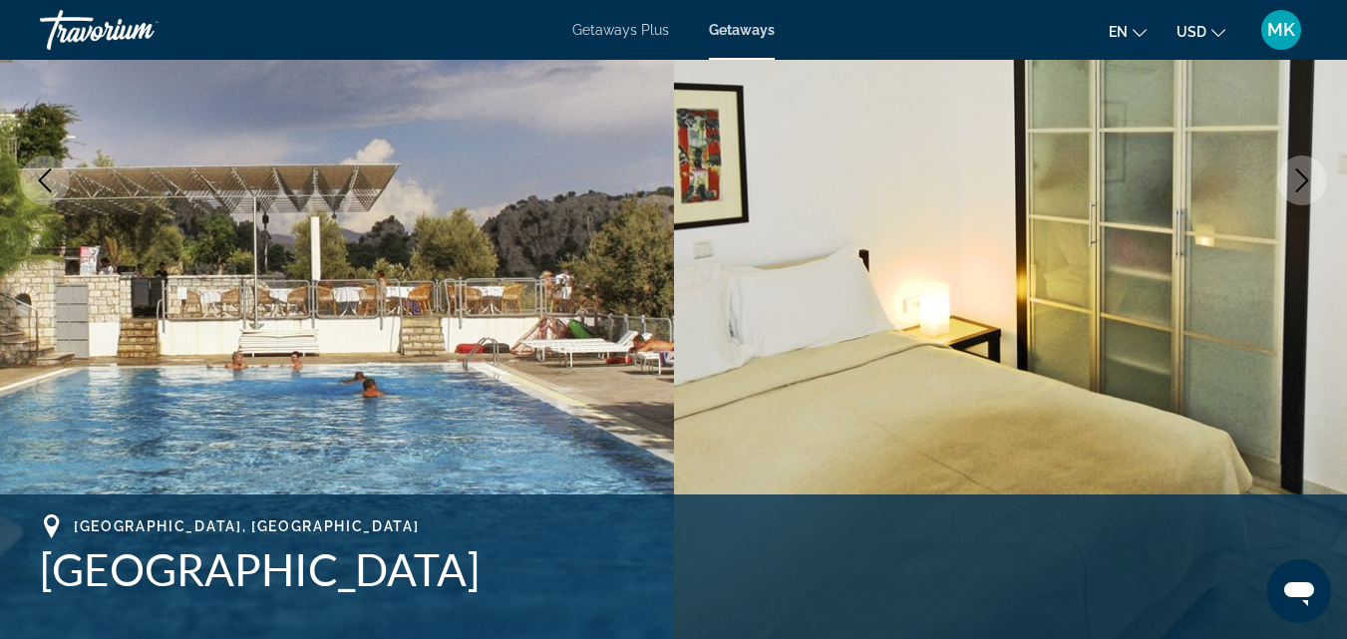
click at [1293, 186] on icon "Next image" at bounding box center [1302, 181] width 24 height 24
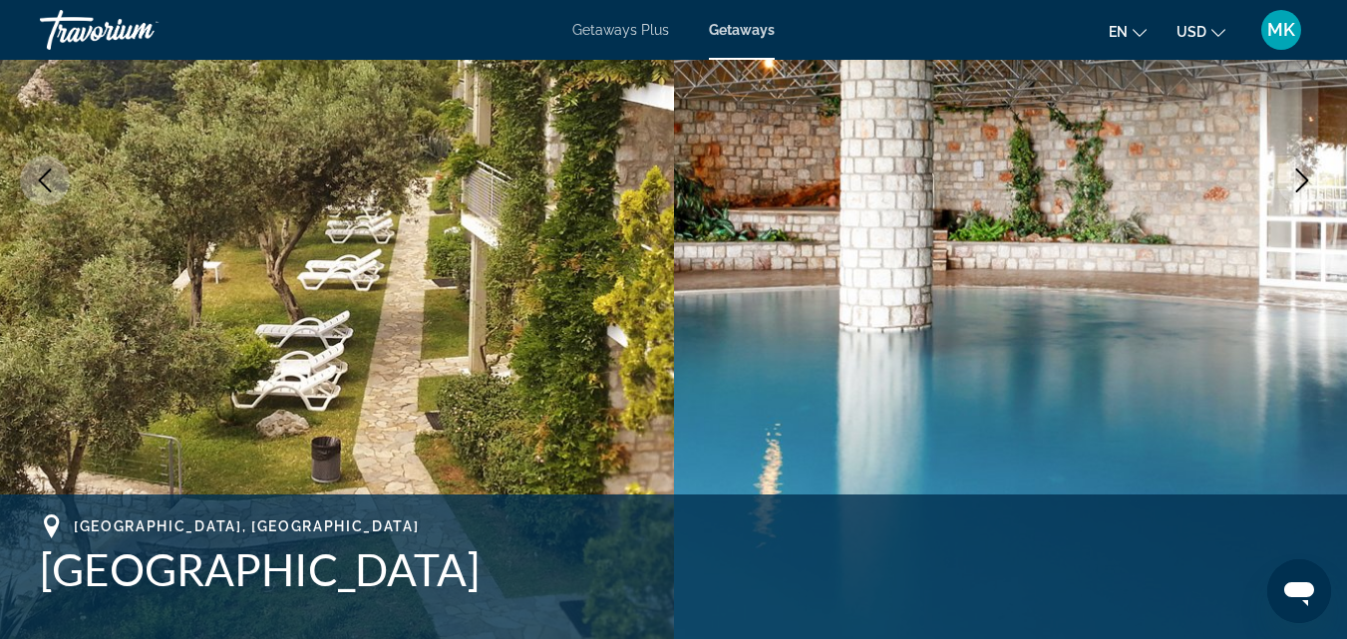
click at [1293, 186] on icon "Next image" at bounding box center [1302, 181] width 24 height 24
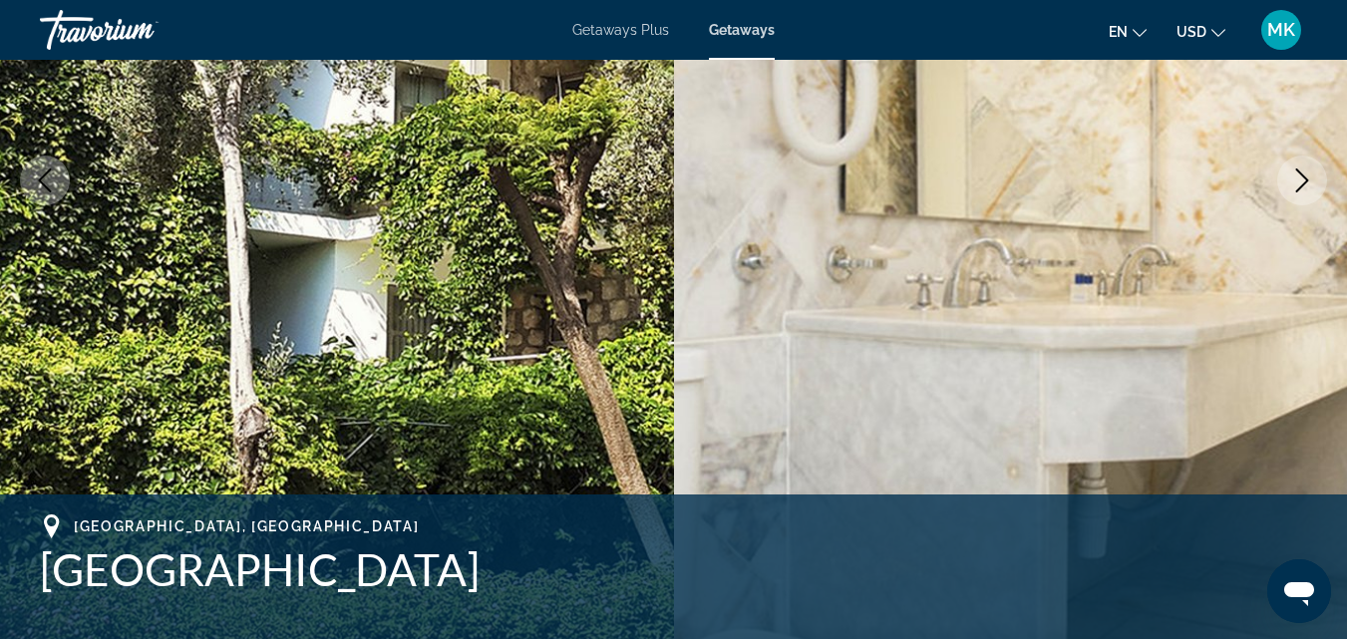
click at [1293, 186] on icon "Next image" at bounding box center [1302, 181] width 24 height 24
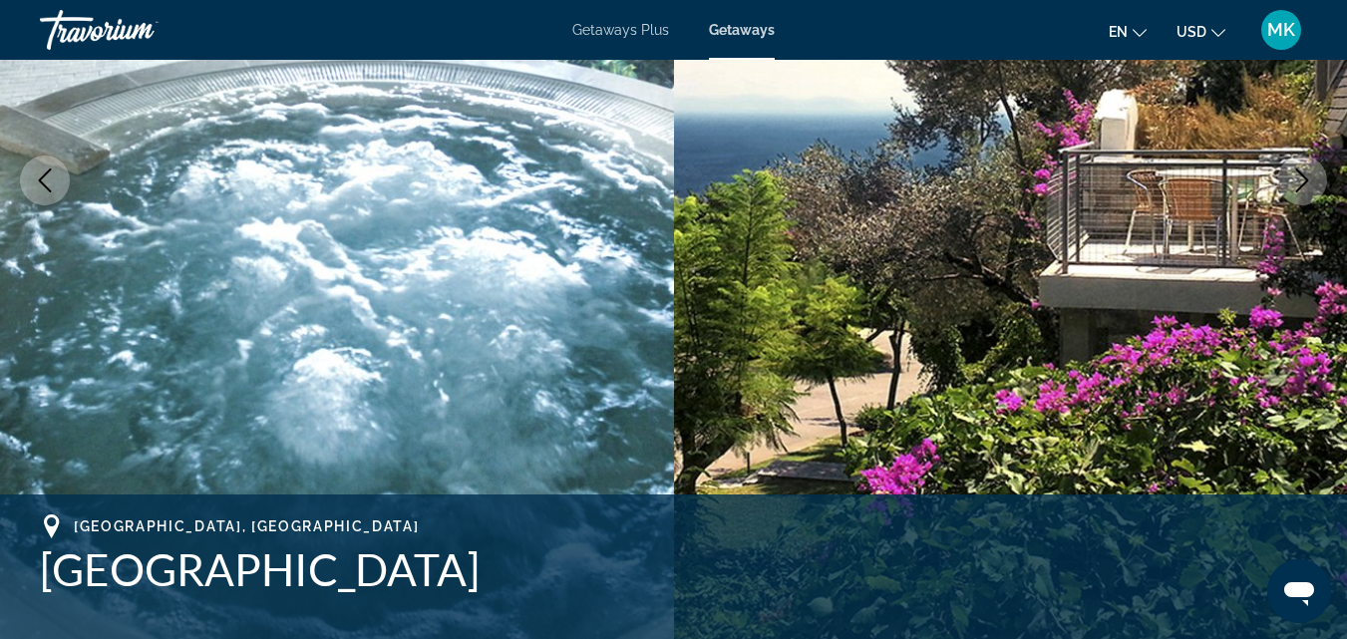
click at [1293, 186] on icon "Next image" at bounding box center [1302, 181] width 24 height 24
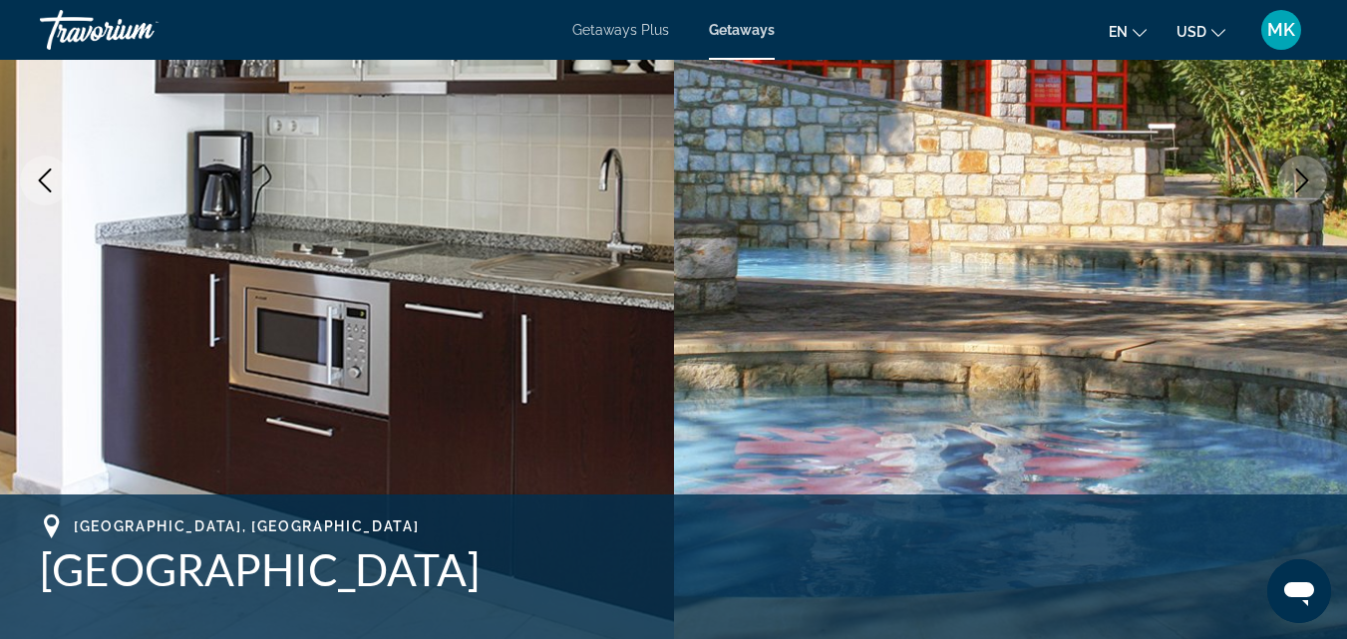
click at [1293, 186] on icon "Next image" at bounding box center [1302, 181] width 24 height 24
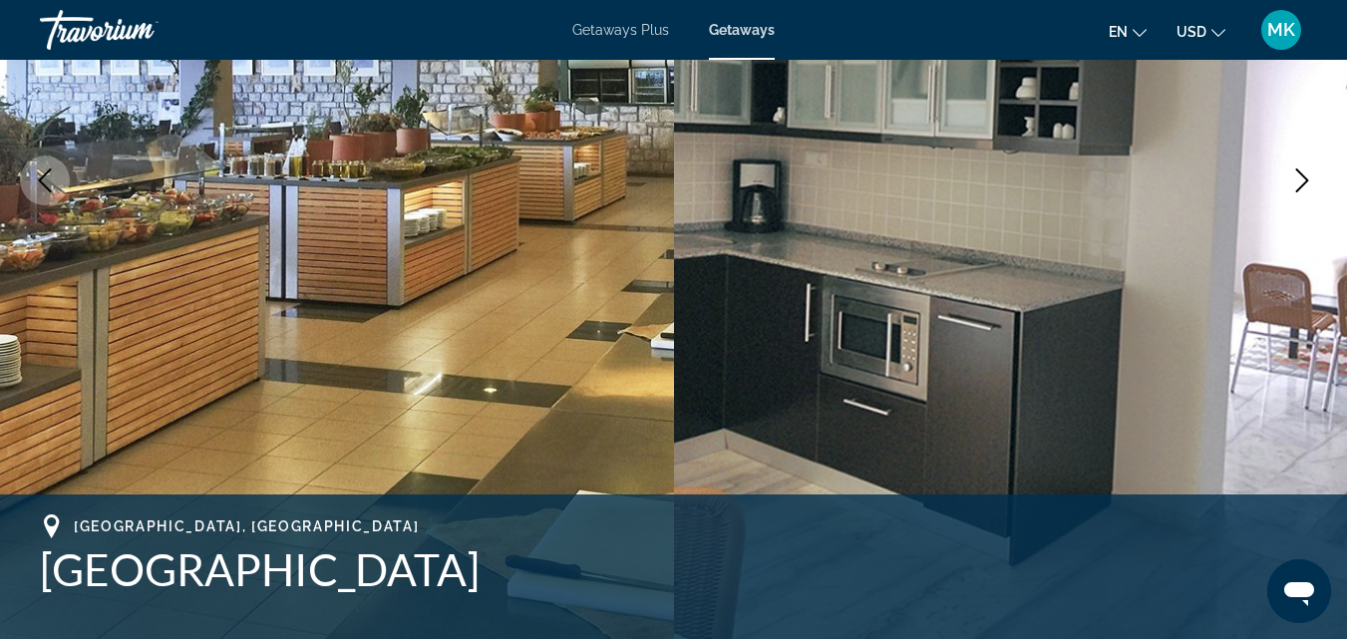
click at [1293, 186] on icon "Next image" at bounding box center [1302, 181] width 24 height 24
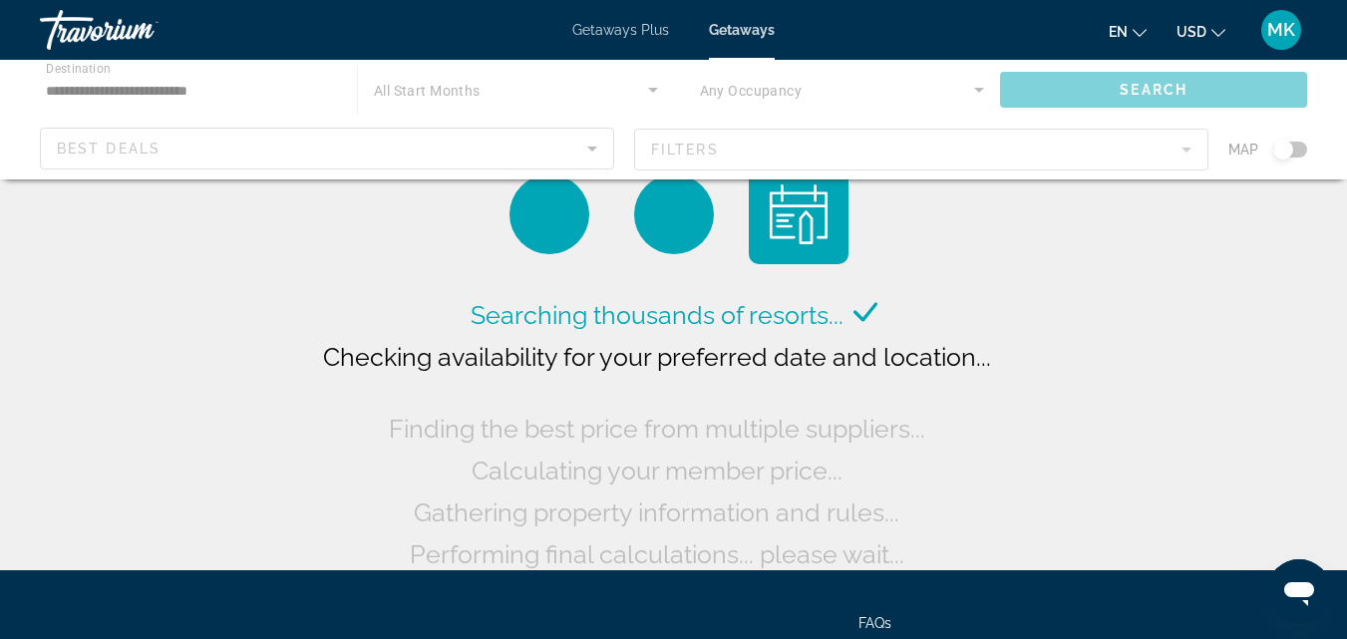
click at [180, 81] on div "Main content" at bounding box center [673, 120] width 1347 height 120
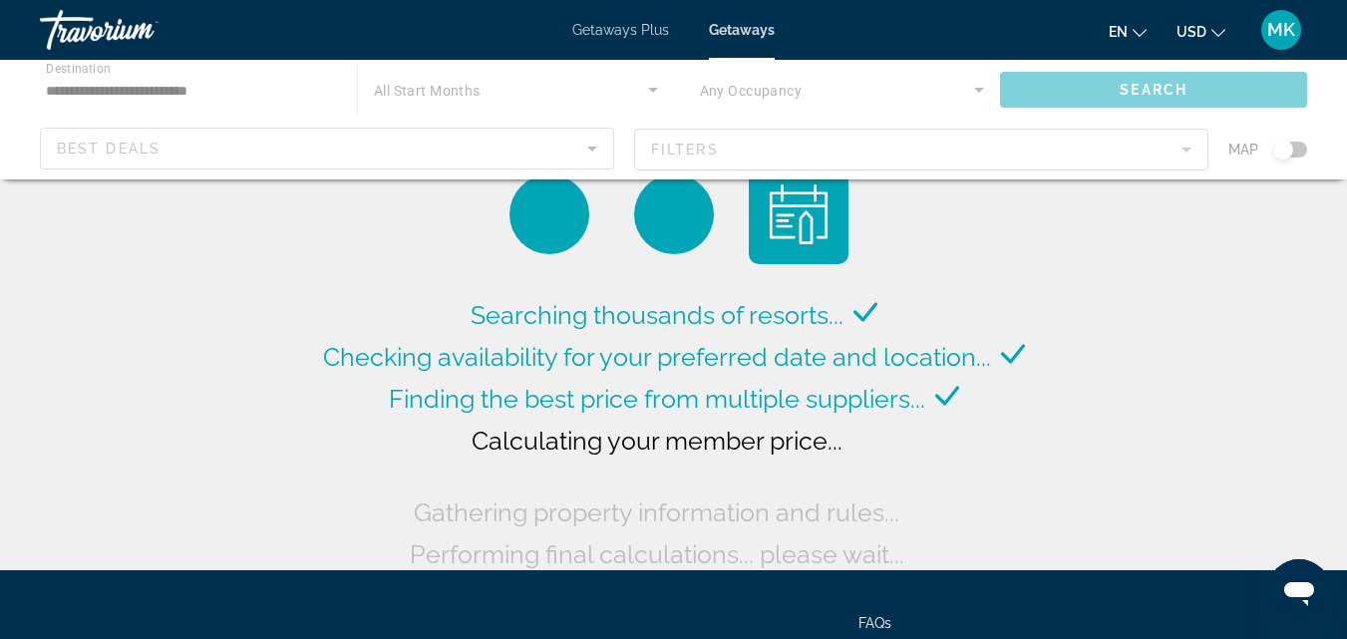
click at [180, 81] on div "Main content" at bounding box center [673, 120] width 1347 height 120
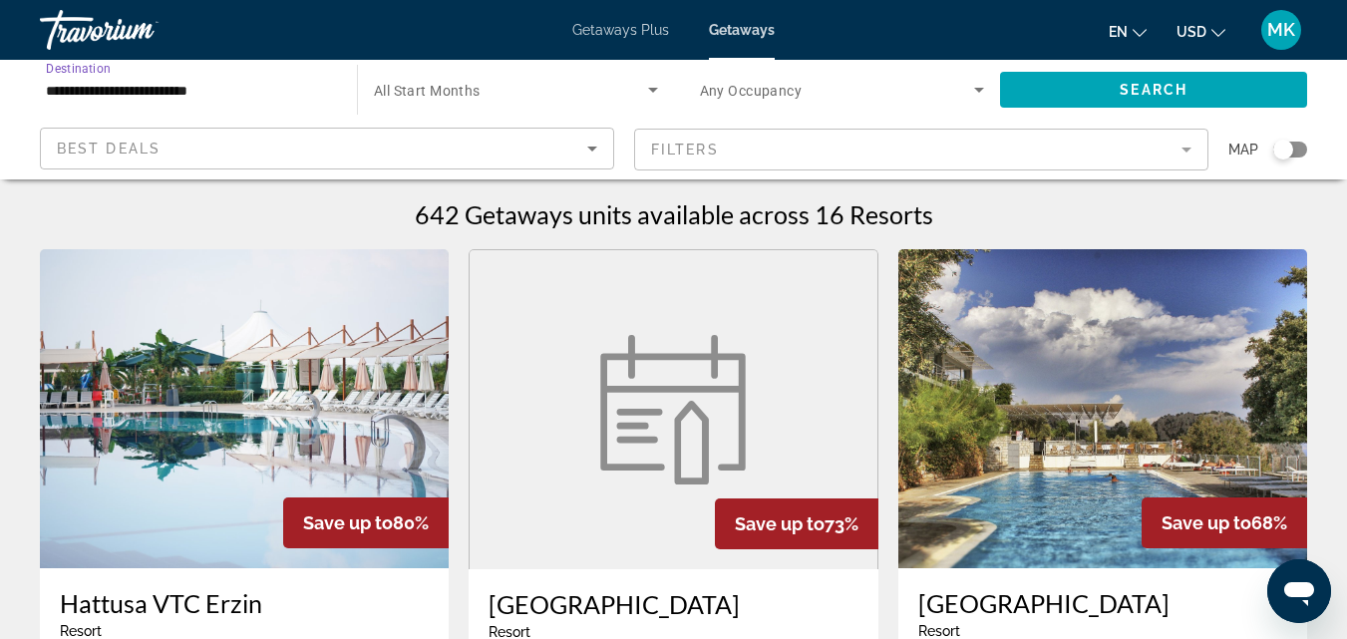
click at [215, 80] on input "**********" at bounding box center [188, 91] width 285 height 24
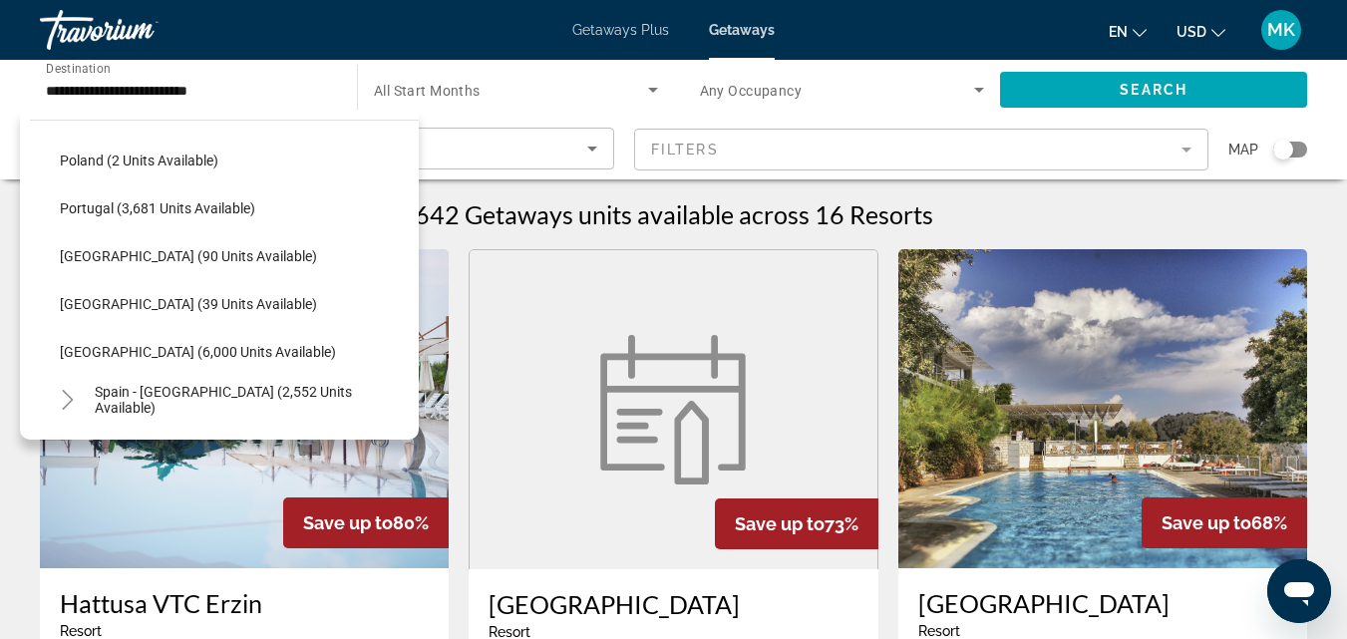
scroll to position [892, 0]
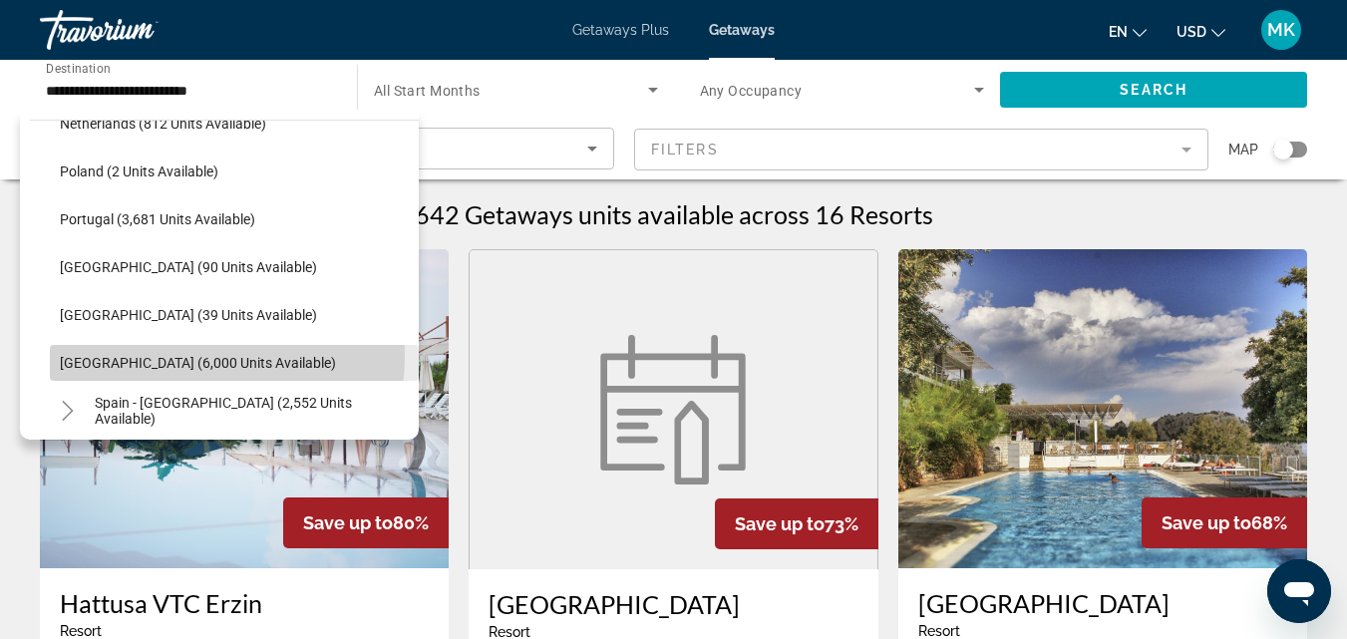
click at [153, 356] on span "[GEOGRAPHIC_DATA] (6,000 units available)" at bounding box center [198, 363] width 276 height 16
type input "**********"
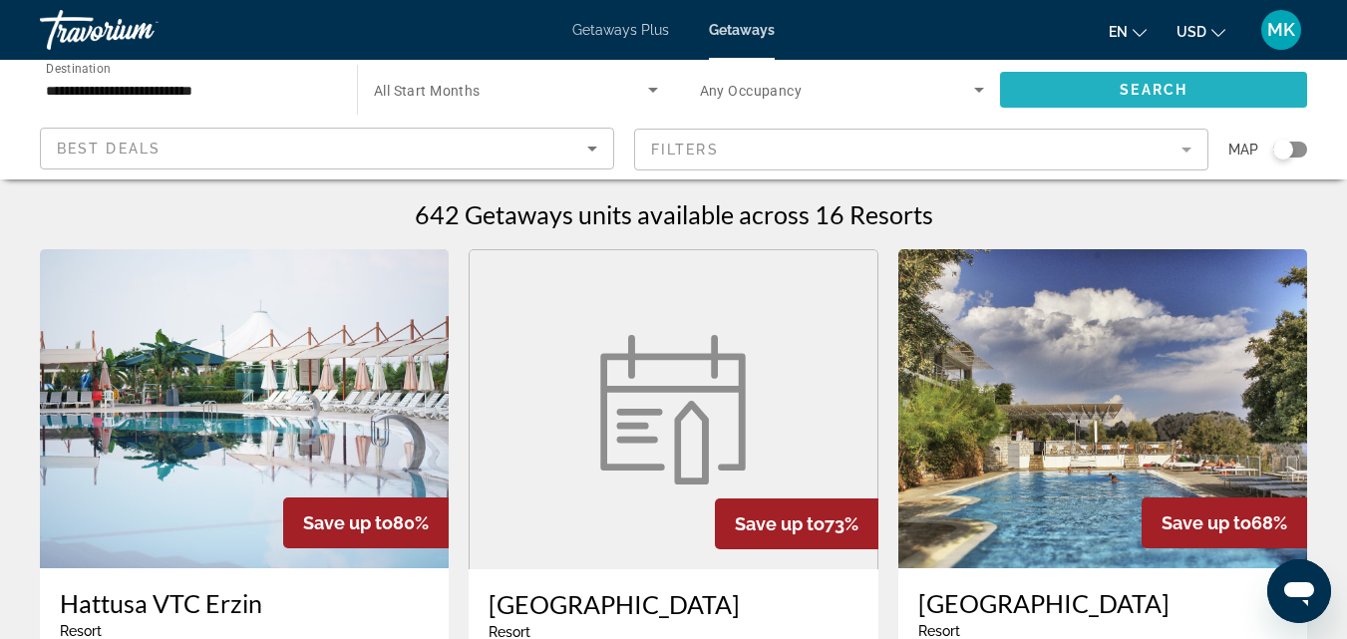
click at [1064, 88] on span "Search widget" at bounding box center [1153, 90] width 307 height 48
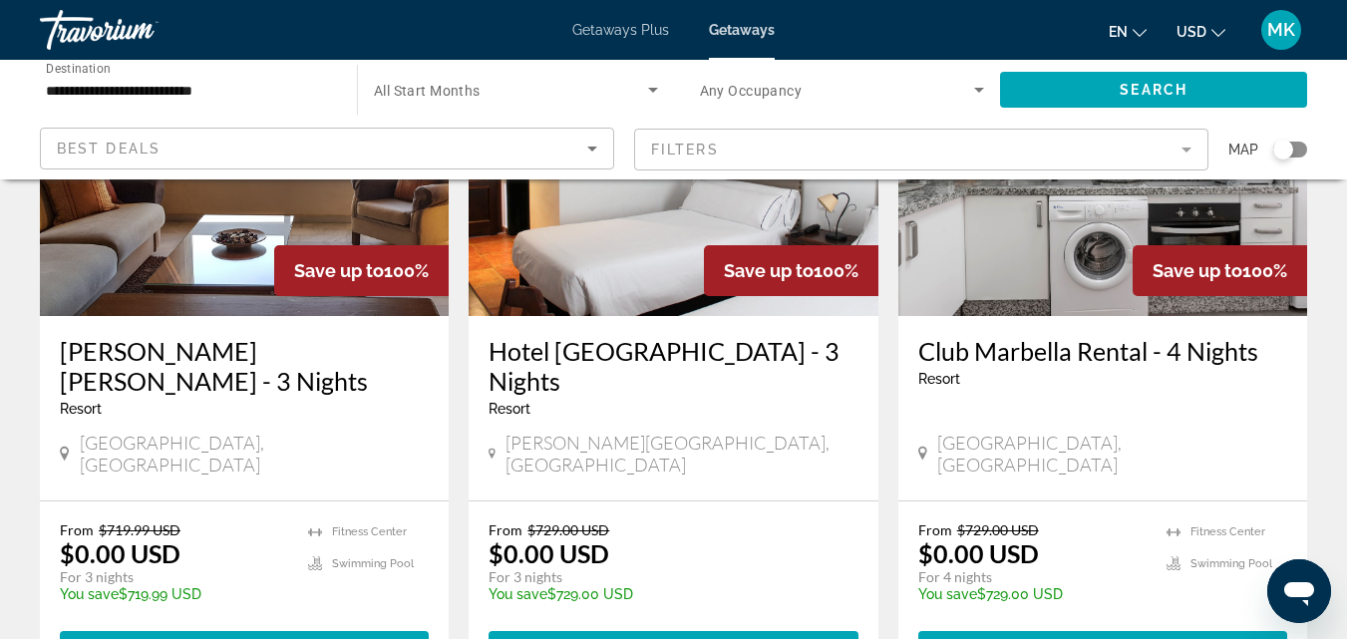
scroll to position [269, 0]
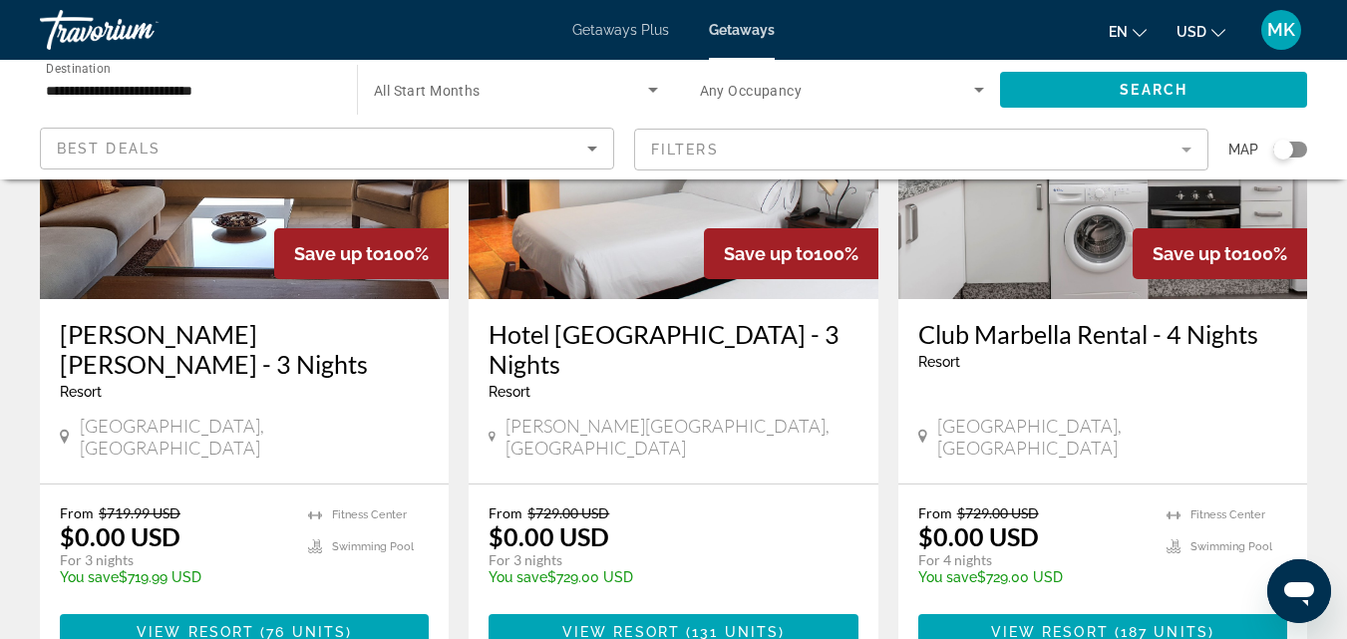
click at [240, 261] on img "Main content" at bounding box center [244, 139] width 409 height 319
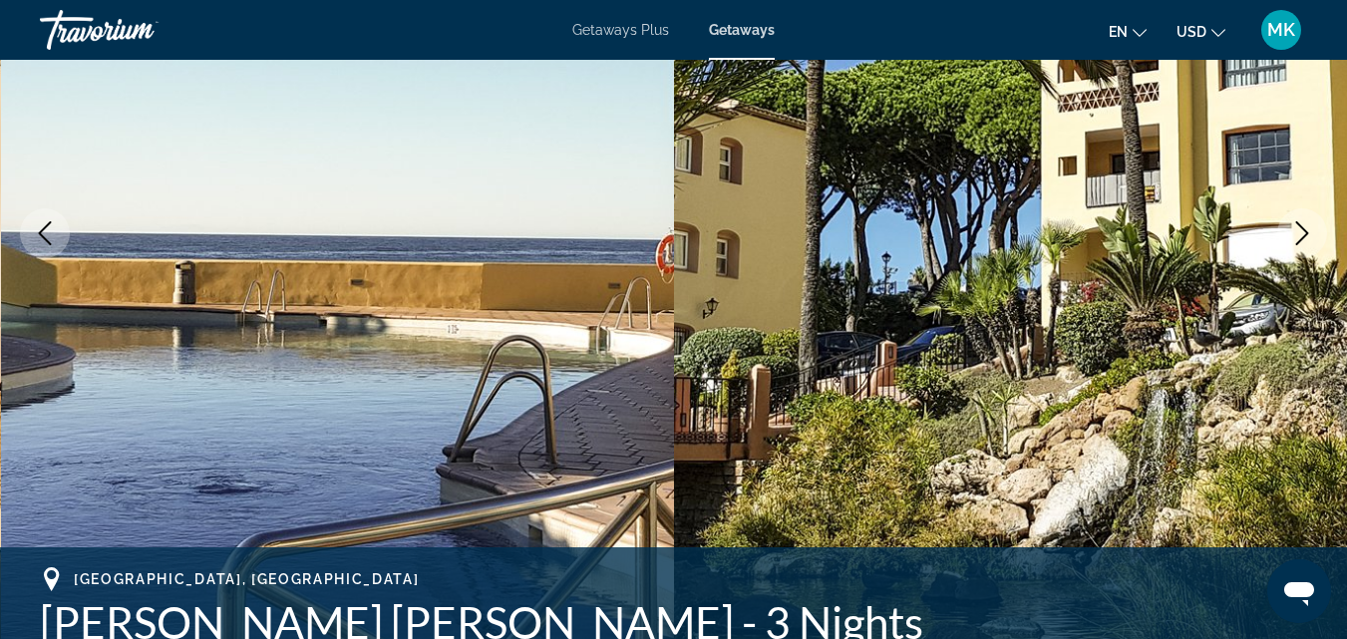
scroll to position [307, 0]
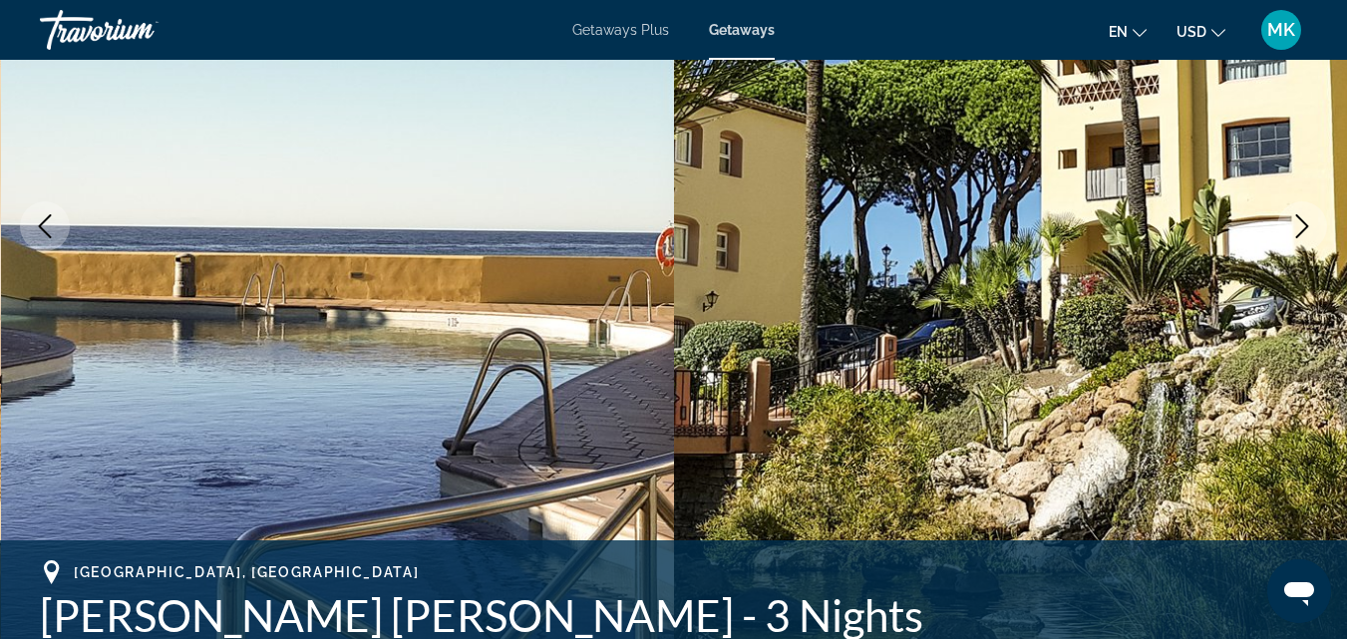
click at [1312, 217] on icon "Next image" at bounding box center [1302, 226] width 24 height 24
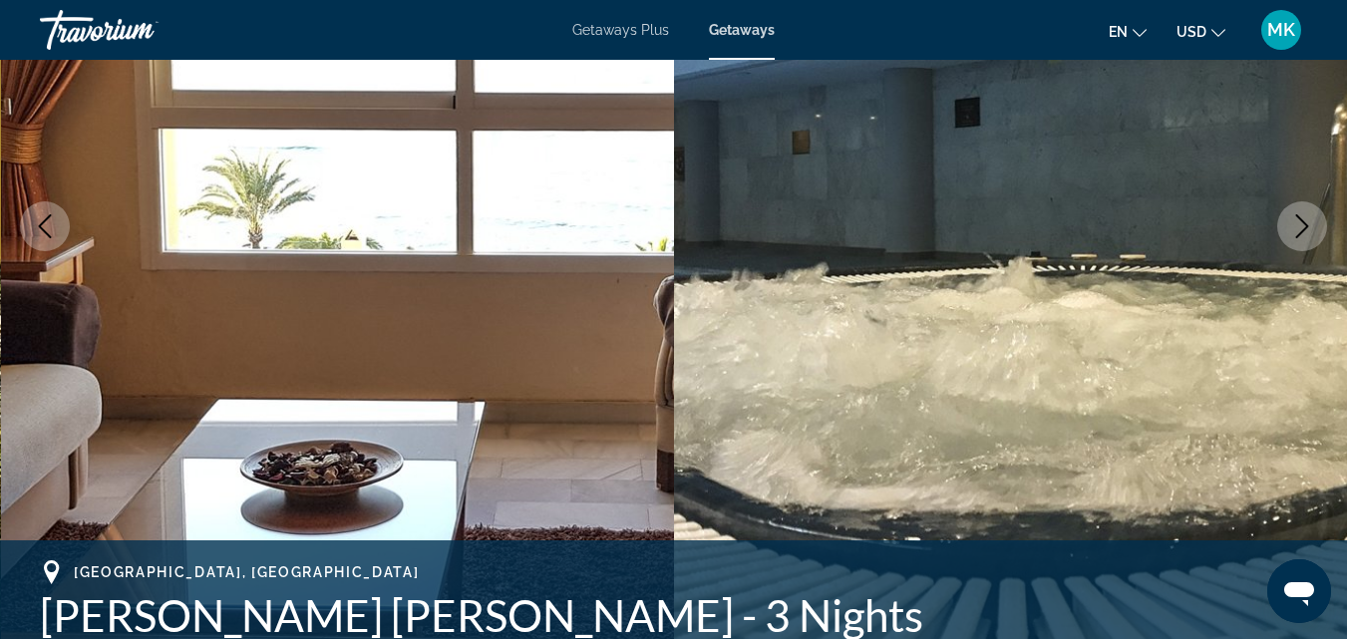
click at [1312, 217] on icon "Next image" at bounding box center [1302, 226] width 24 height 24
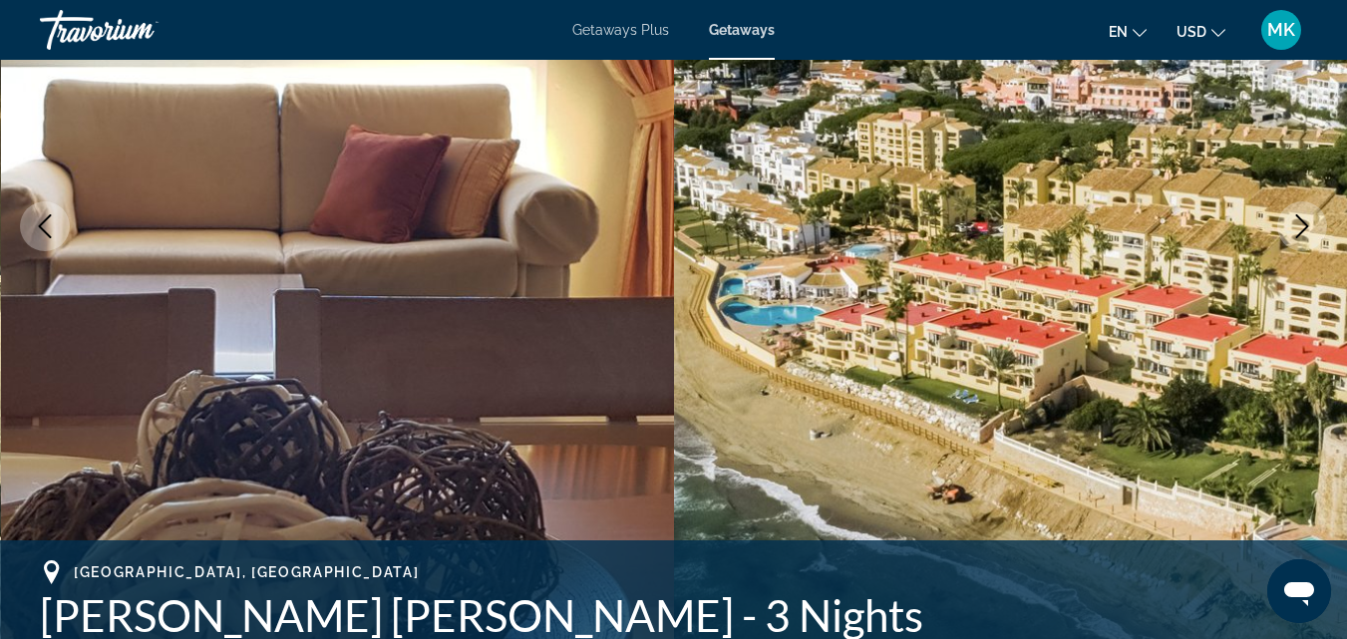
click at [1312, 217] on icon "Next image" at bounding box center [1302, 226] width 24 height 24
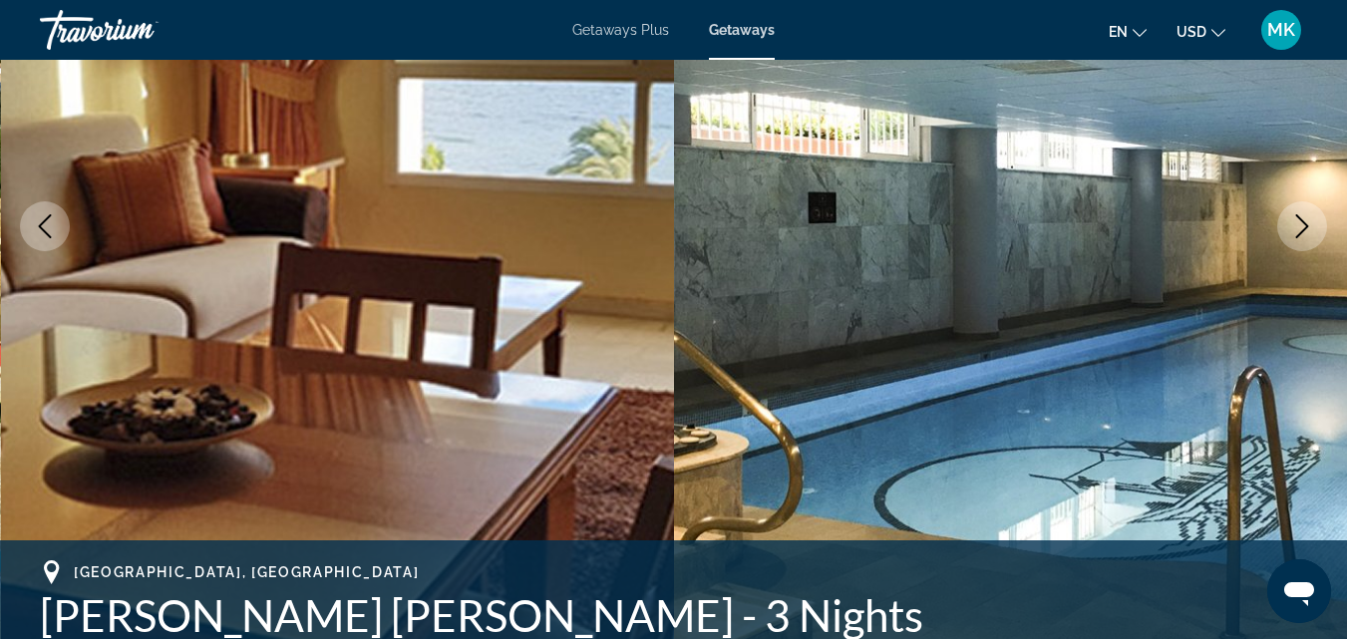
click at [1312, 217] on icon "Next image" at bounding box center [1302, 226] width 24 height 24
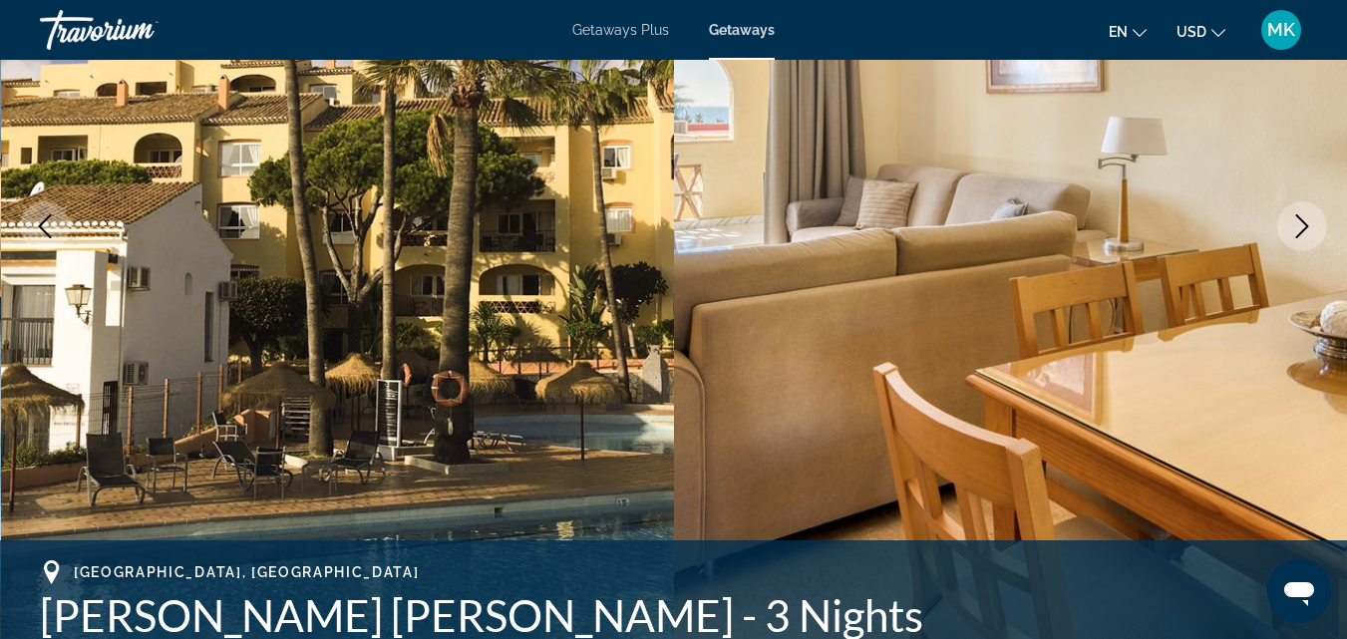
click at [1312, 217] on icon "Next image" at bounding box center [1302, 226] width 24 height 24
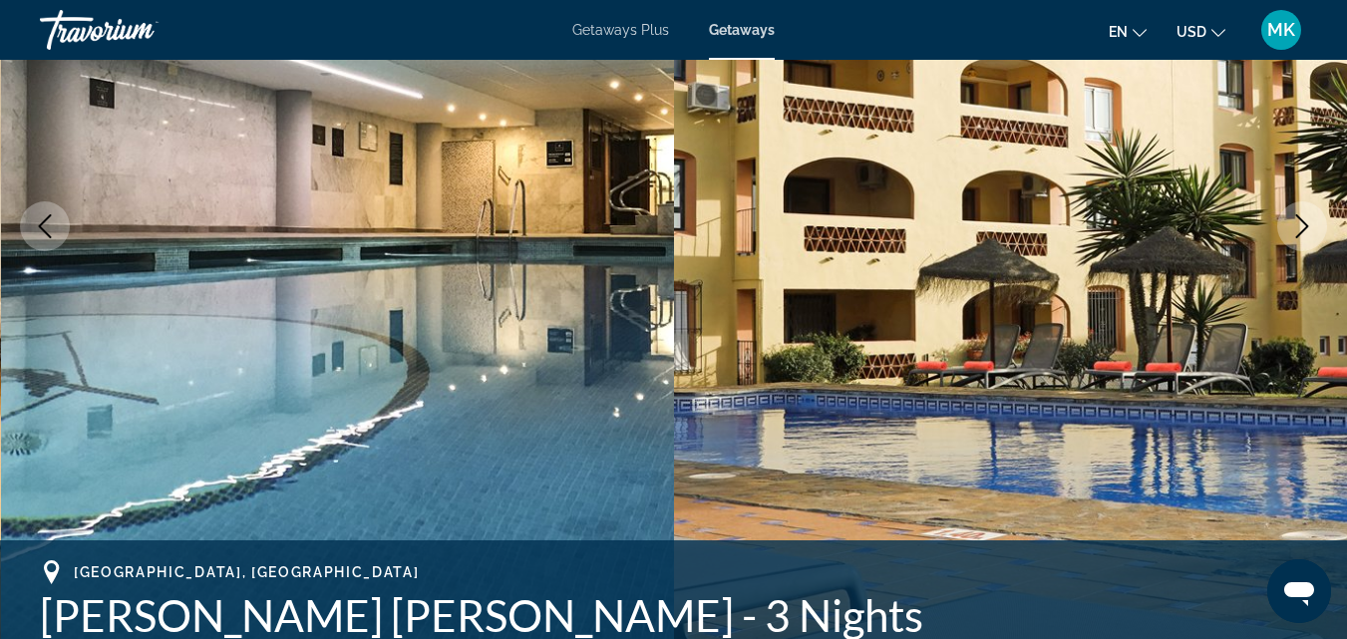
click at [1312, 217] on icon "Next image" at bounding box center [1302, 226] width 24 height 24
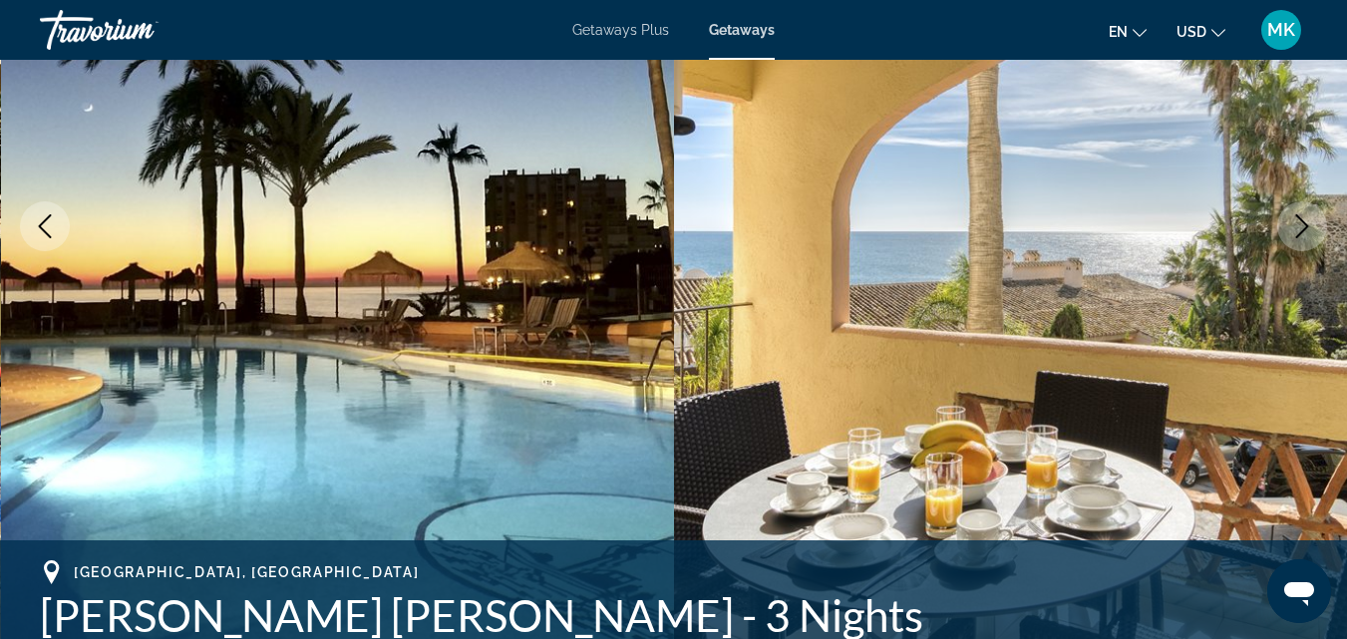
click at [1312, 217] on icon "Next image" at bounding box center [1302, 226] width 24 height 24
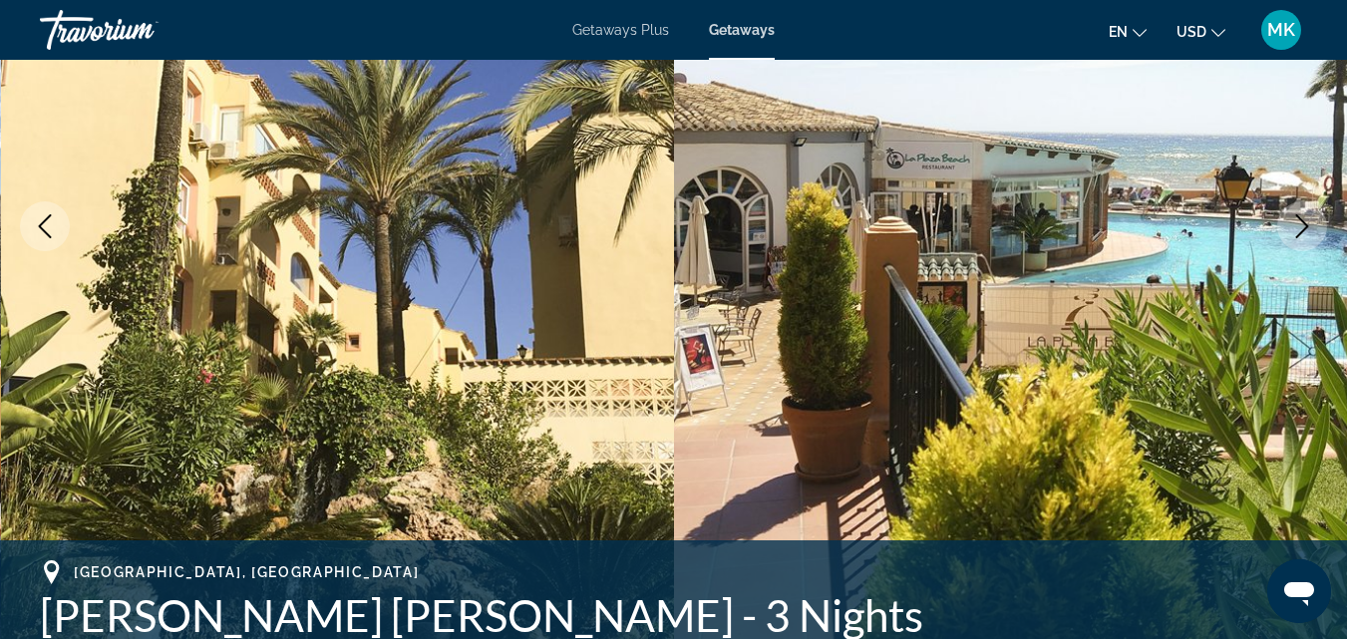
click at [1312, 217] on icon "Next image" at bounding box center [1302, 226] width 24 height 24
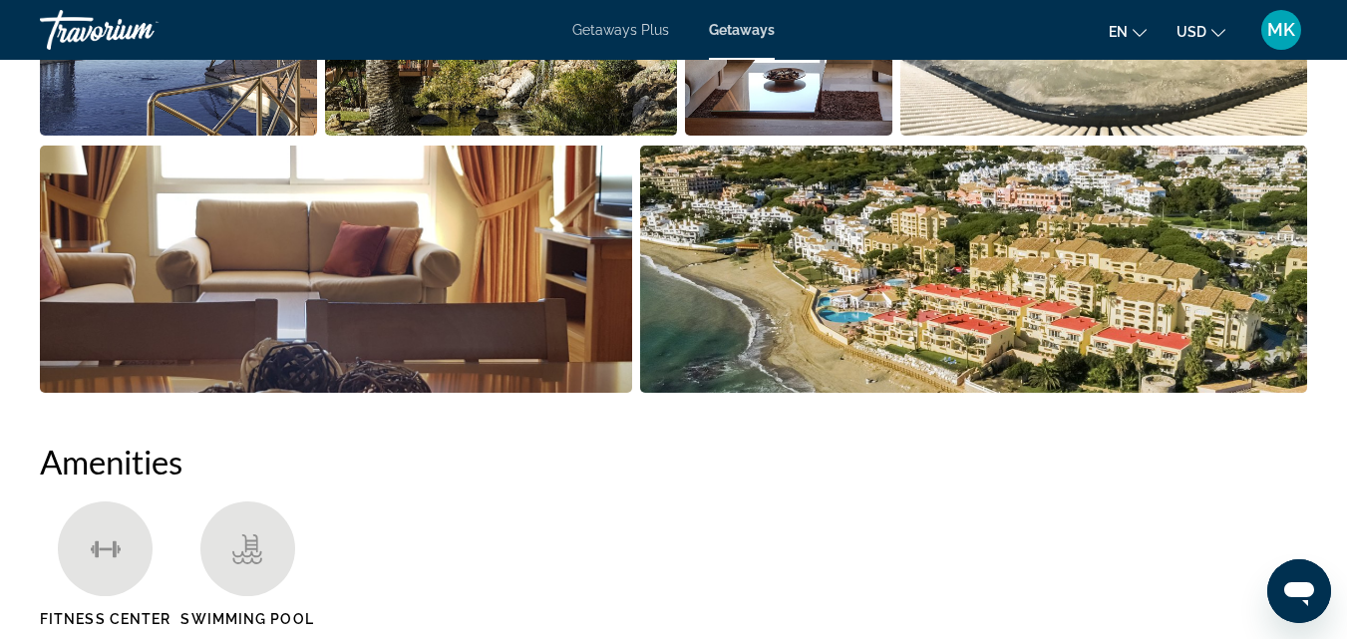
scroll to position [0, 0]
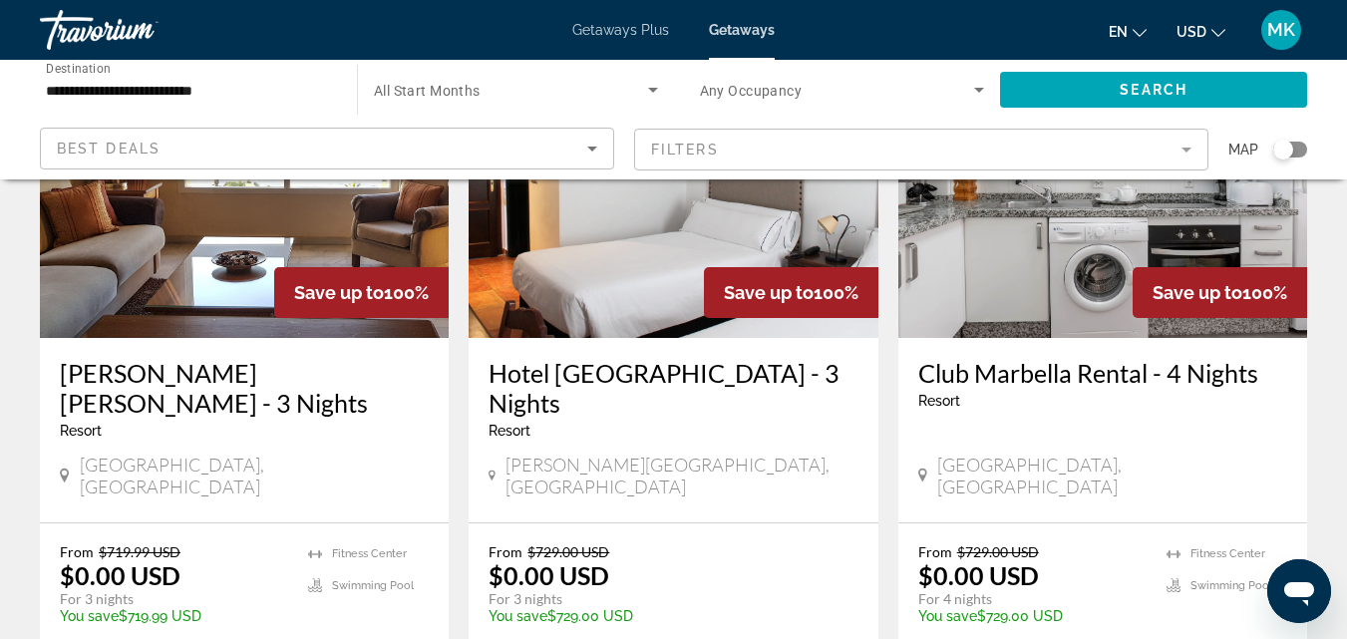
scroll to position [263, 0]
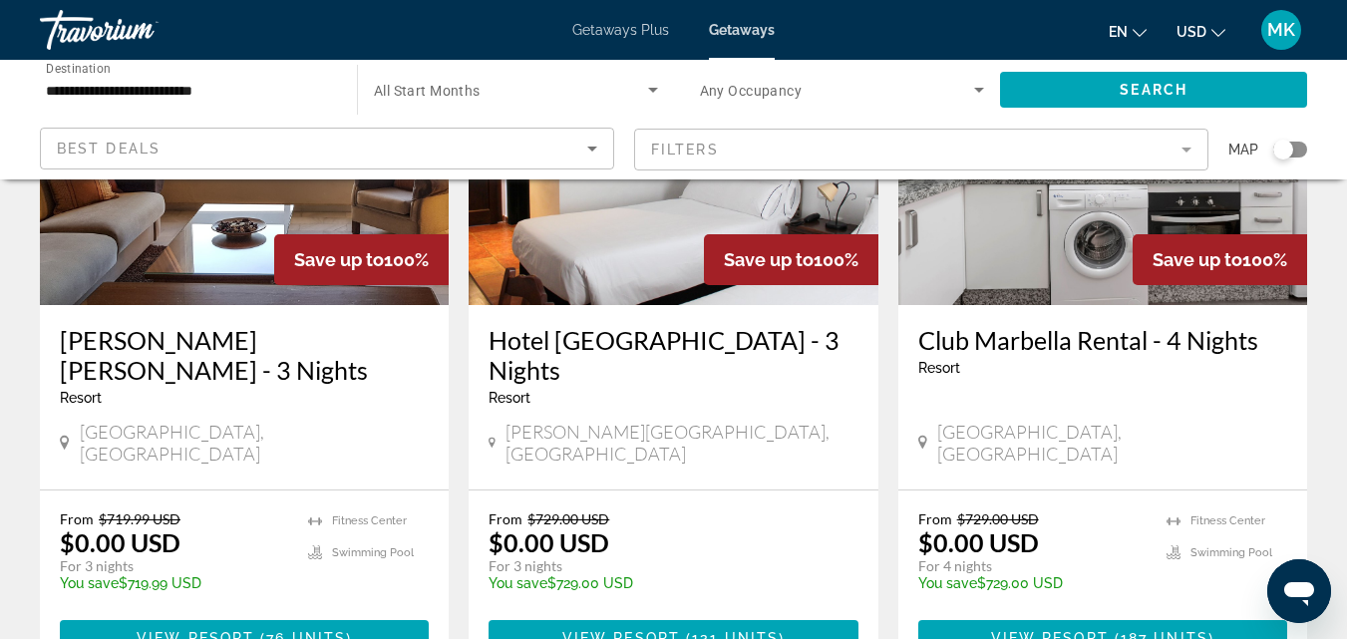
click at [1029, 245] on img "Main content" at bounding box center [1102, 145] width 409 height 319
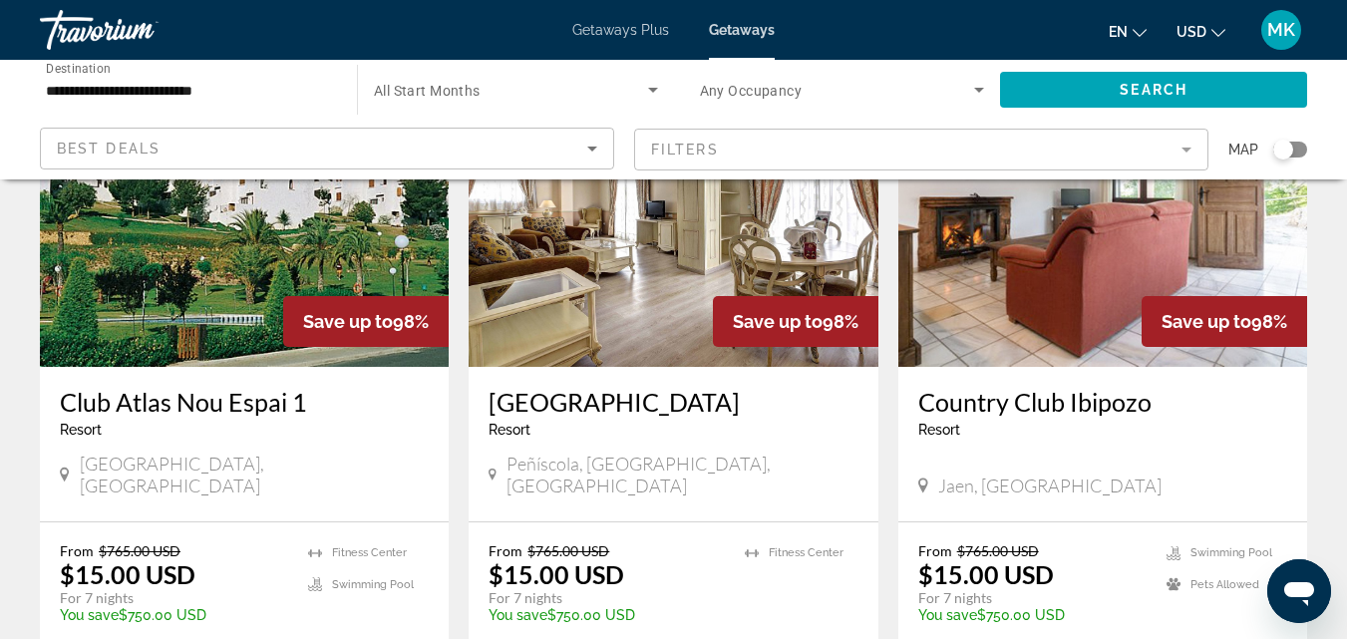
scroll to position [2419, 0]
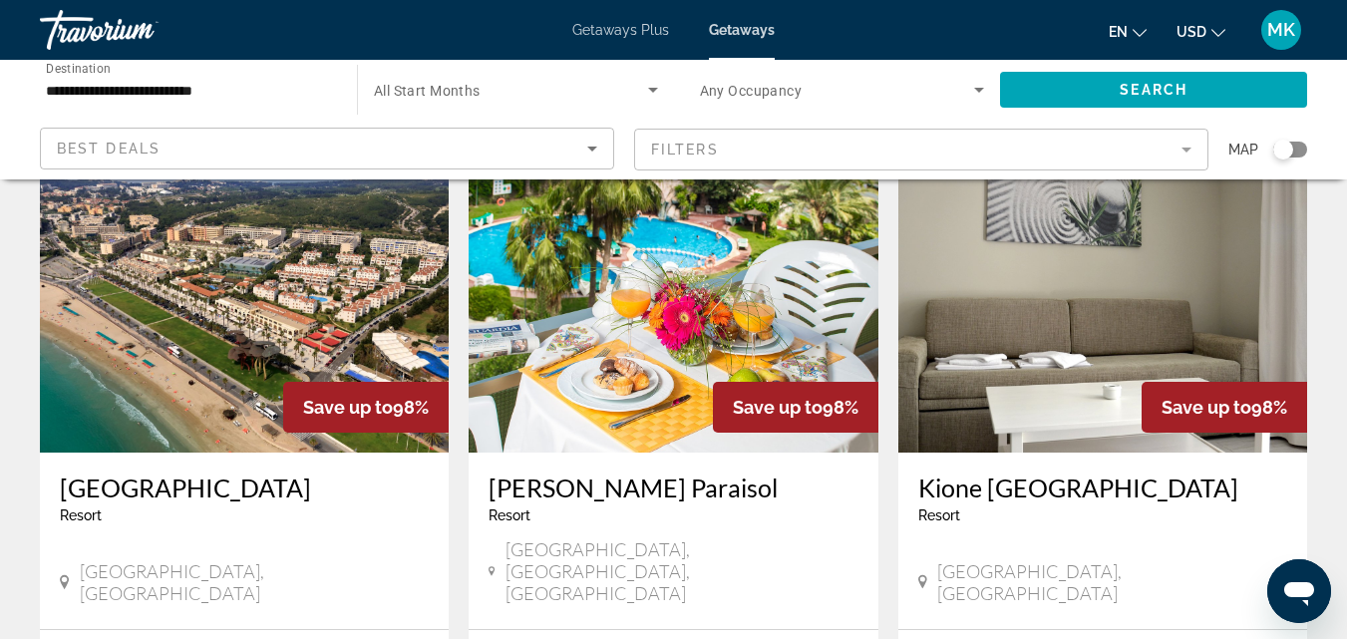
scroll to position [127, 0]
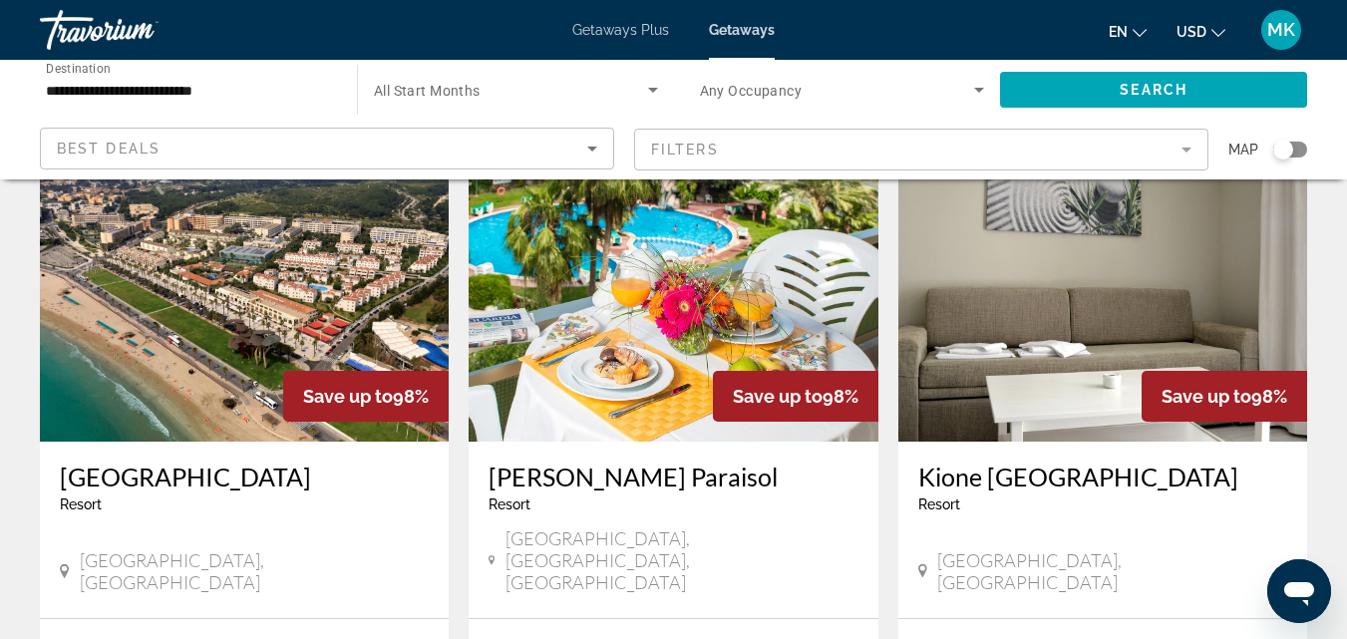
click at [1069, 381] on img "Main content" at bounding box center [1102, 282] width 409 height 319
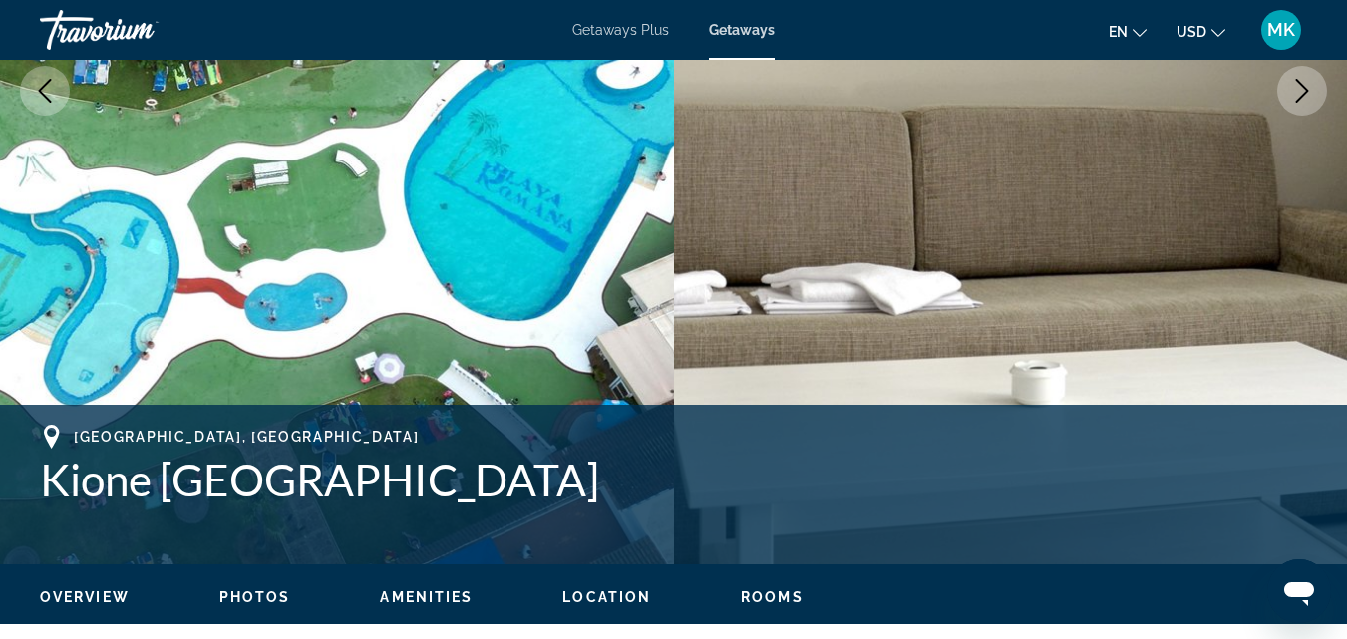
scroll to position [308, 0]
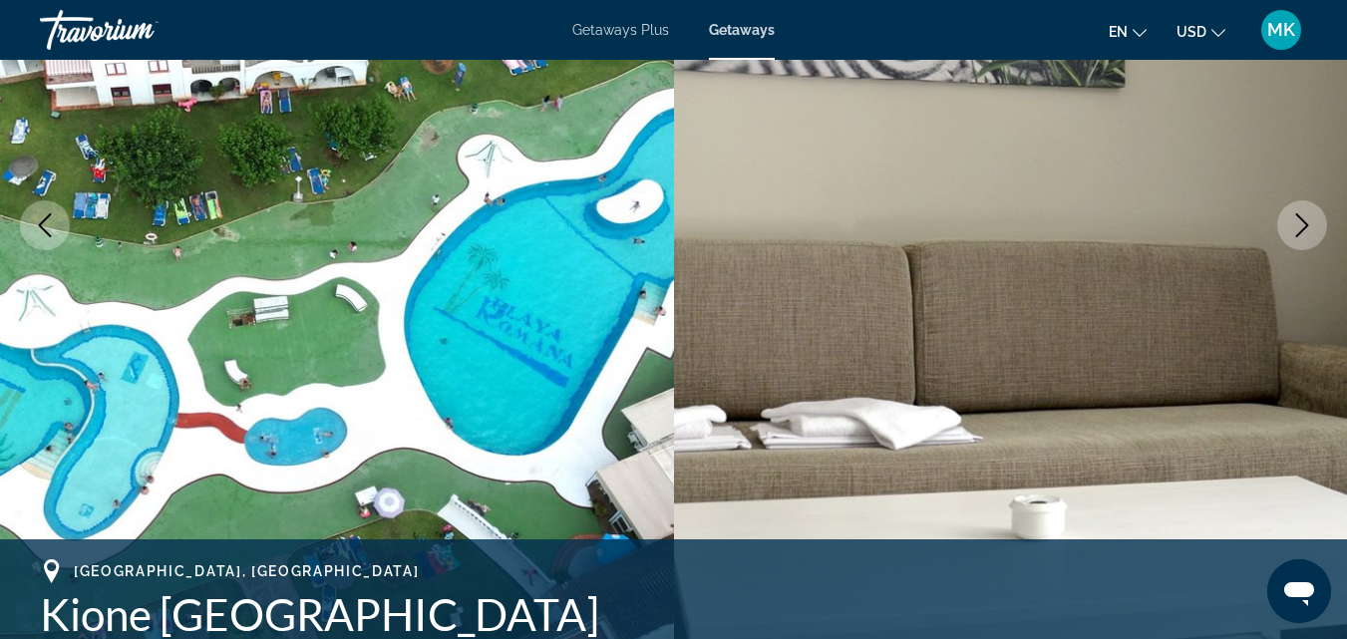
click at [1304, 223] on icon "Next image" at bounding box center [1302, 225] width 24 height 24
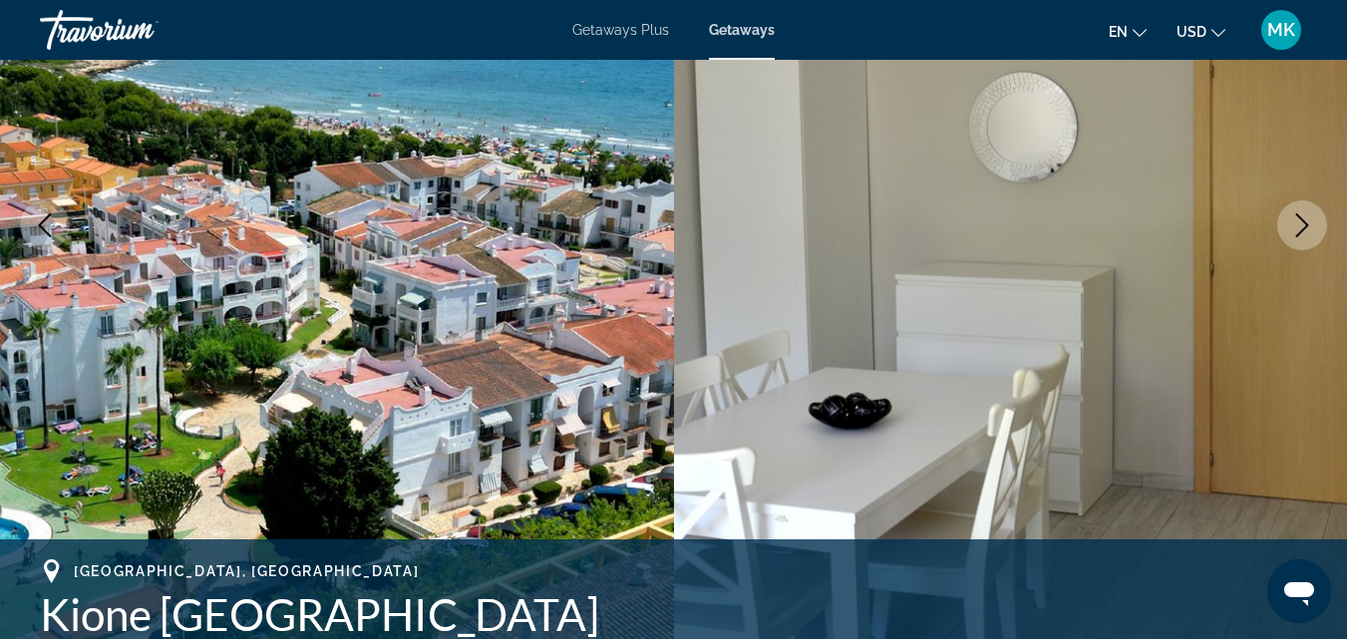
click at [1304, 223] on icon "Next image" at bounding box center [1302, 225] width 24 height 24
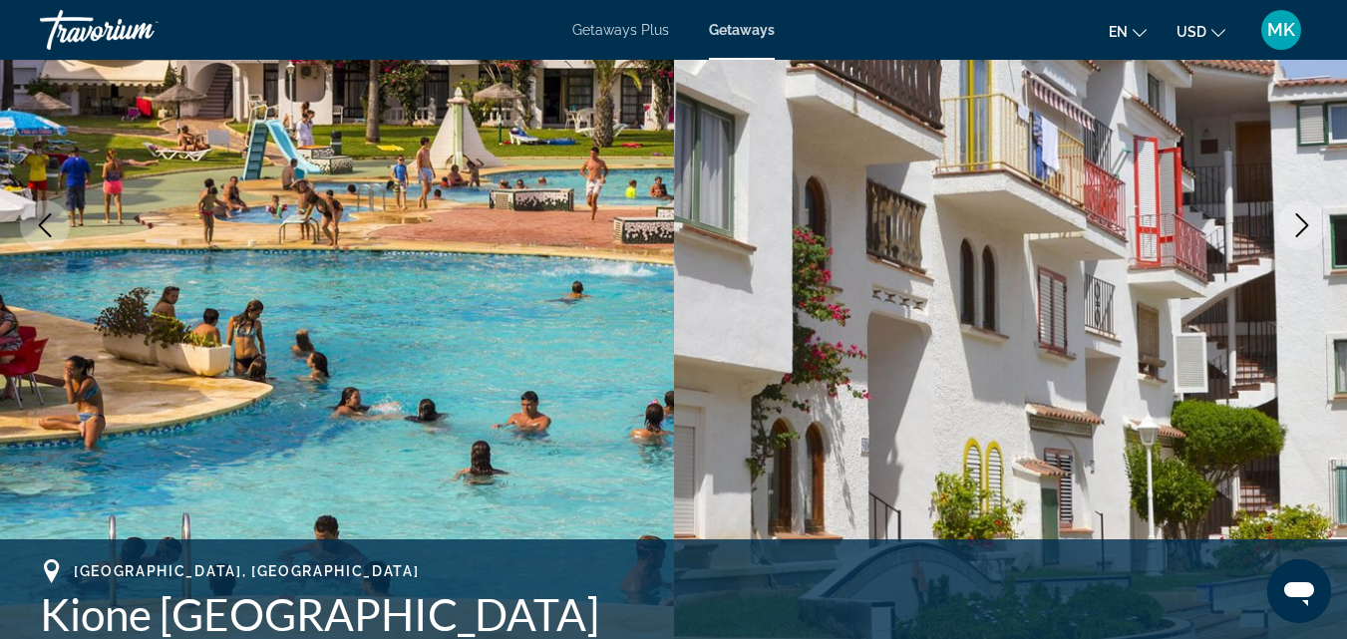
click at [1304, 223] on icon "Next image" at bounding box center [1302, 225] width 24 height 24
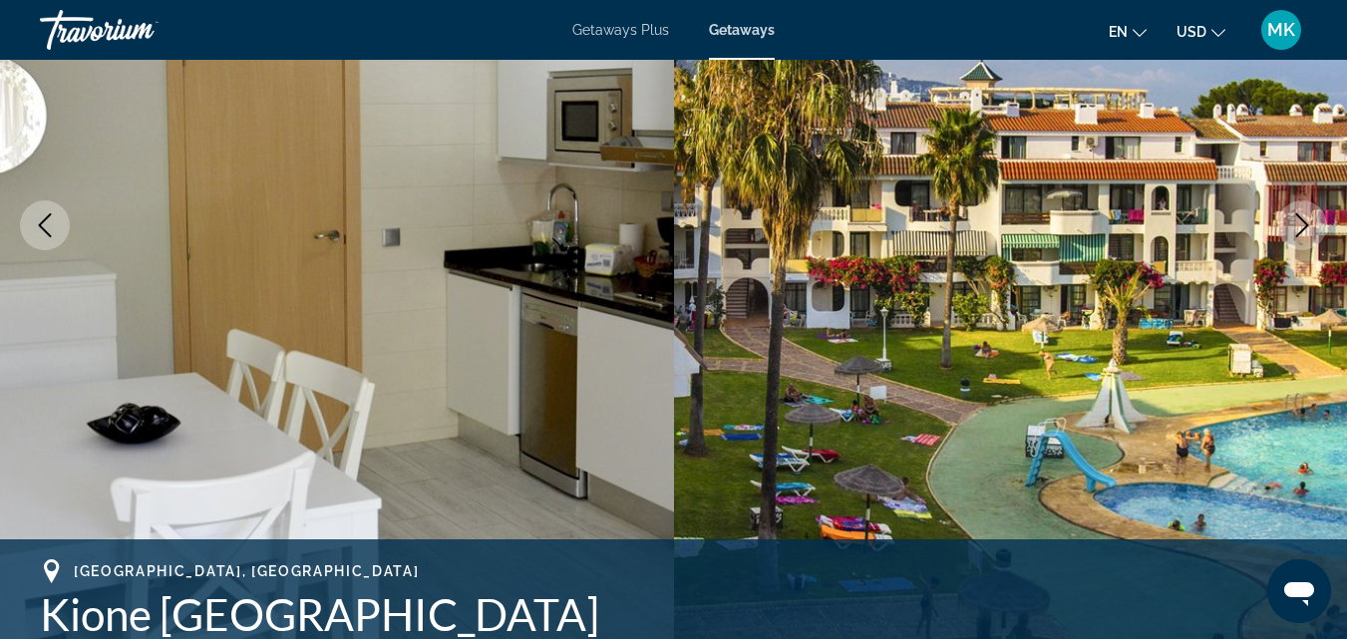
click at [1304, 223] on icon "Next image" at bounding box center [1302, 225] width 24 height 24
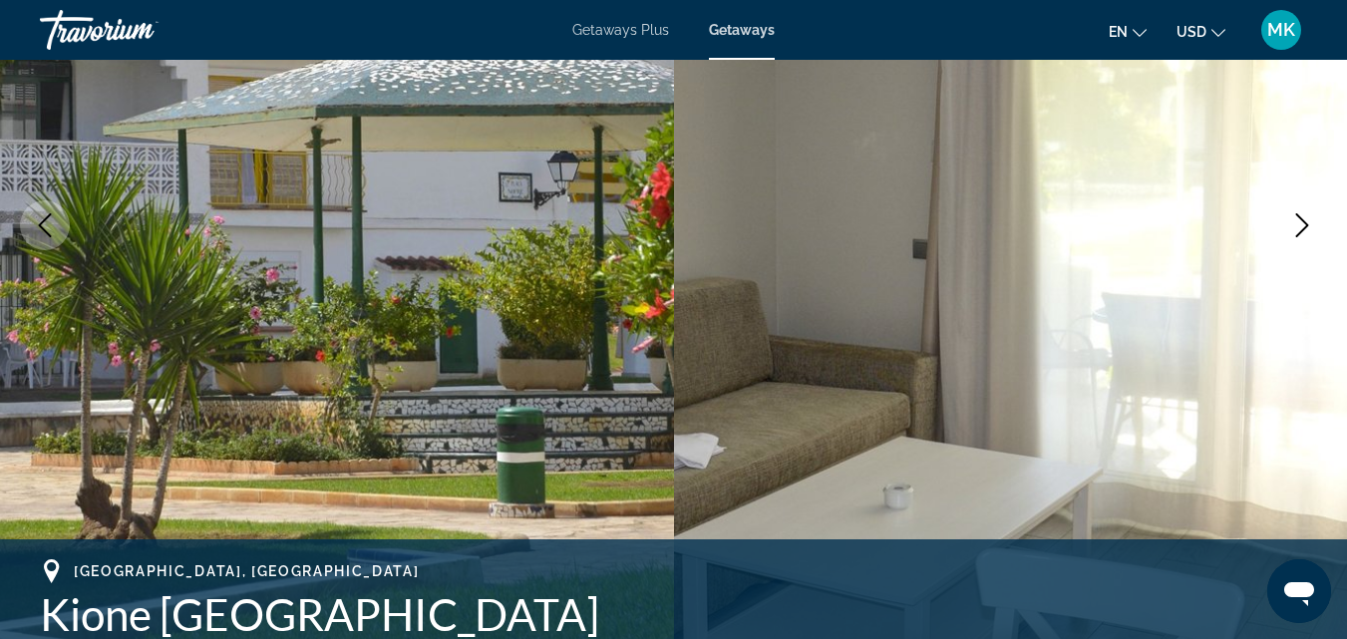
click at [1304, 223] on icon "Next image" at bounding box center [1302, 225] width 24 height 24
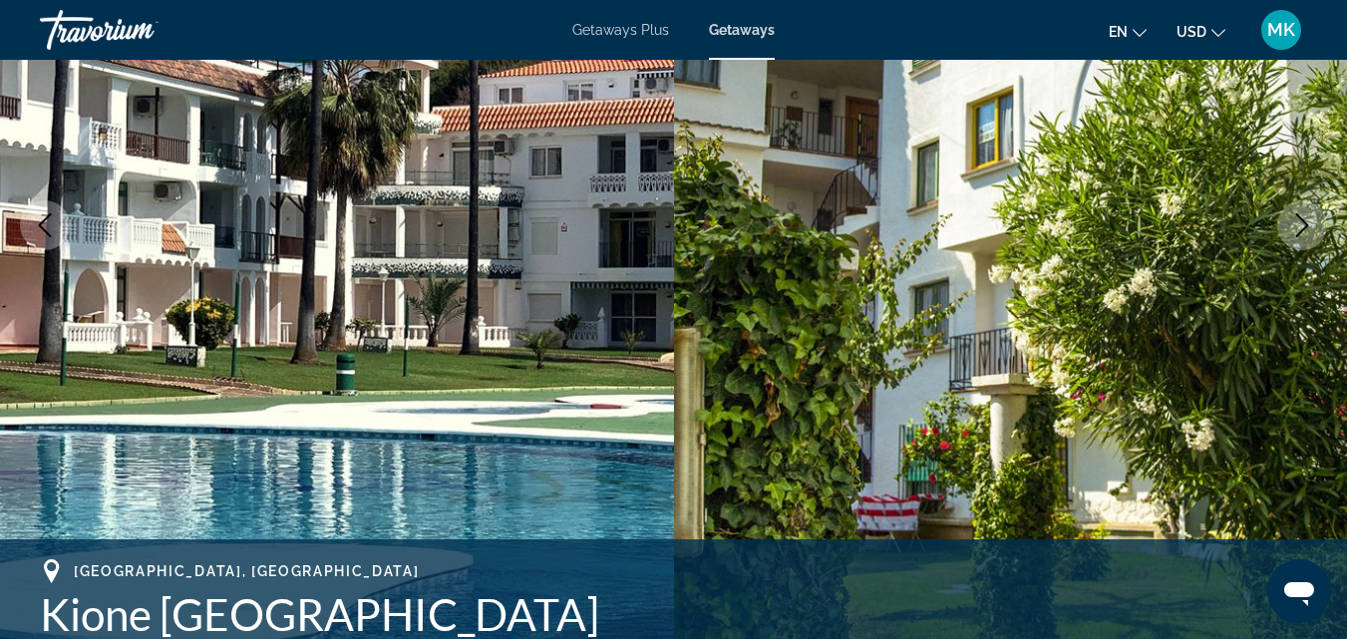
click at [1304, 223] on icon "Next image" at bounding box center [1302, 225] width 24 height 24
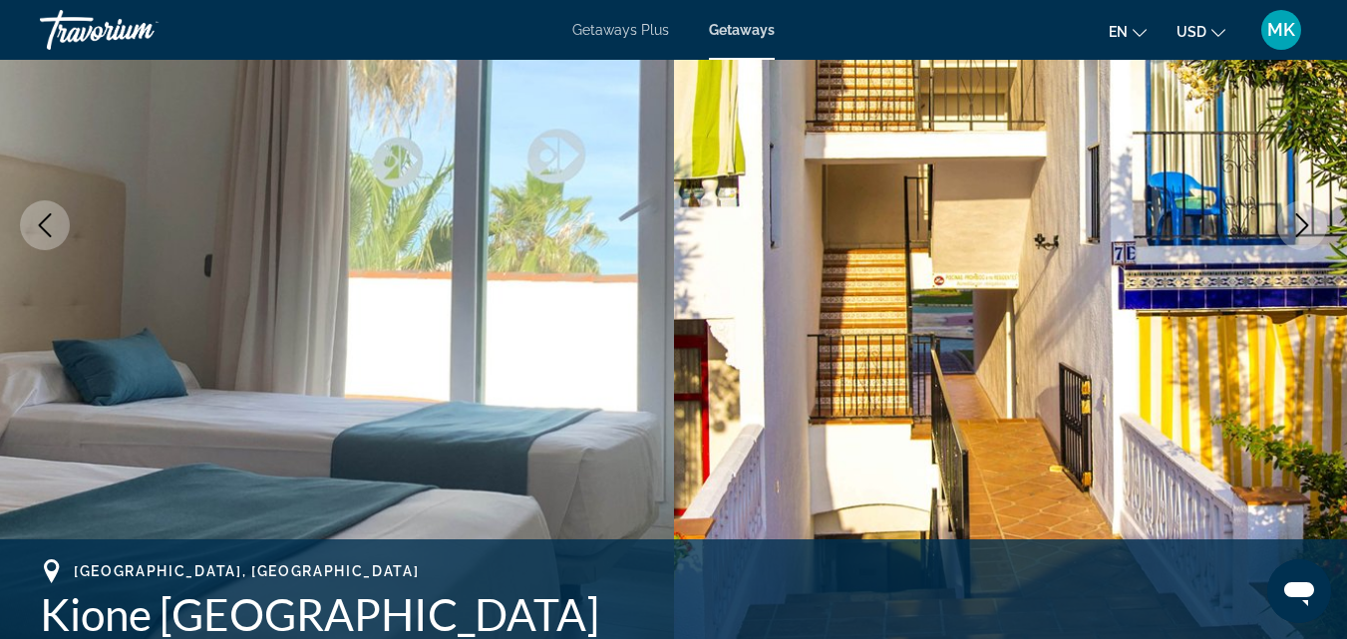
click at [1304, 223] on icon "Next image" at bounding box center [1302, 225] width 24 height 24
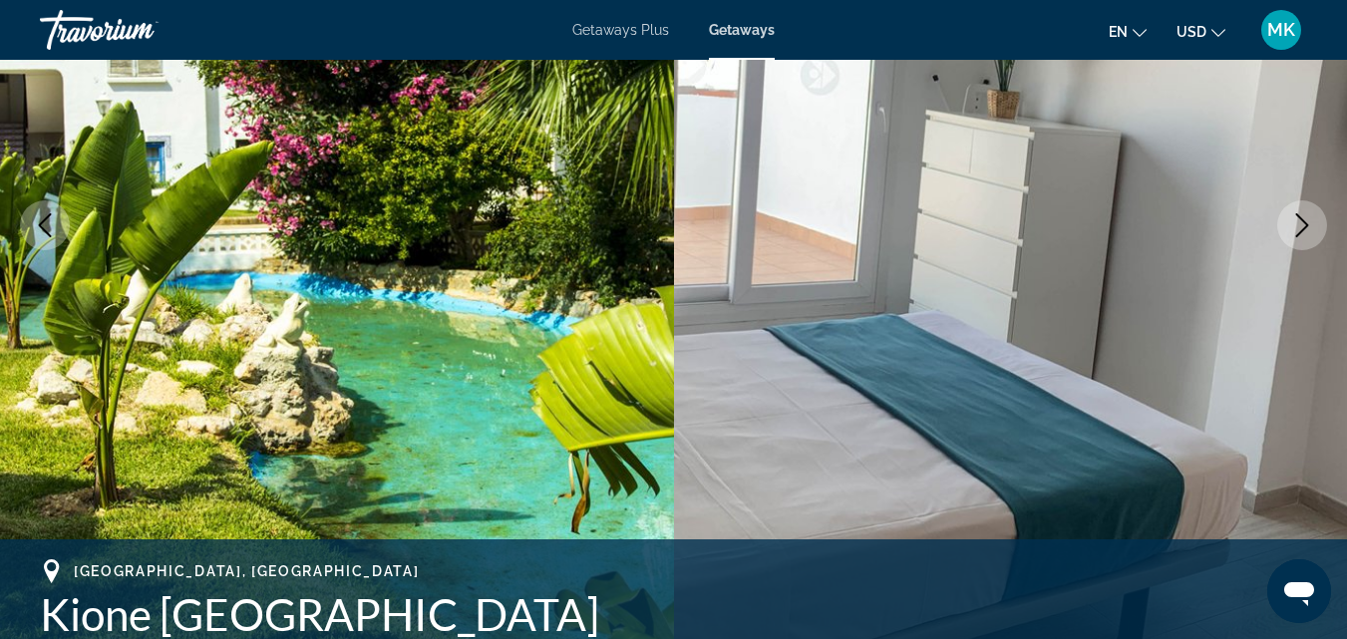
click at [1304, 223] on icon "Next image" at bounding box center [1302, 225] width 24 height 24
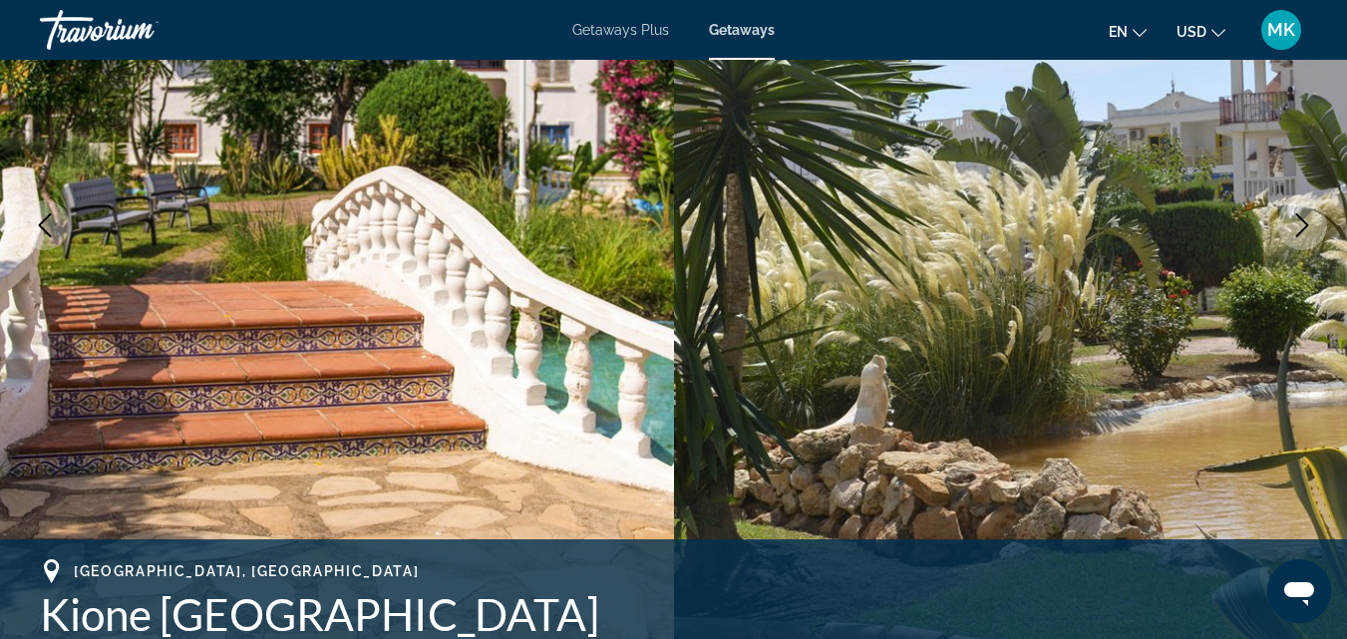
click at [1304, 223] on icon "Next image" at bounding box center [1302, 225] width 24 height 24
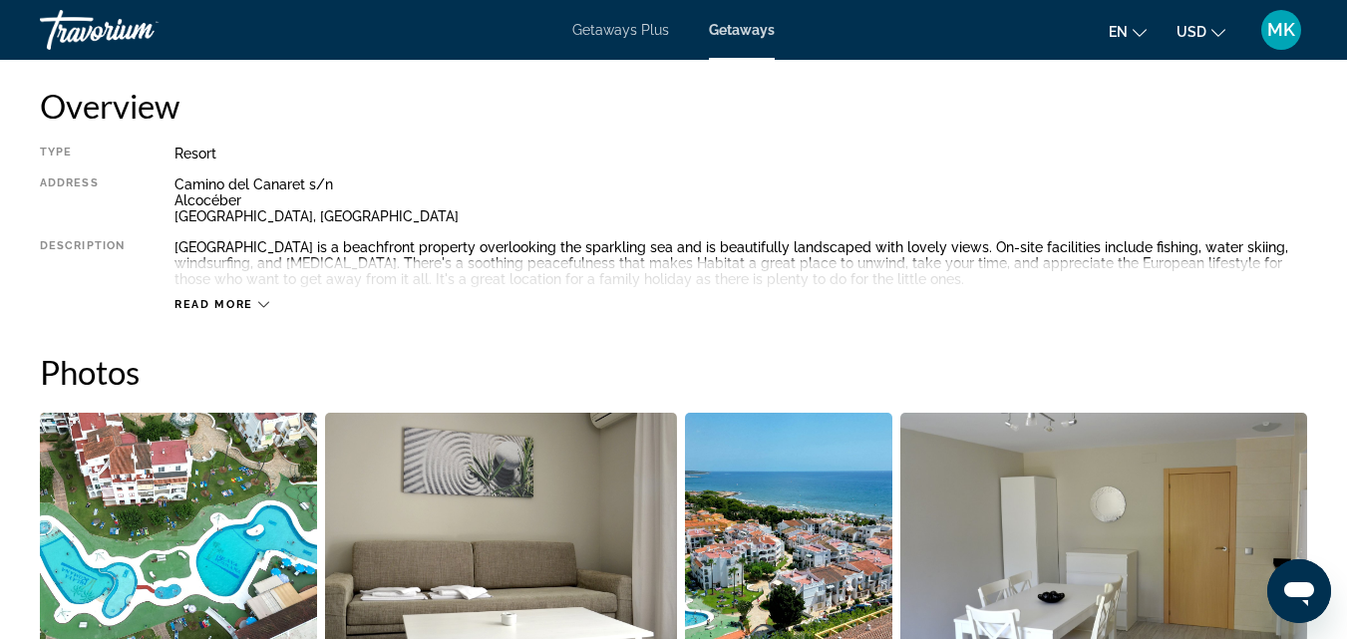
scroll to position [1040, 0]
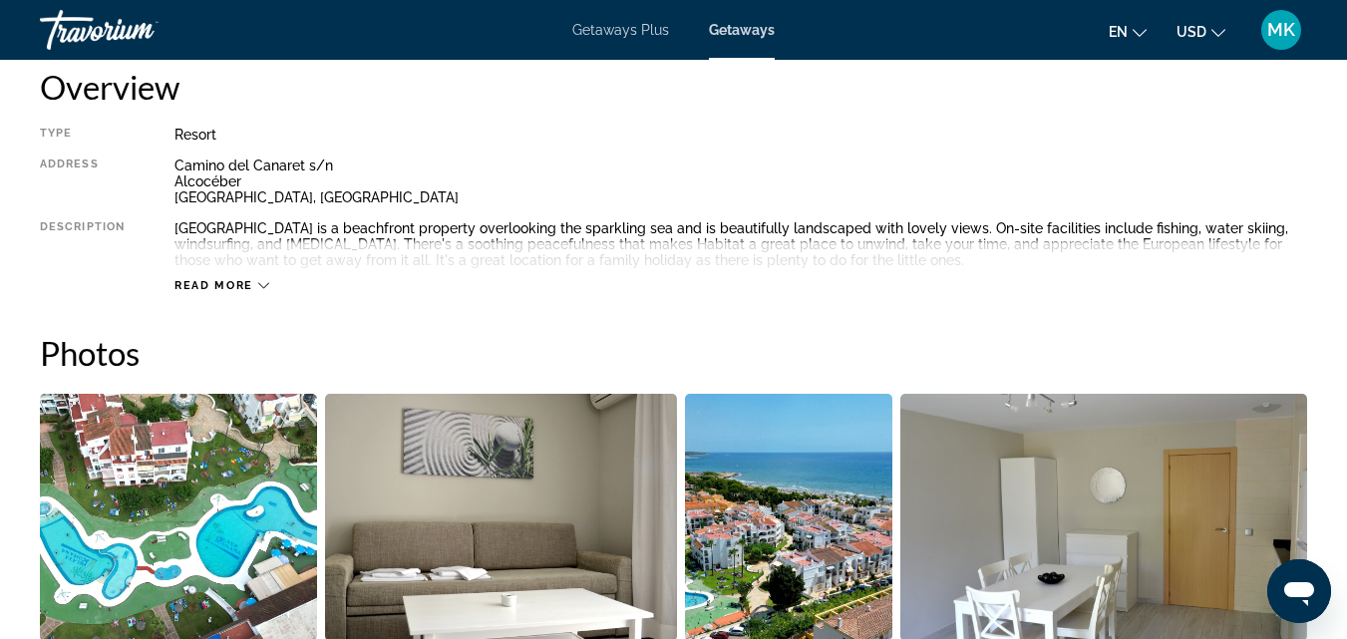
click at [217, 286] on span "Read more" at bounding box center [214, 285] width 79 height 13
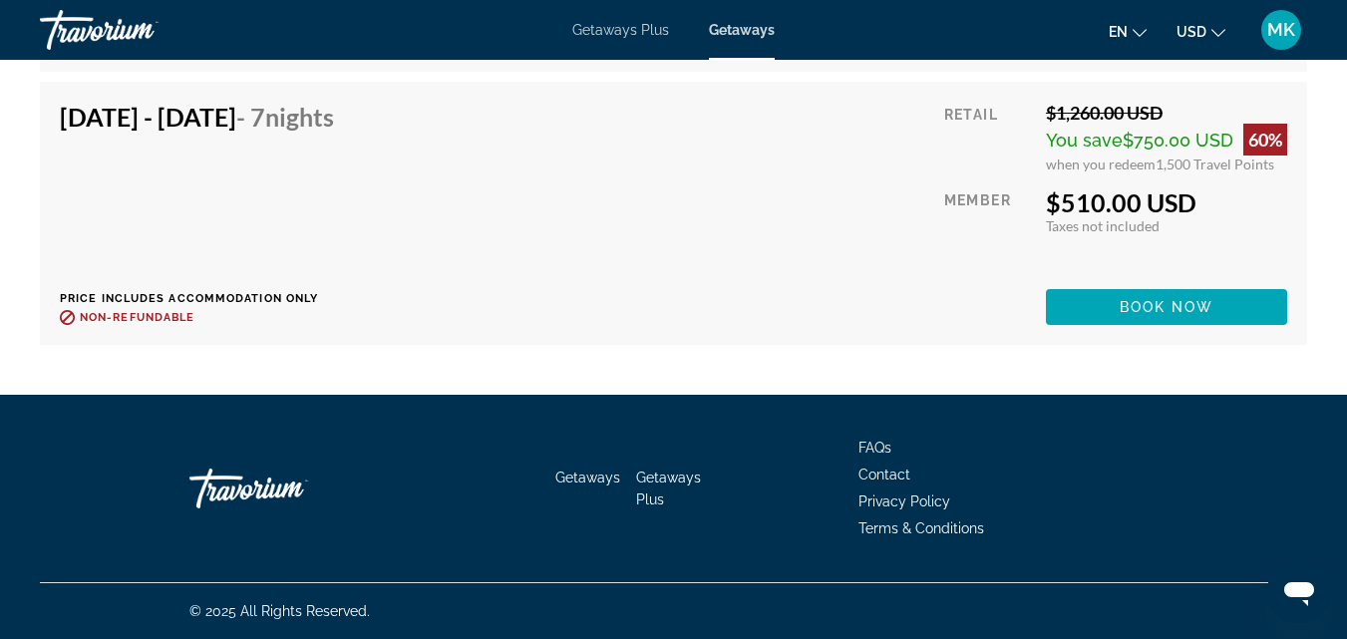
scroll to position [0, 0]
